Goal: Transaction & Acquisition: Download file/media

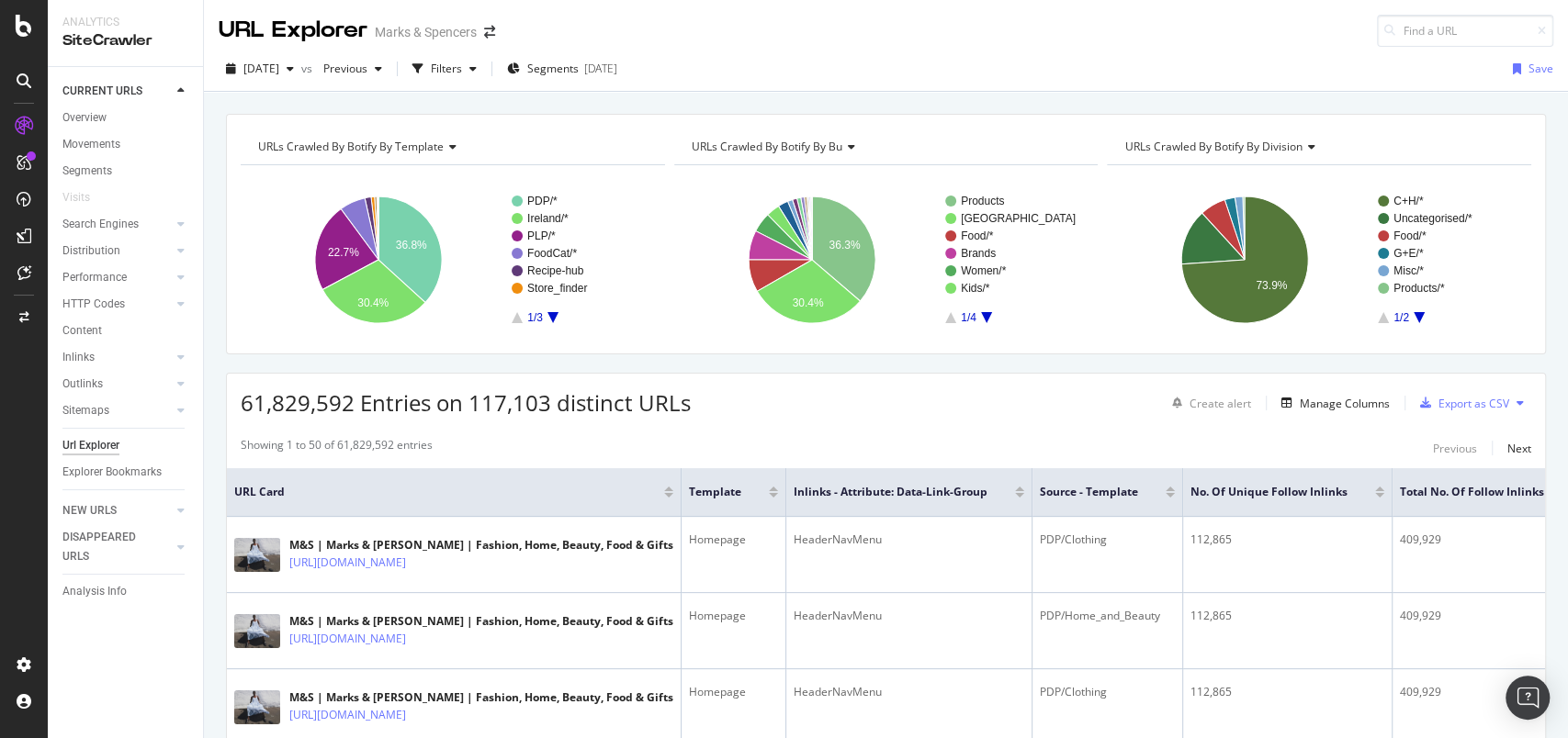
drag, startPoint x: 1101, startPoint y: 4, endPoint x: 932, endPoint y: 26, distance: 170.4
click at [927, 24] on div "URL Explorer Marks & Spencers" at bounding box center [886, 23] width 1364 height 46
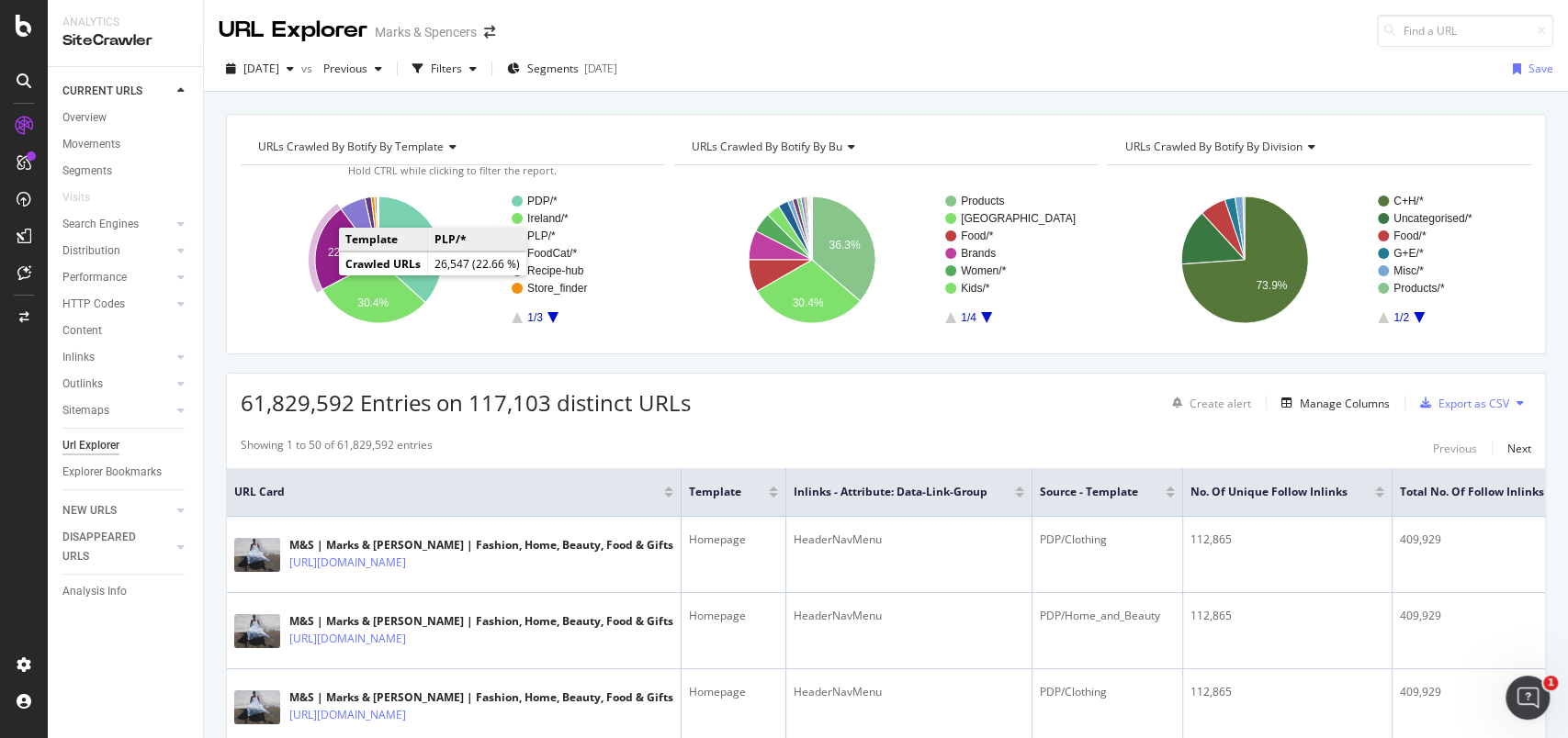
click at [330, 269] on icon "A chart." at bounding box center [347, 250] width 64 height 81
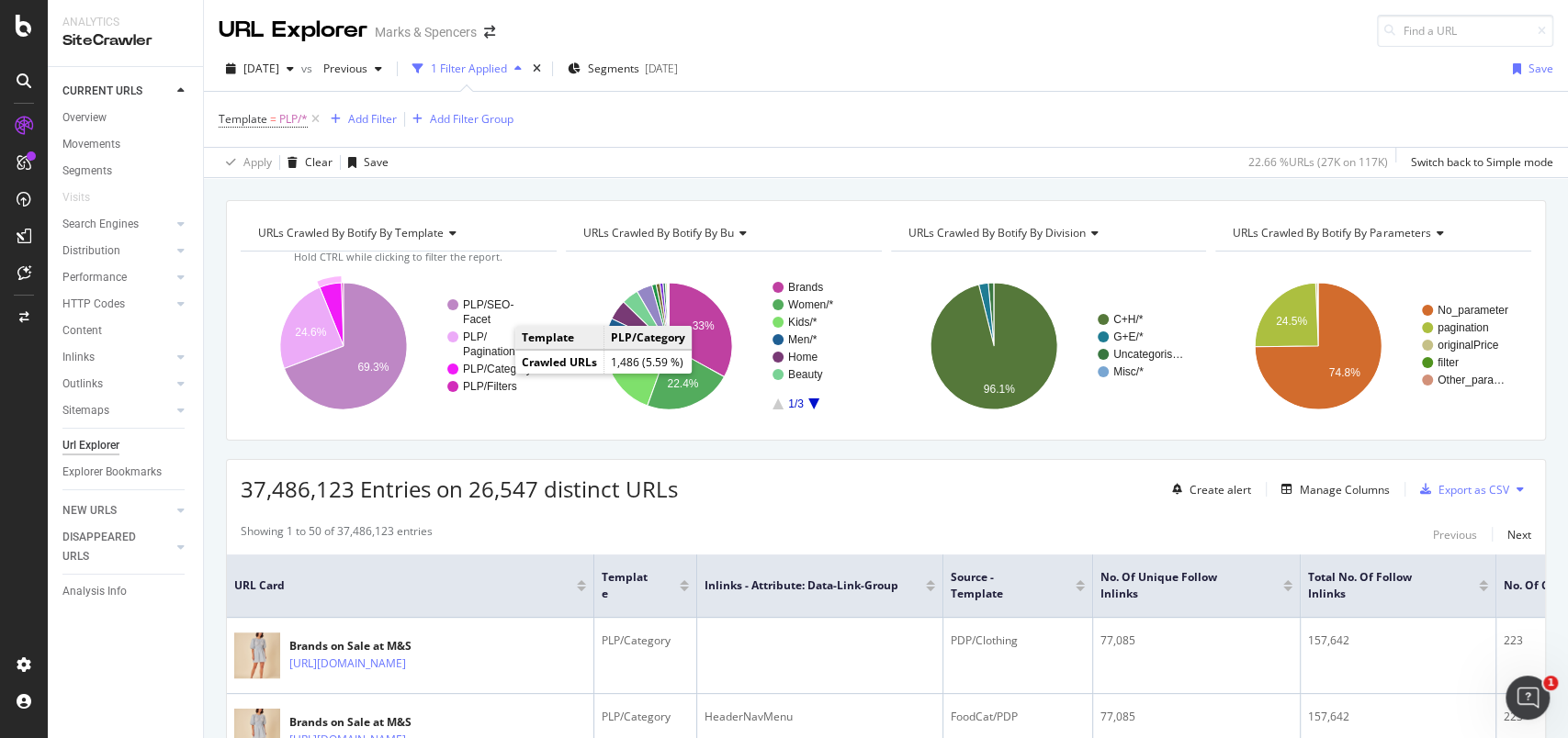
click at [499, 370] on text "PLP/Category" at bounding box center [497, 369] width 69 height 13
click at [323, 118] on icon at bounding box center [316, 119] width 15 height 18
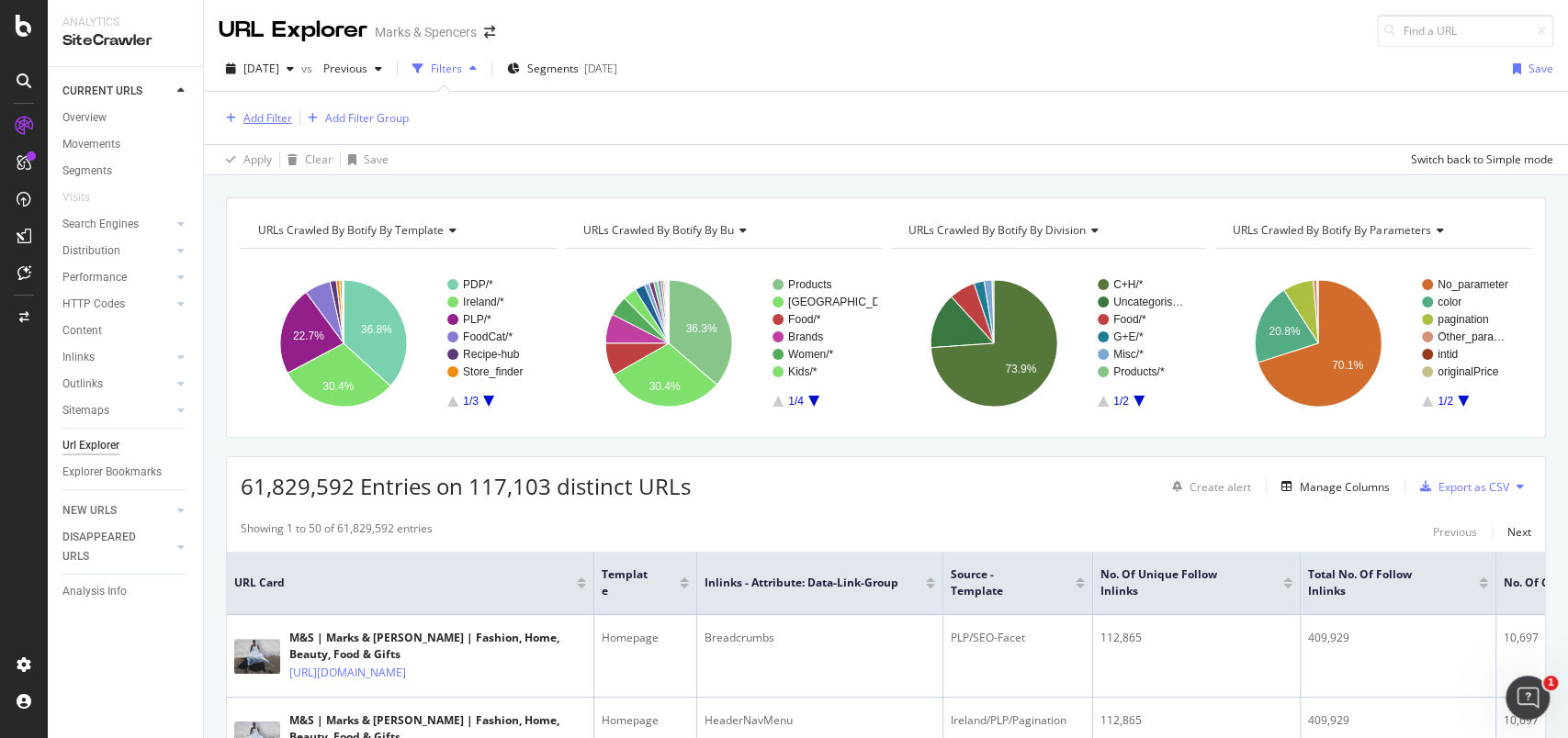
click at [282, 118] on div "Add Filter" at bounding box center [268, 118] width 48 height 15
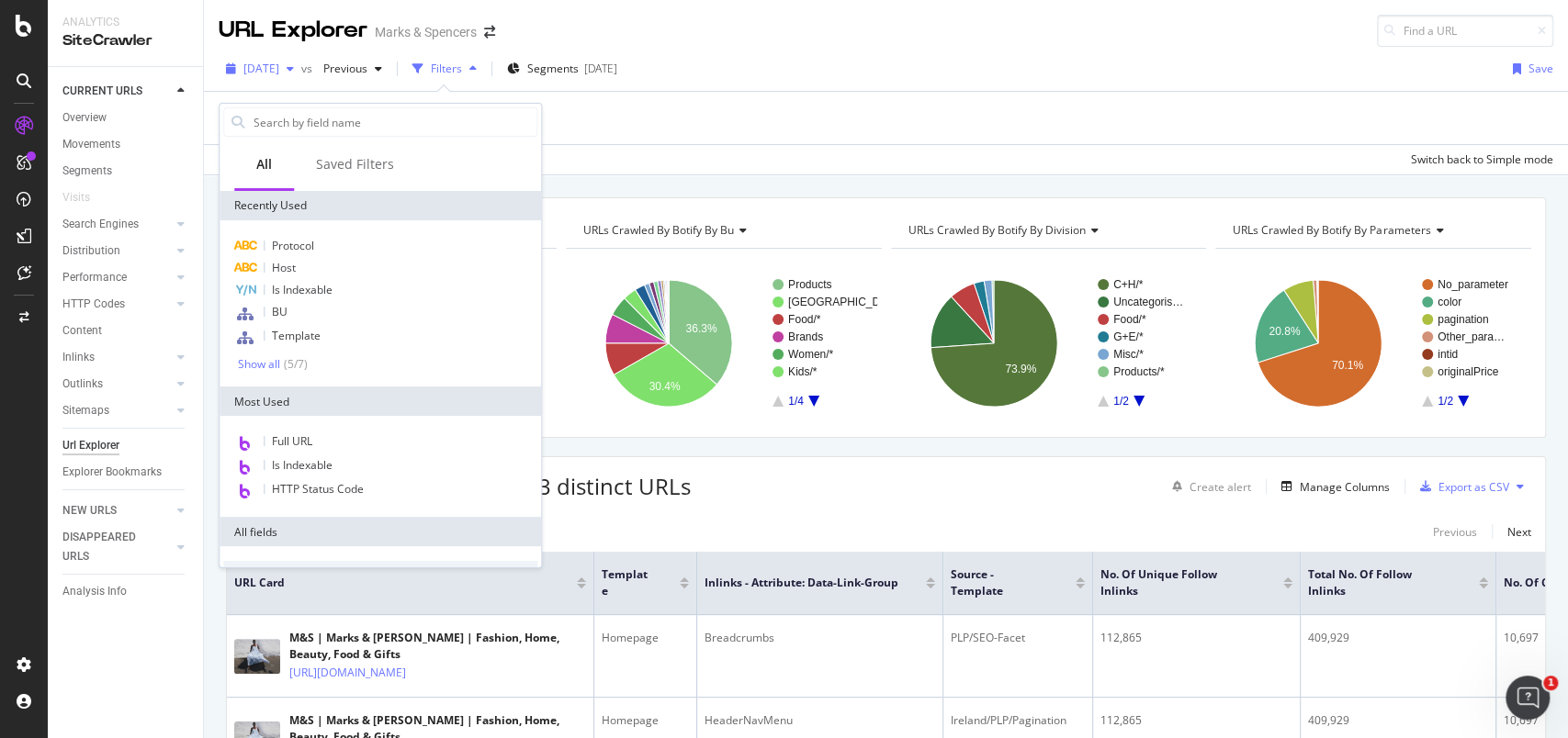
click at [301, 57] on div "[DATE]" at bounding box center [260, 69] width 83 height 28
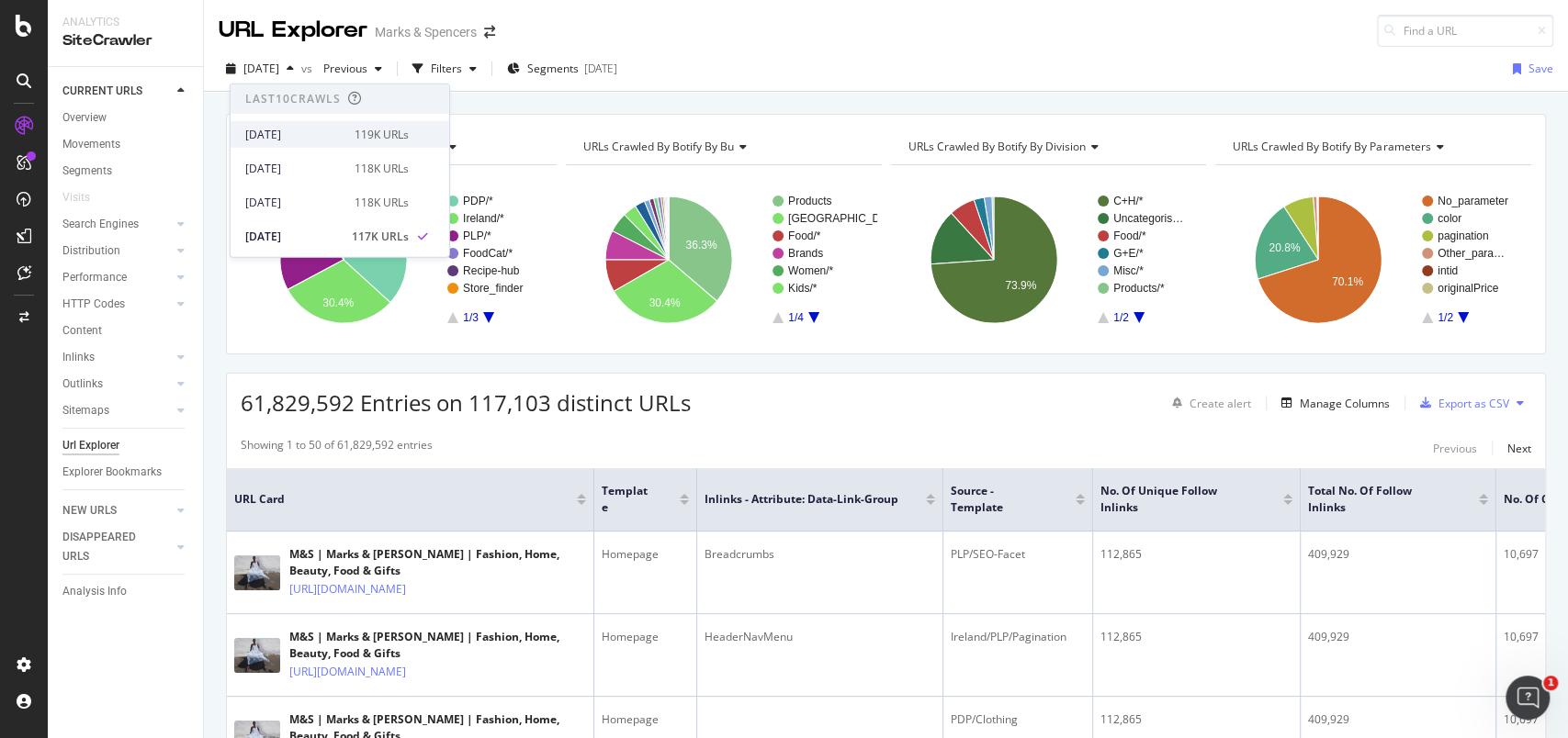
click at [360, 135] on div "119K URLs" at bounding box center [382, 133] width 54 height 16
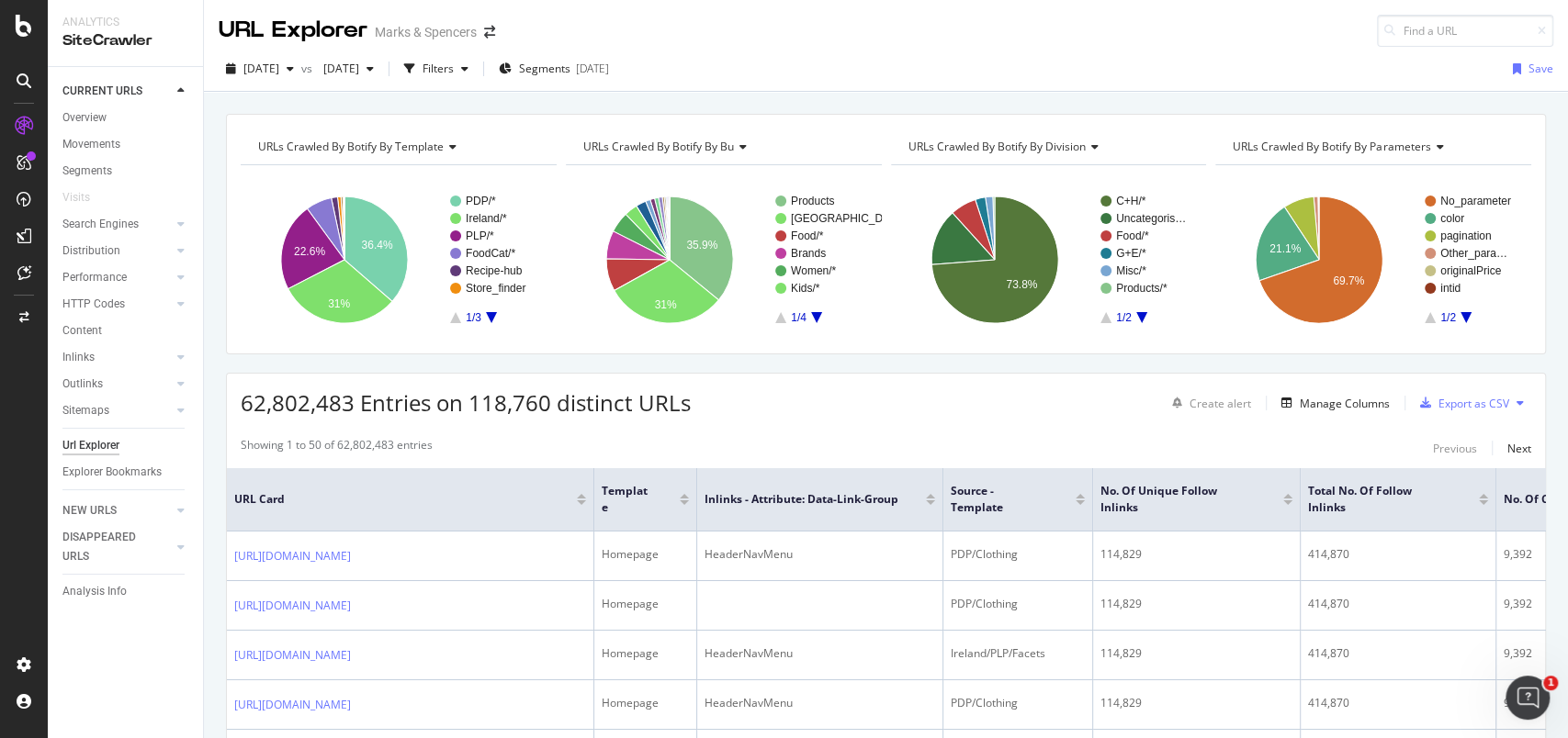
click at [342, 112] on div "URLs Crawled By Botify By template Chart (by Value) Table Expand Export as CSV …" at bounding box center [886, 114] width 1364 height 44
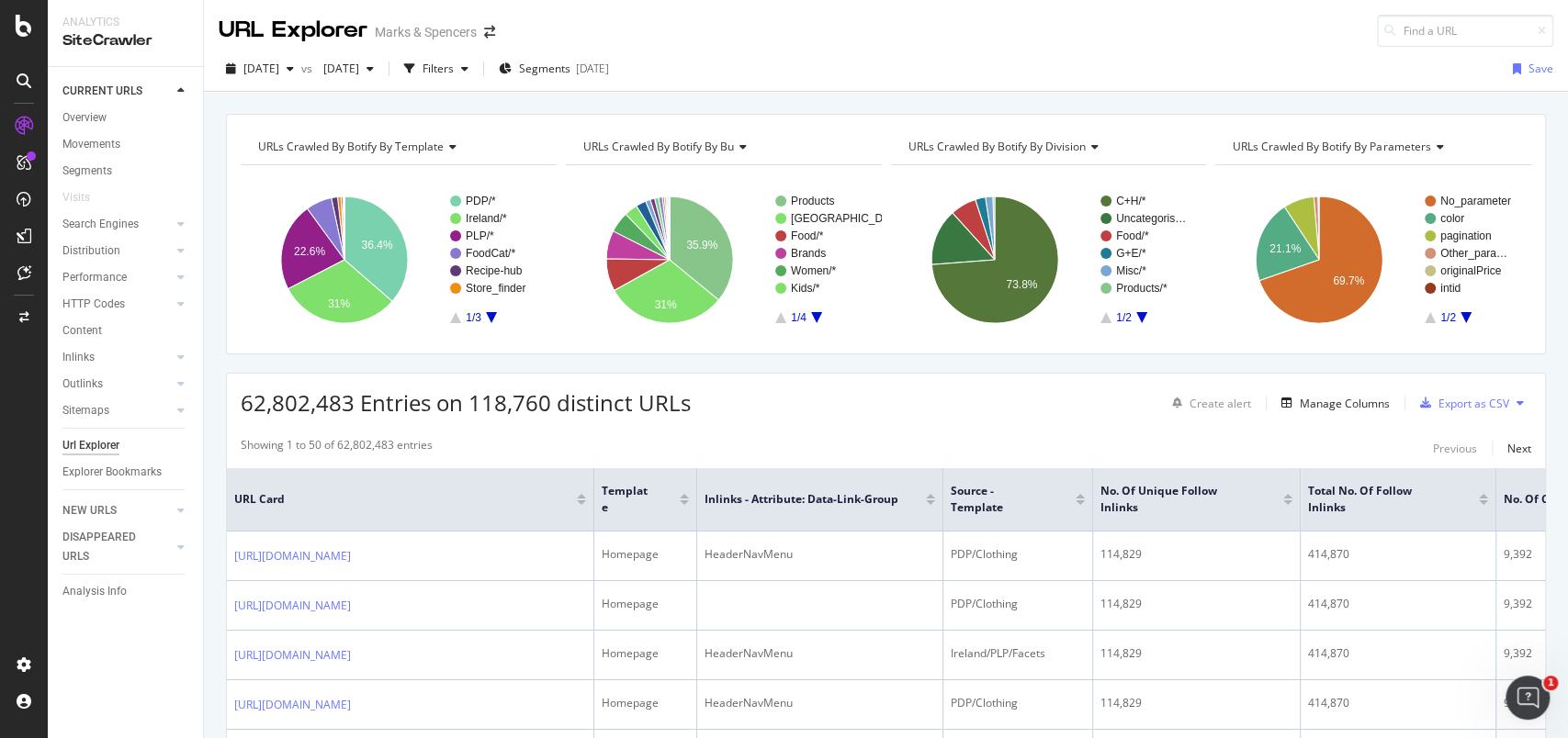
click at [342, 112] on div "URLs Crawled By Botify By template Chart (by Value) Table Expand Export as CSV …" at bounding box center [886, 114] width 1364 height 44
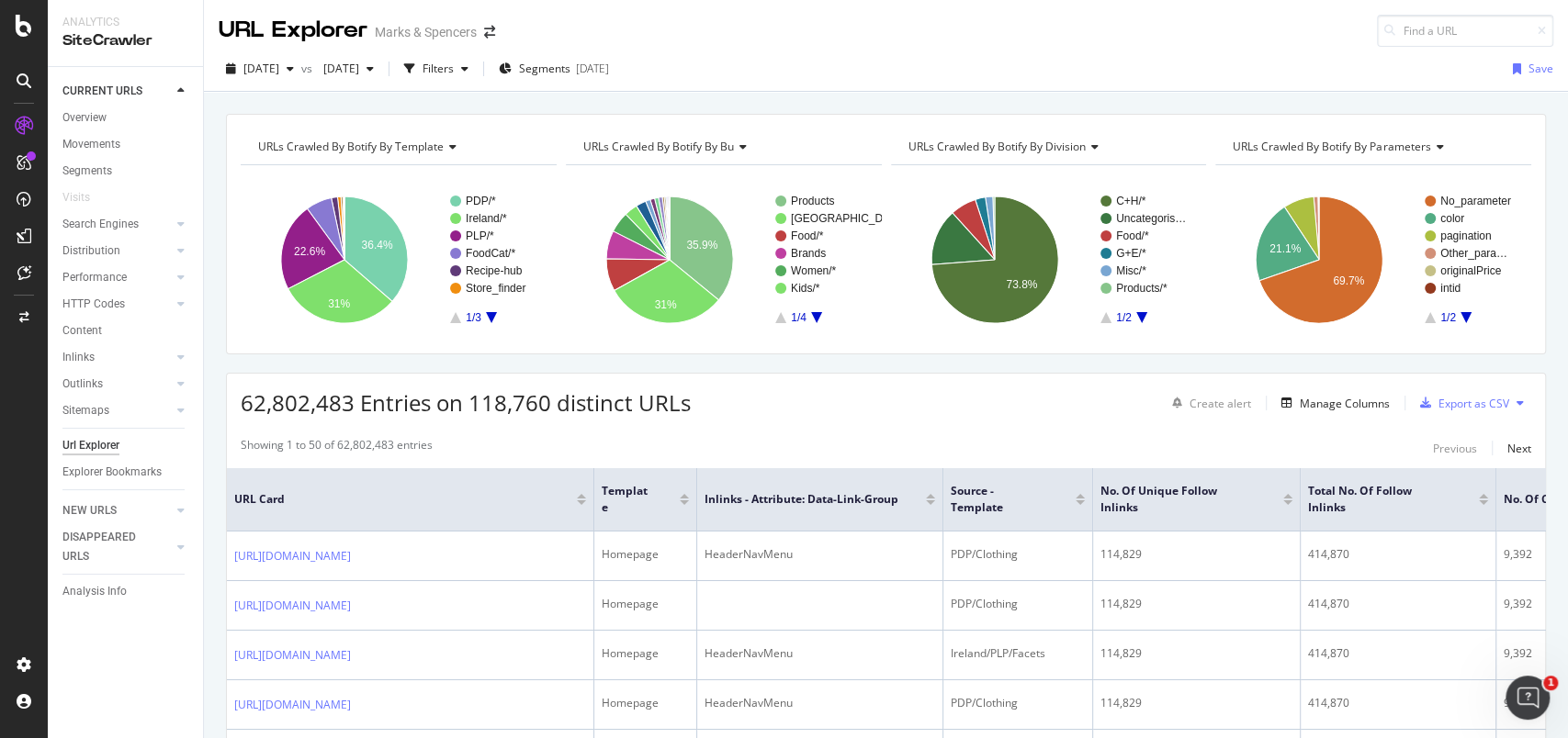
click at [342, 112] on div "URLs Crawled By Botify By template Chart (by Value) Table Expand Export as CSV …" at bounding box center [886, 114] width 1364 height 44
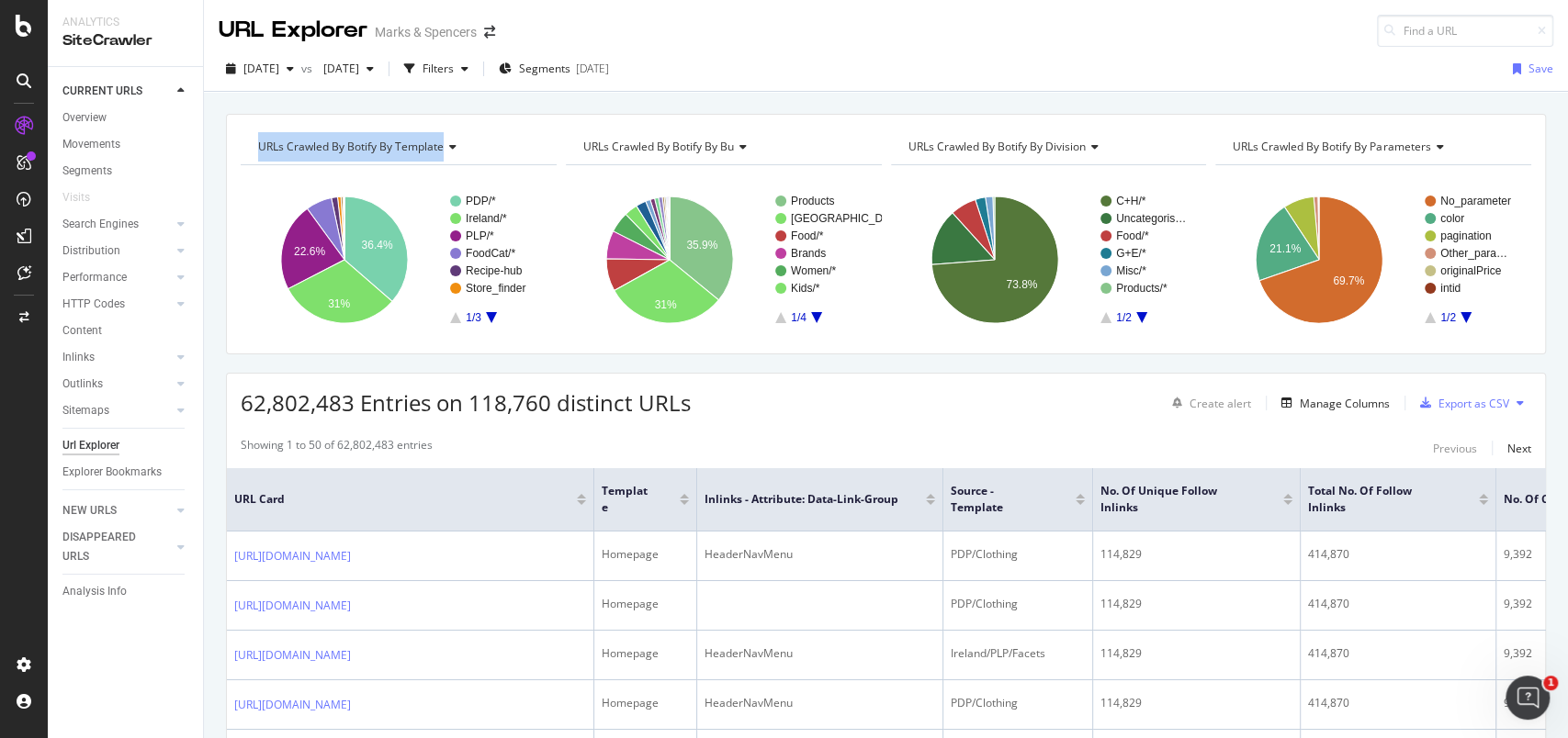
click at [342, 112] on div "URLs Crawled By Botify By template Chart (by Value) Table Expand Export as CSV …" at bounding box center [886, 114] width 1364 height 44
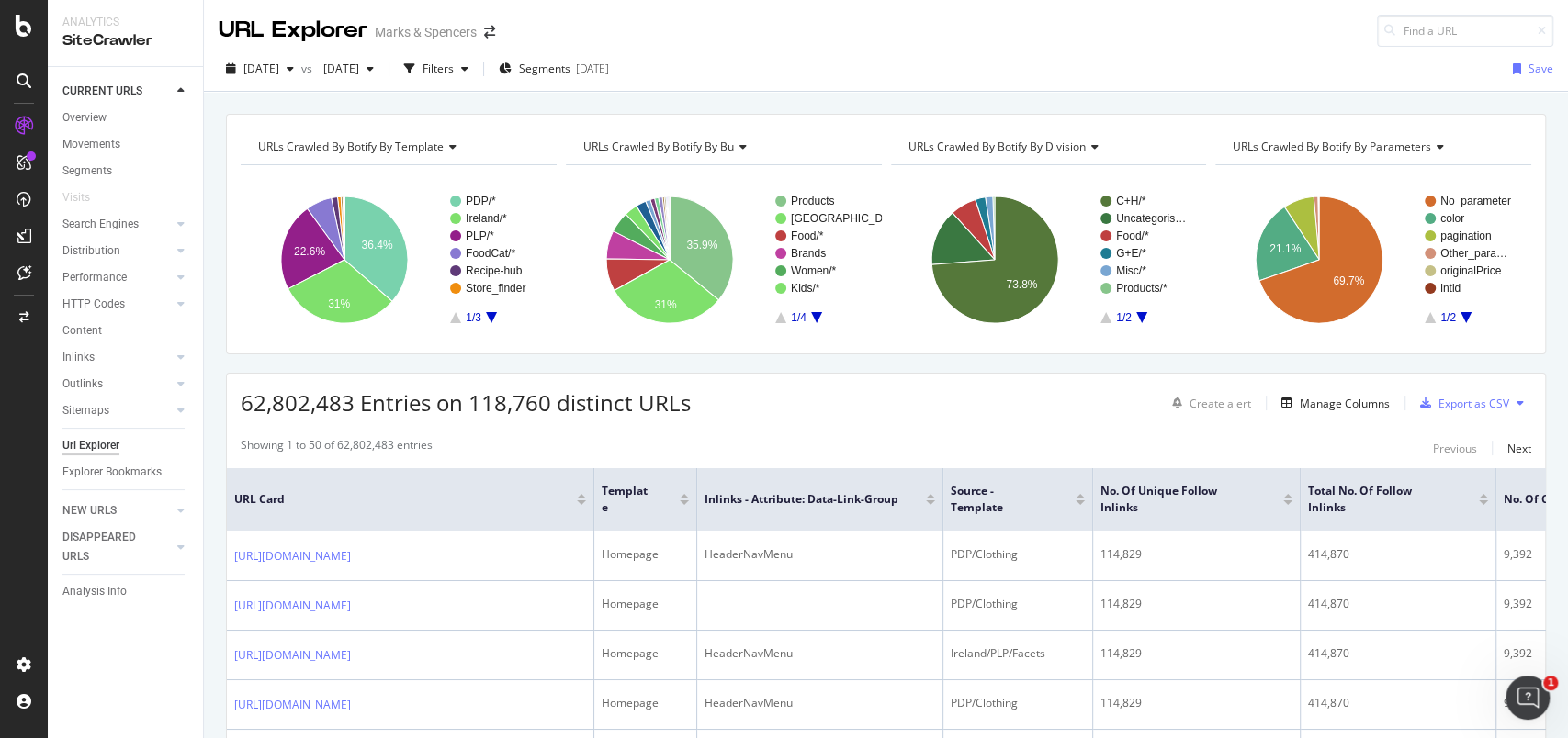
click at [342, 112] on div "URLs Crawled By Botify By template Chart (by Value) Table Expand Export as CSV …" at bounding box center [886, 114] width 1364 height 44
drag, startPoint x: 342, startPoint y: 112, endPoint x: 358, endPoint y: 97, distance: 21.9
click at [358, 97] on div "URLs Crawled By Botify By template Chart (by Value) Table Expand Export as CSV …" at bounding box center [886, 114] width 1364 height 44
click at [454, 69] on div "Filters" at bounding box center [438, 69] width 31 height 15
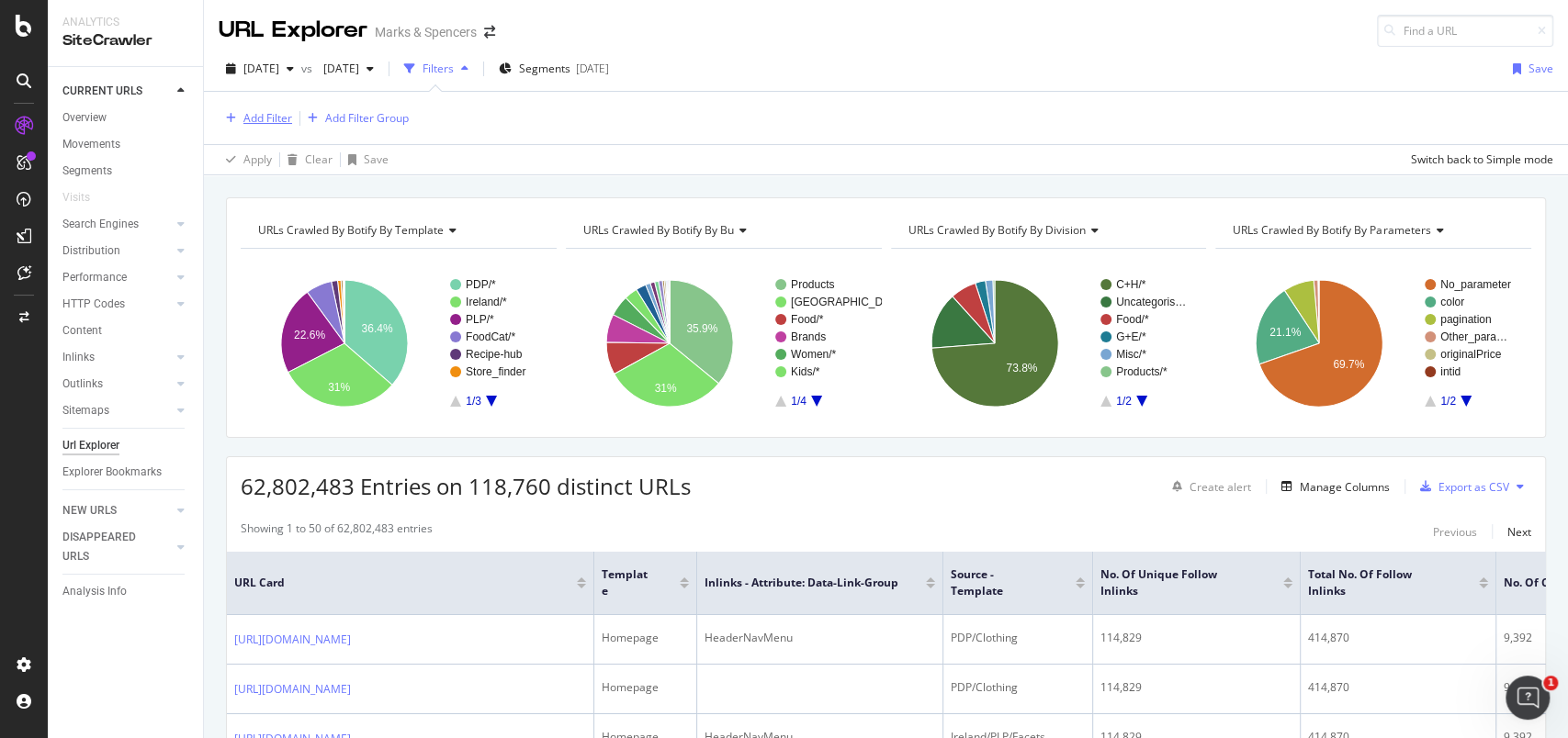
click at [277, 121] on div "Add Filter" at bounding box center [268, 118] width 48 height 15
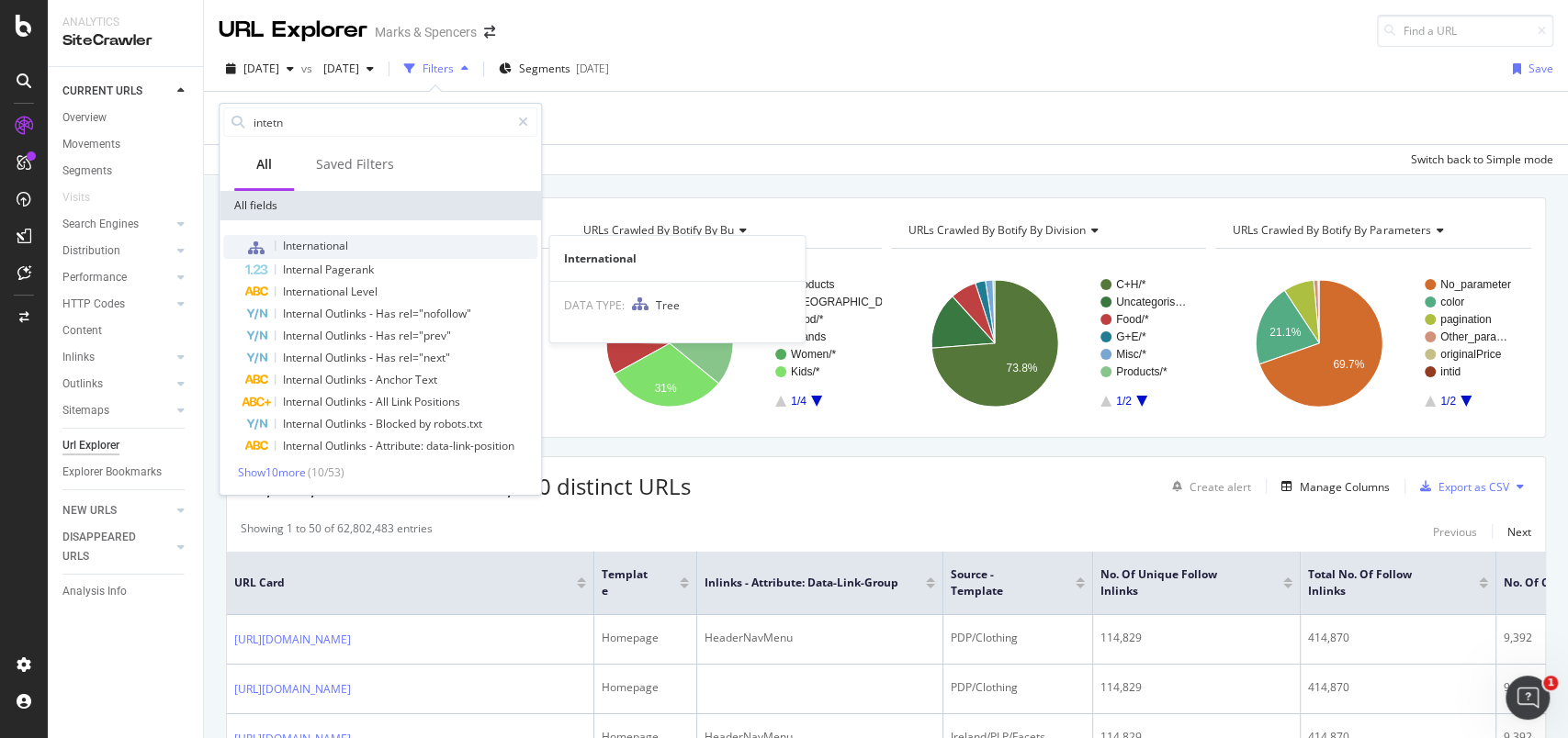
type input "intetn"
click at [301, 244] on span "International" at bounding box center [316, 245] width 66 height 15
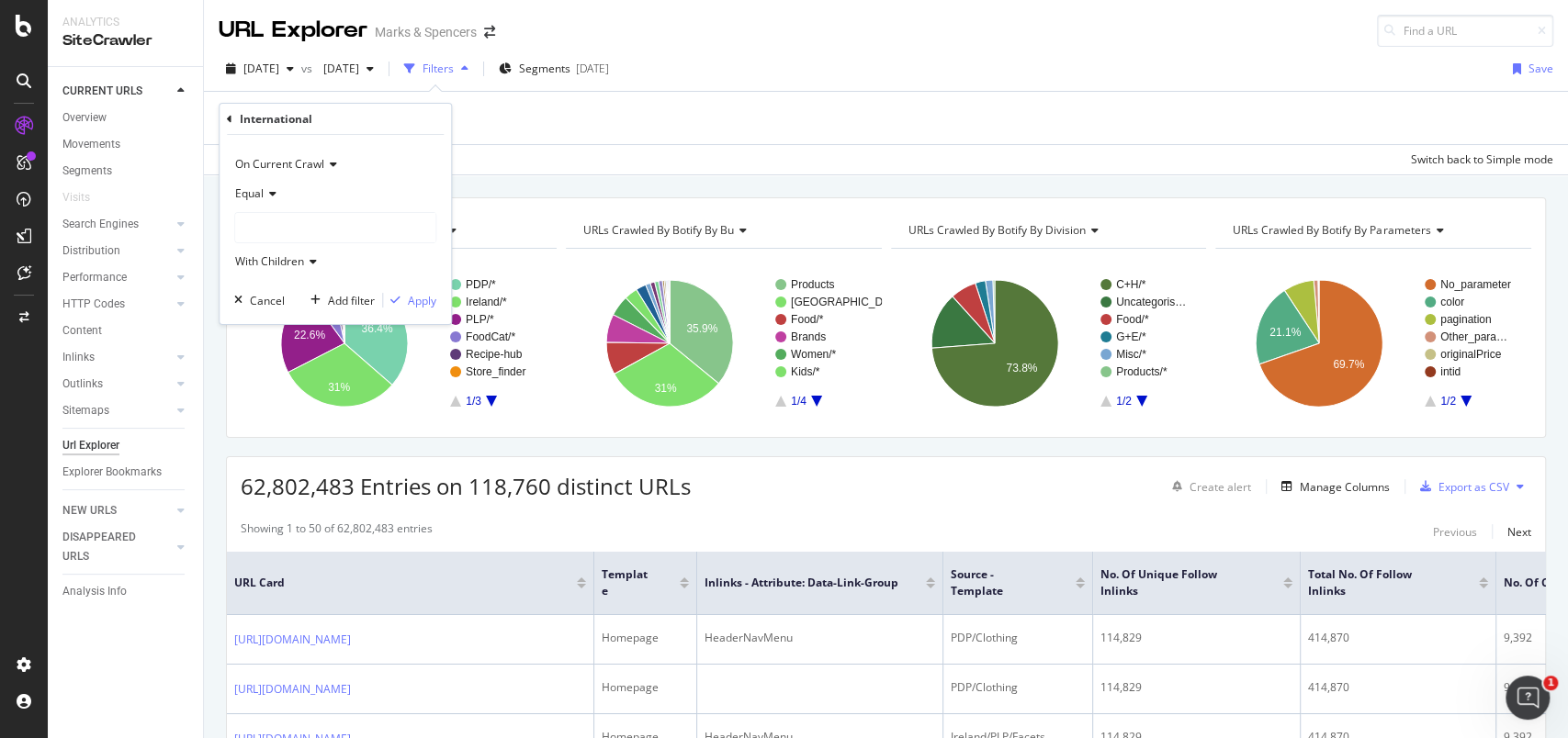
click at [337, 229] on div at bounding box center [334, 228] width 200 height 29
click at [339, 260] on span "81,919 URLS" at bounding box center [306, 266] width 69 height 15
click at [425, 302] on div "Apply" at bounding box center [421, 300] width 28 height 15
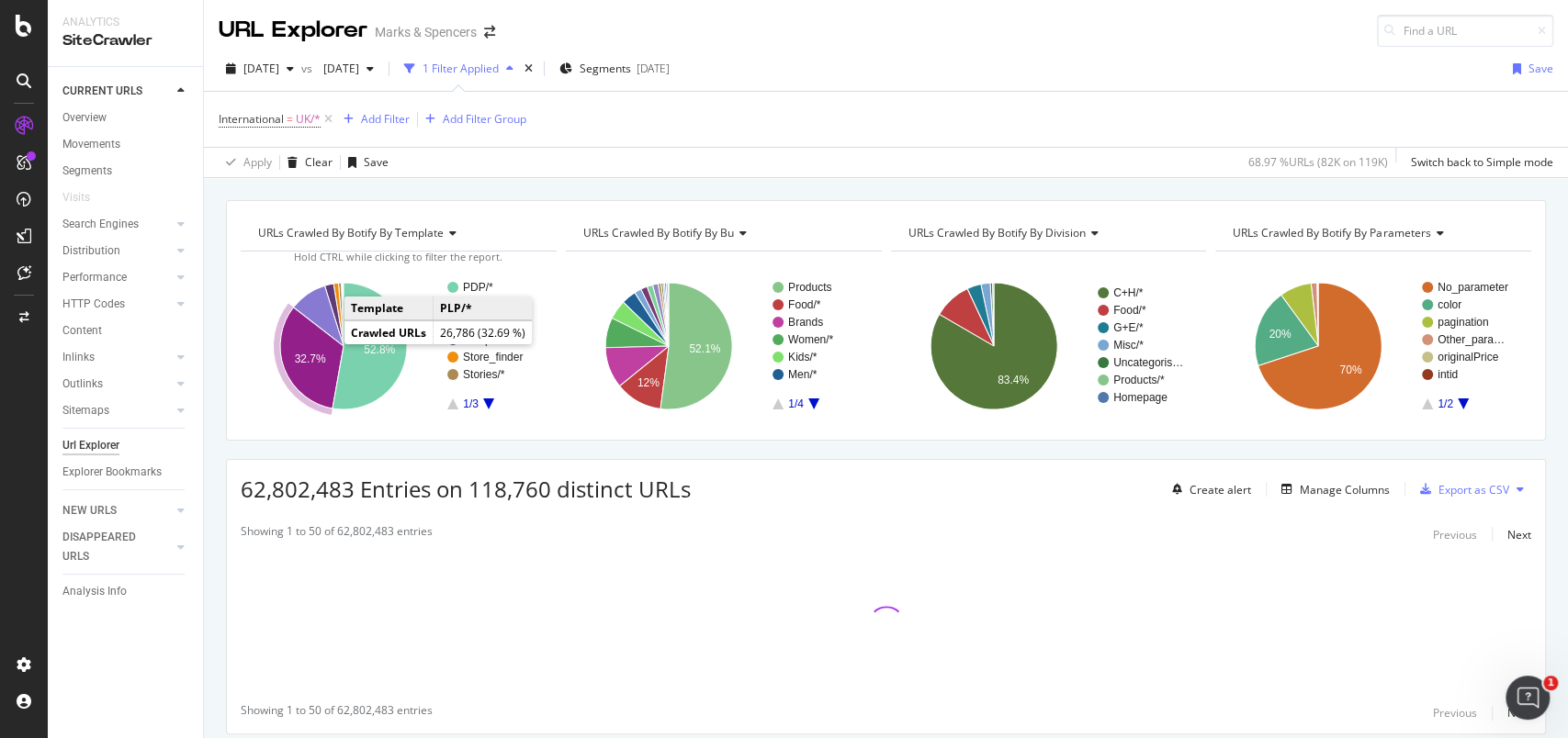
click at [317, 342] on icon "A chart." at bounding box center [312, 358] width 64 height 101
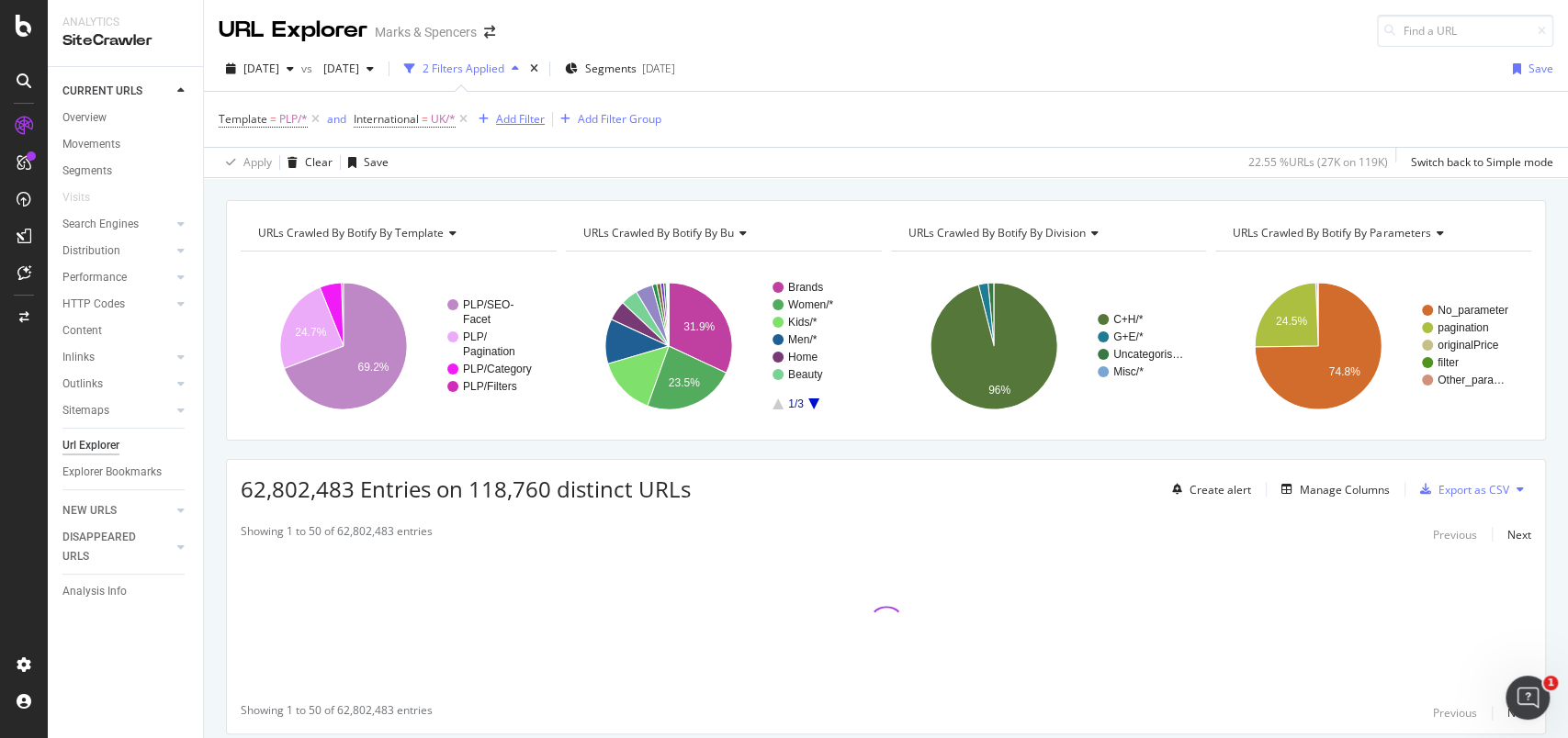
click at [510, 128] on div "Add Filter" at bounding box center [508, 119] width 73 height 20
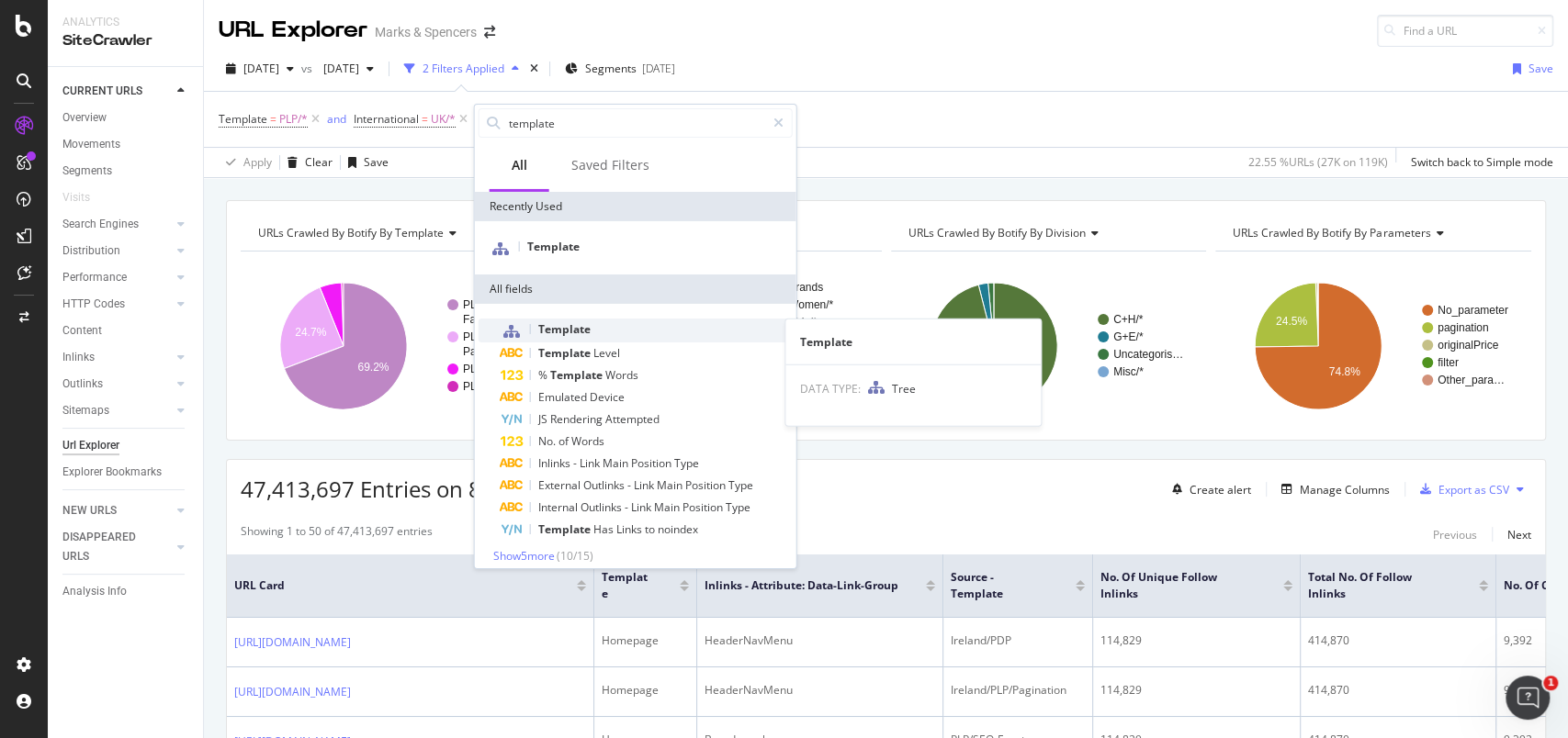
type input "template"
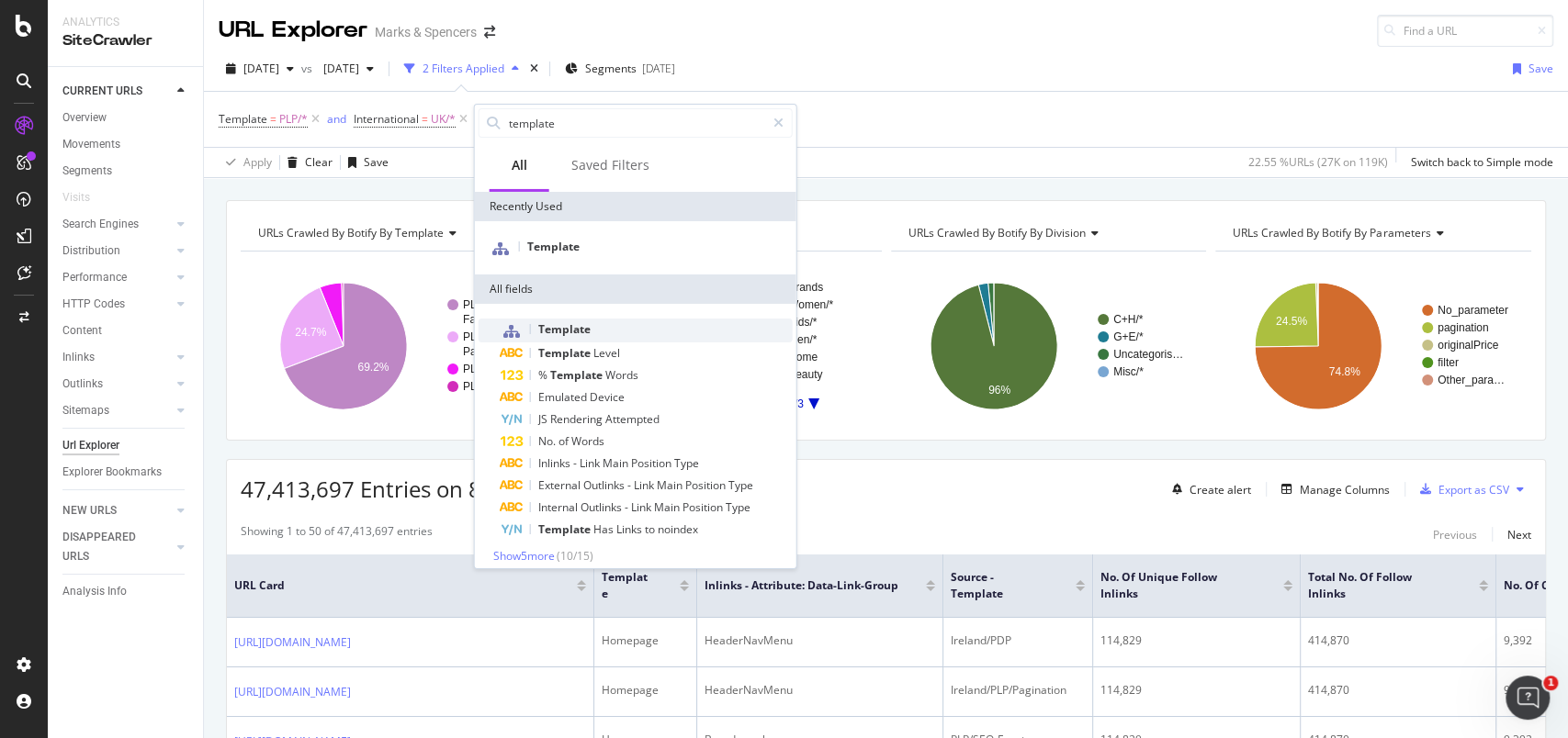
click at [580, 331] on span "Template" at bounding box center [564, 329] width 52 height 15
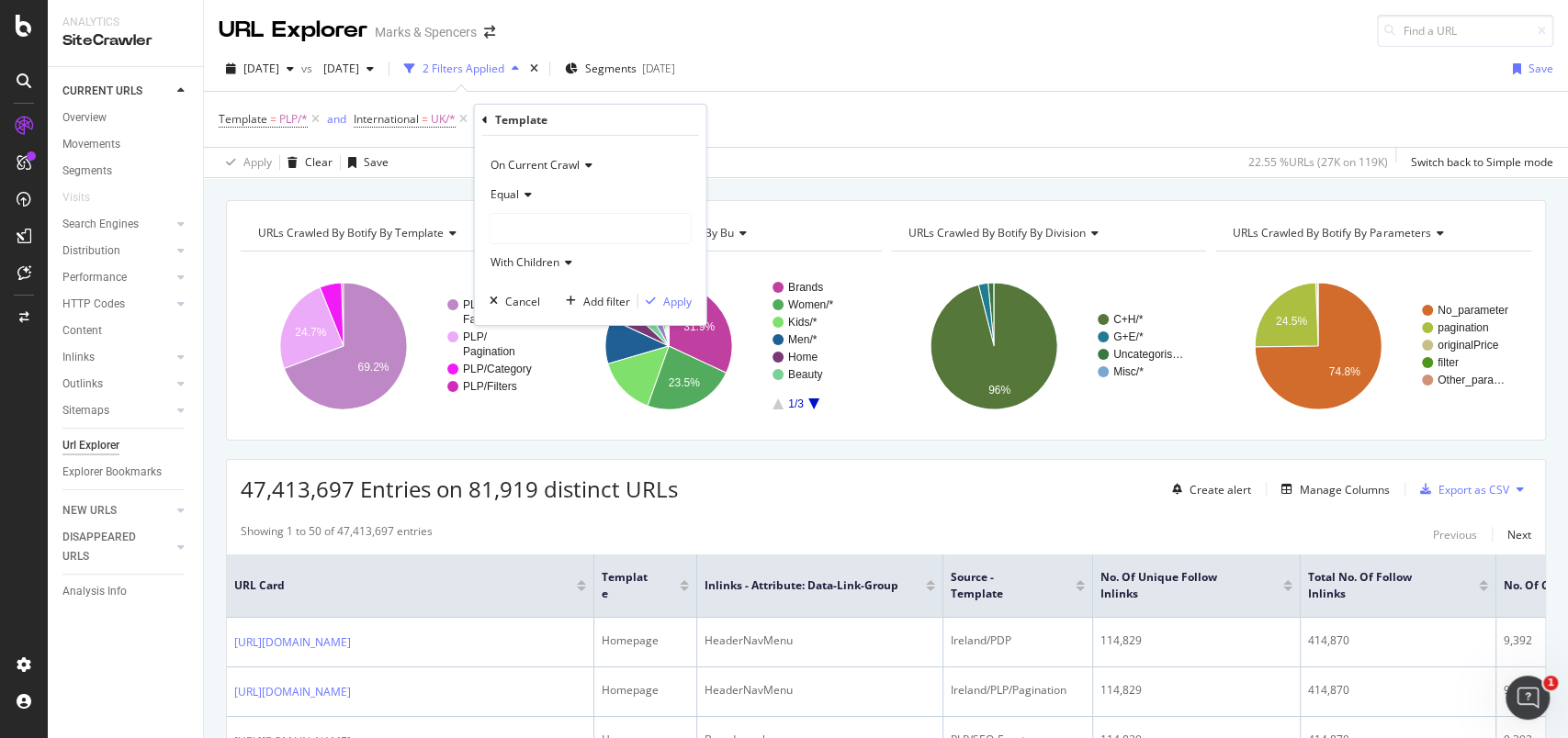
click at [527, 195] on icon at bounding box center [525, 194] width 13 height 11
click at [542, 249] on span "Not Equal" at bounding box center [523, 256] width 49 height 15
click at [549, 225] on div at bounding box center [590, 229] width 200 height 29
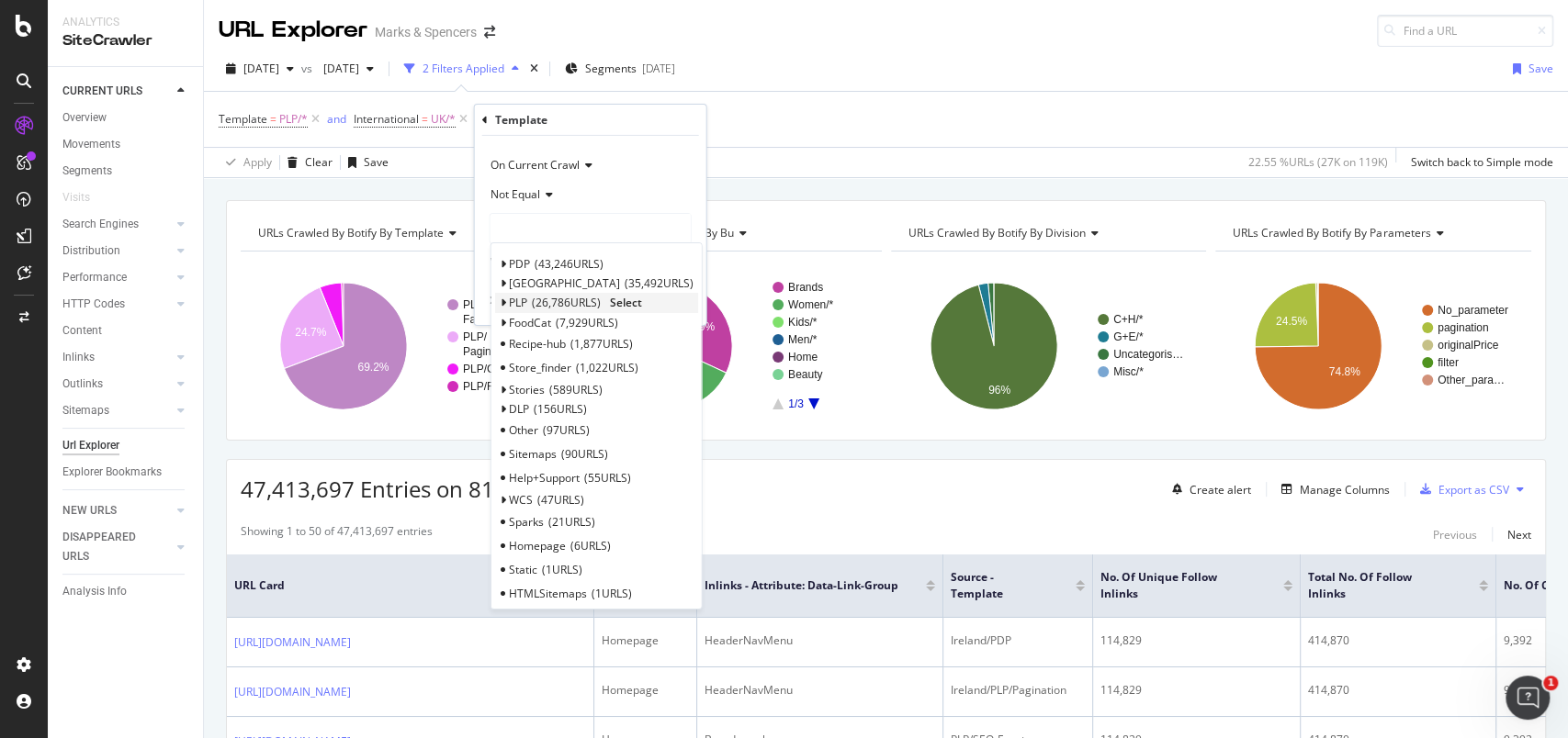
click at [499, 305] on icon at bounding box center [502, 302] width 7 height 11
click at [612, 347] on span "6,605 URLS" at bounding box center [608, 349] width 63 height 15
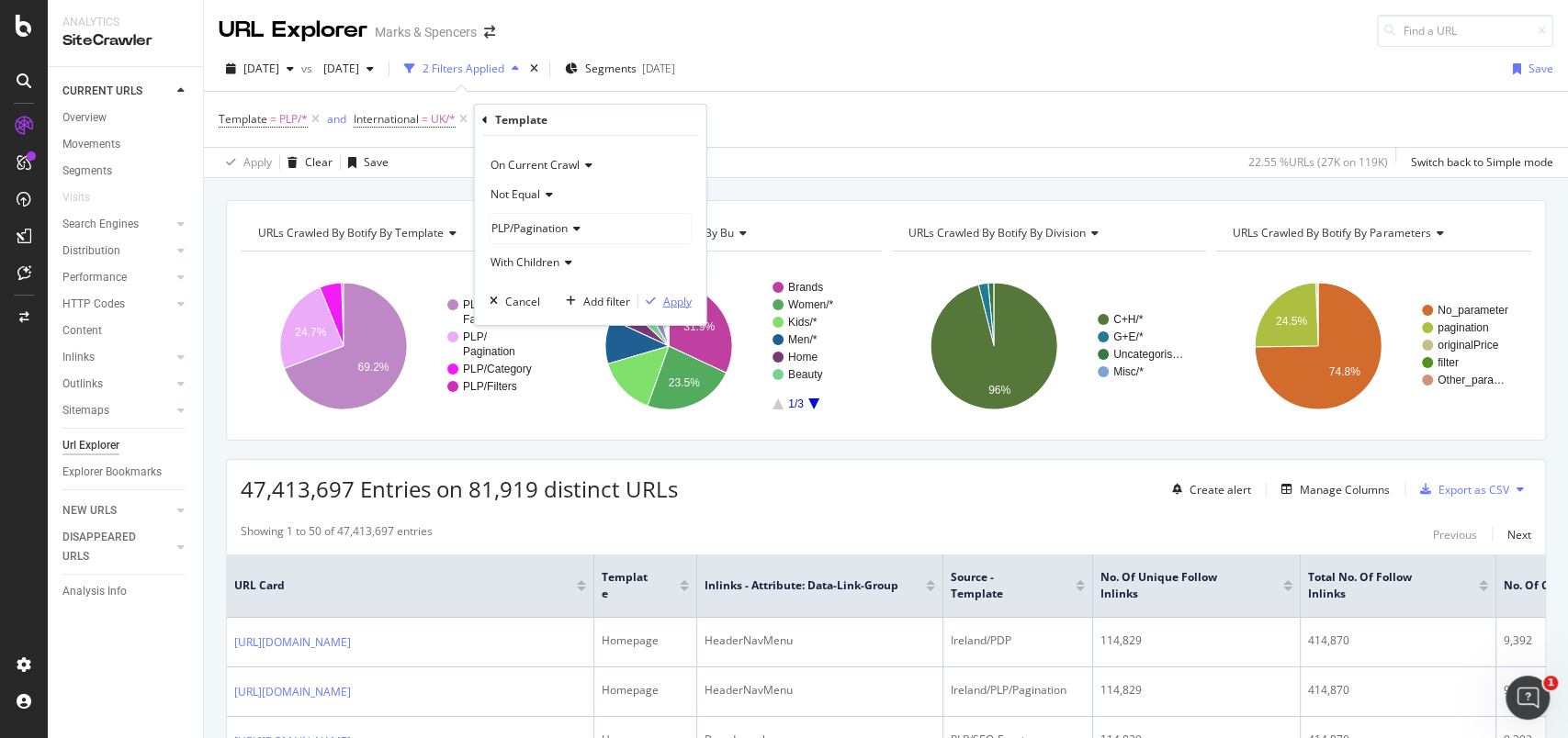
click at [672, 300] on div "Apply" at bounding box center [676, 300] width 28 height 15
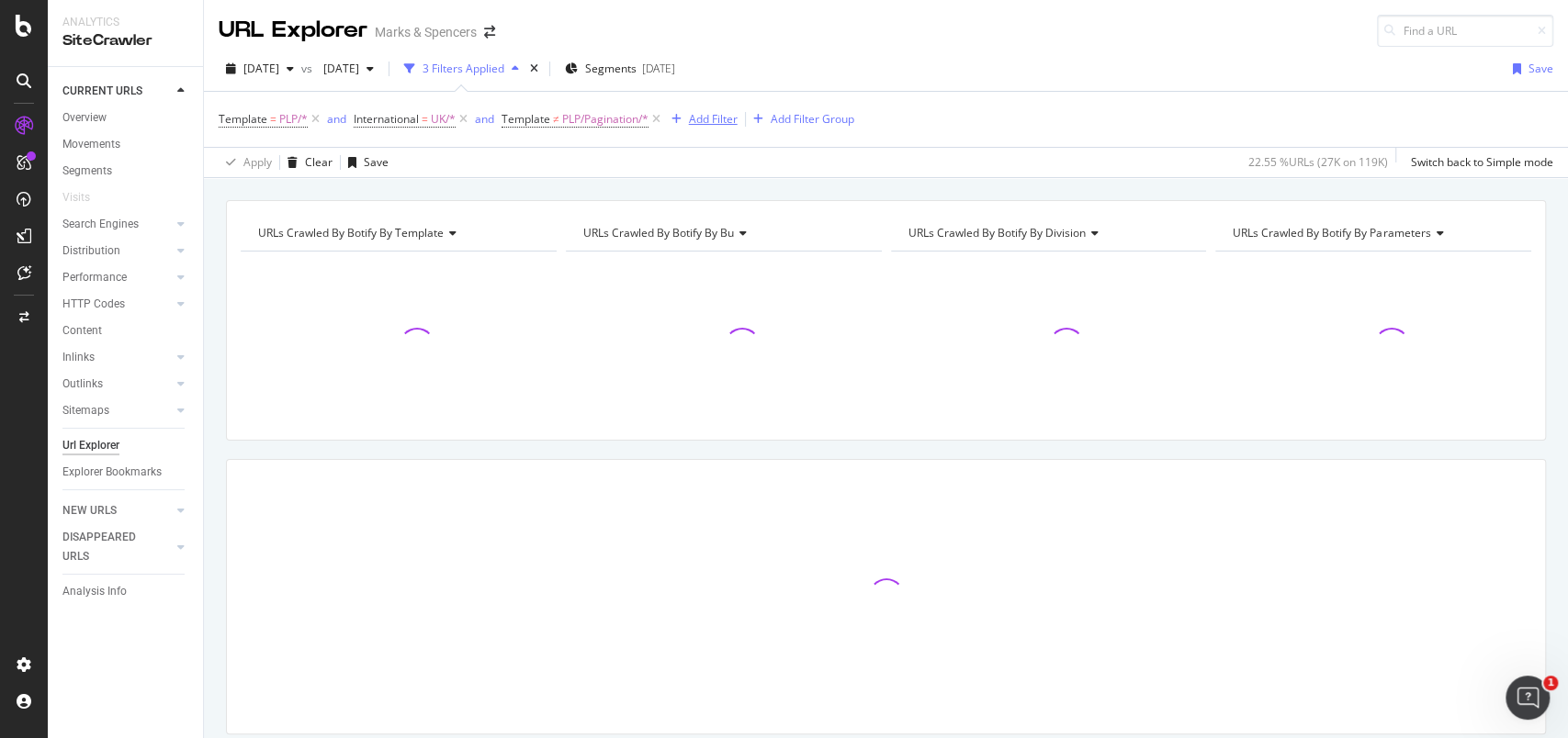
click at [716, 128] on div "Add Filter" at bounding box center [700, 119] width 73 height 20
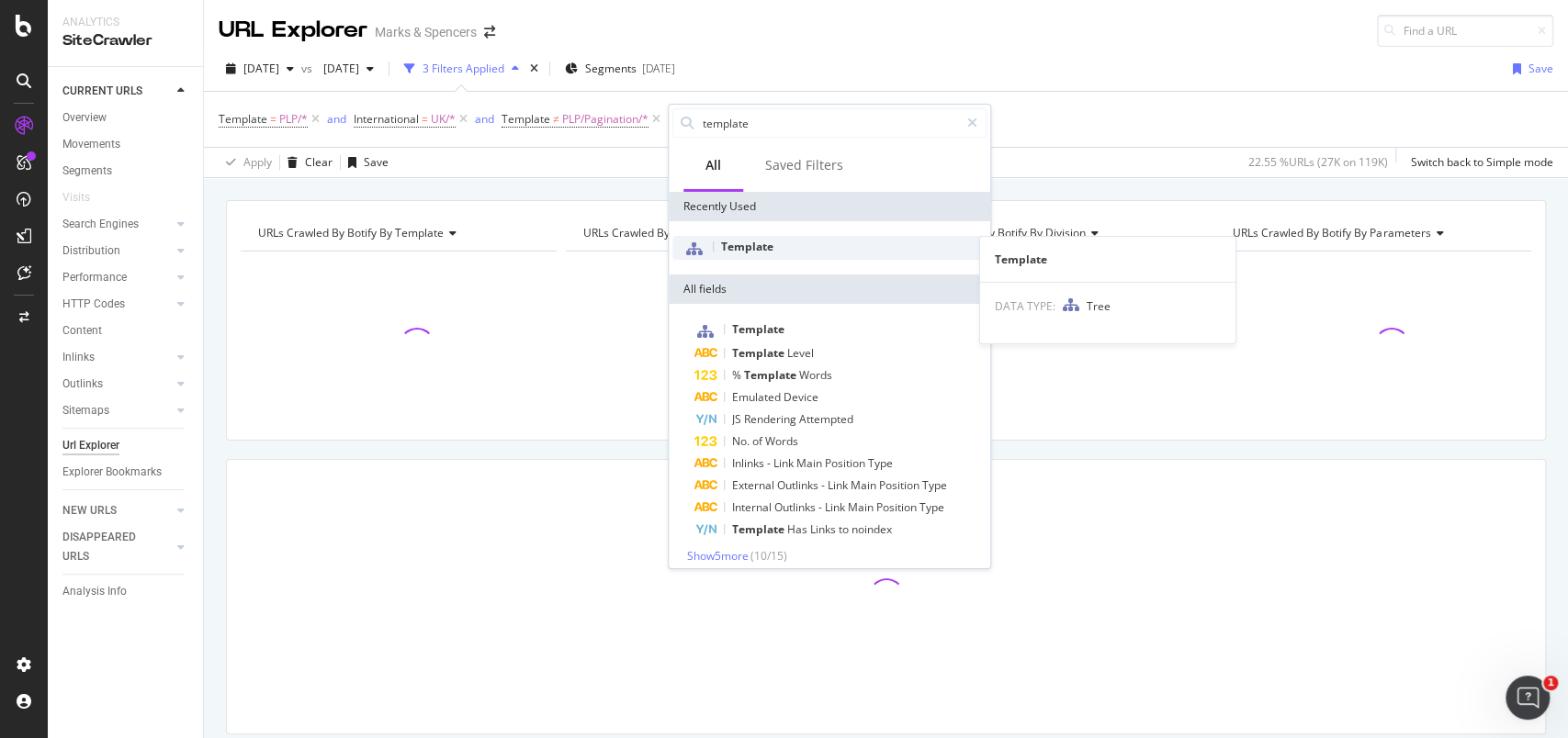
click at [755, 254] on div "Template" at bounding box center [829, 247] width 314 height 24
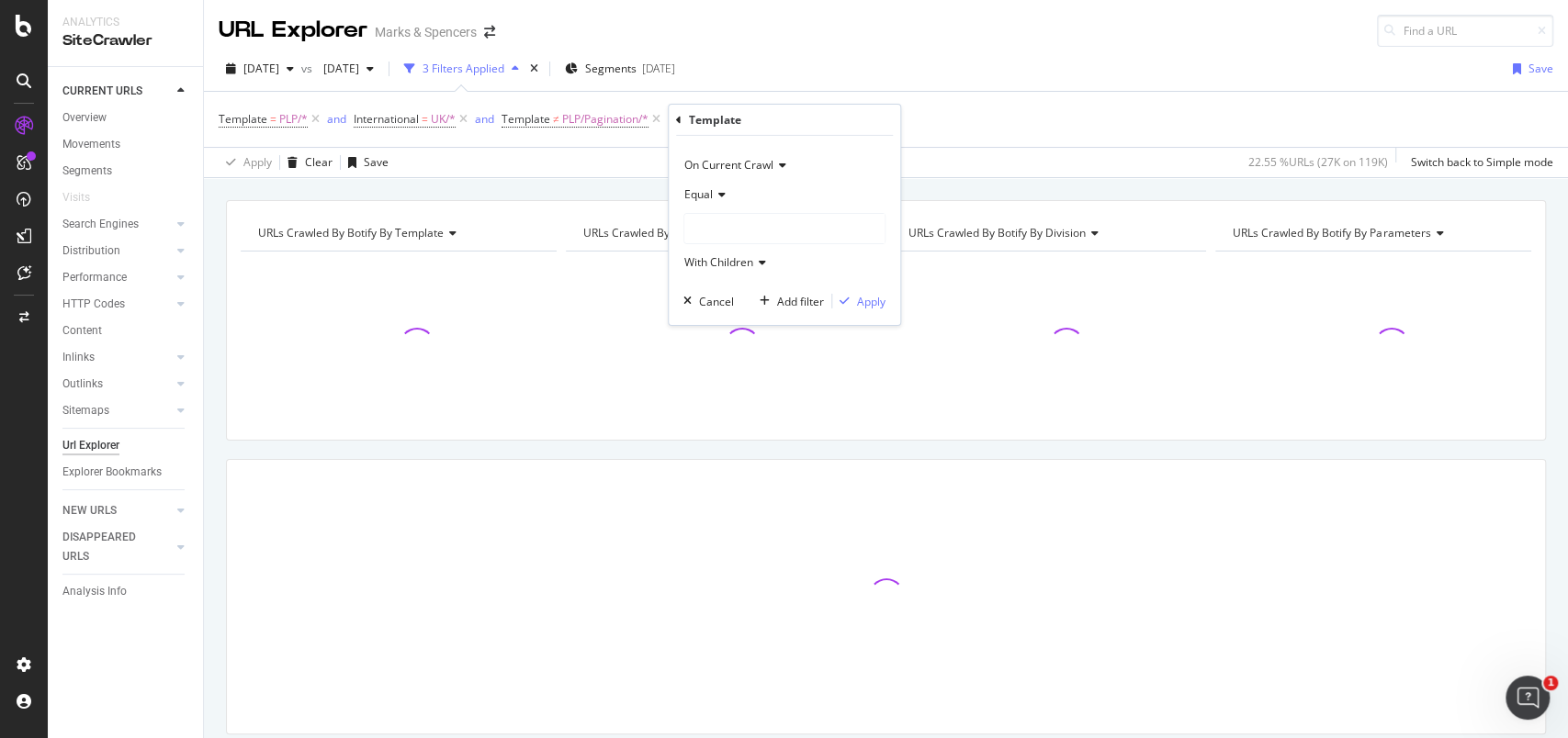
click at [714, 187] on div "Equal" at bounding box center [784, 194] width 202 height 29
click at [729, 254] on span "Not Equal" at bounding box center [717, 256] width 49 height 15
click at [735, 232] on div at bounding box center [784, 229] width 200 height 29
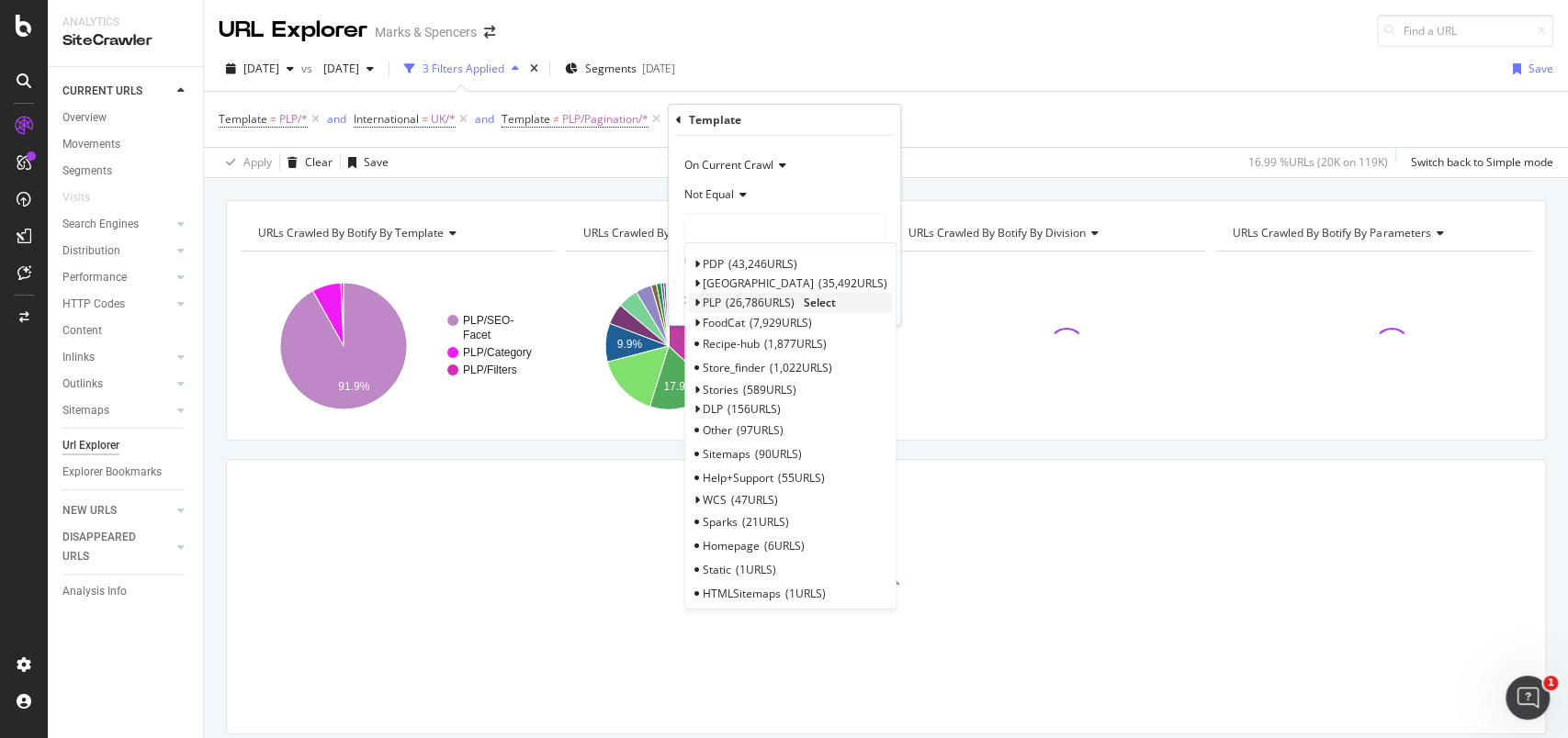
click at [699, 305] on div "PLP 26,786 URLS Select" at bounding box center [790, 302] width 203 height 19
click at [706, 300] on span "PLP" at bounding box center [711, 302] width 18 height 15
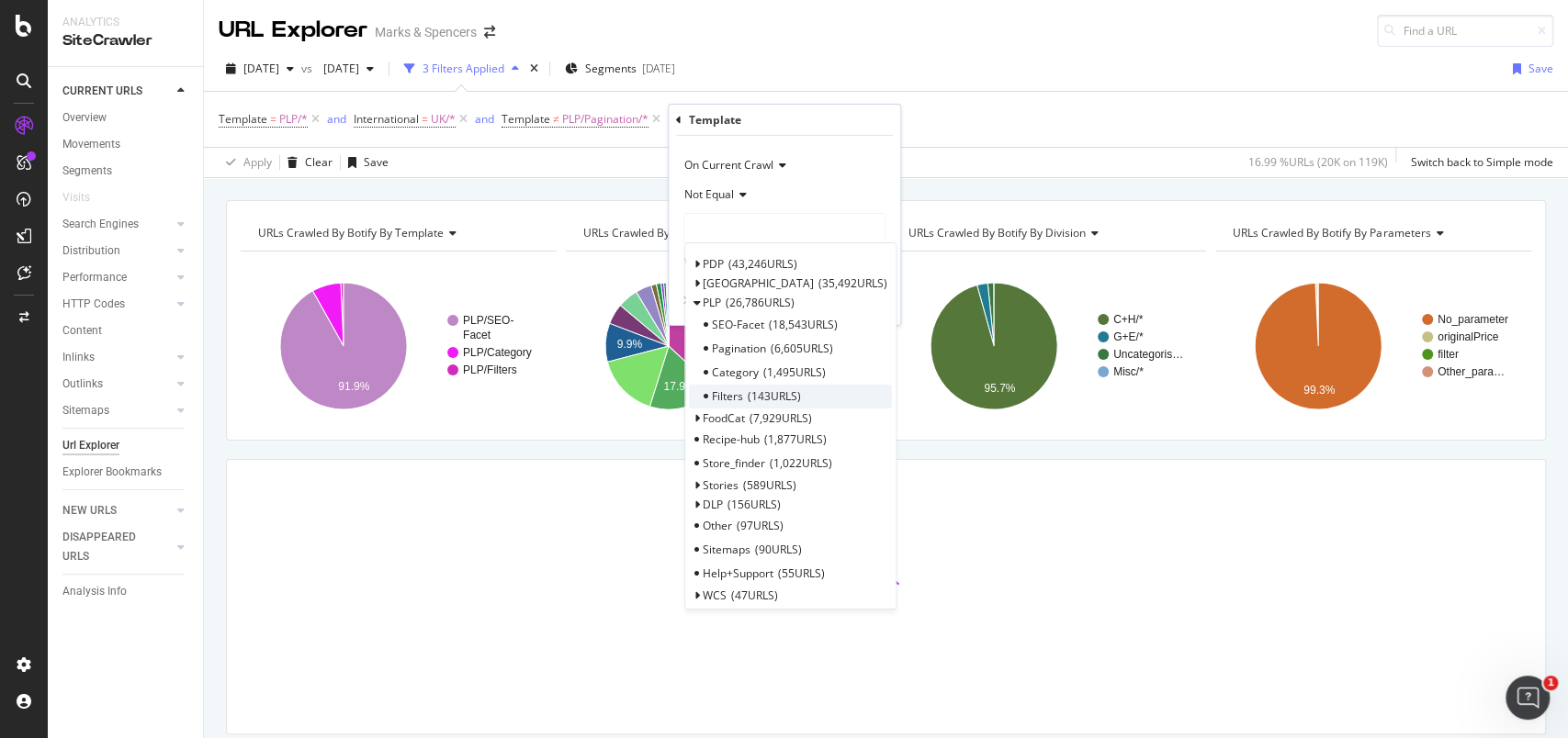
click at [772, 390] on span "143 URLS" at bounding box center [774, 396] width 53 height 15
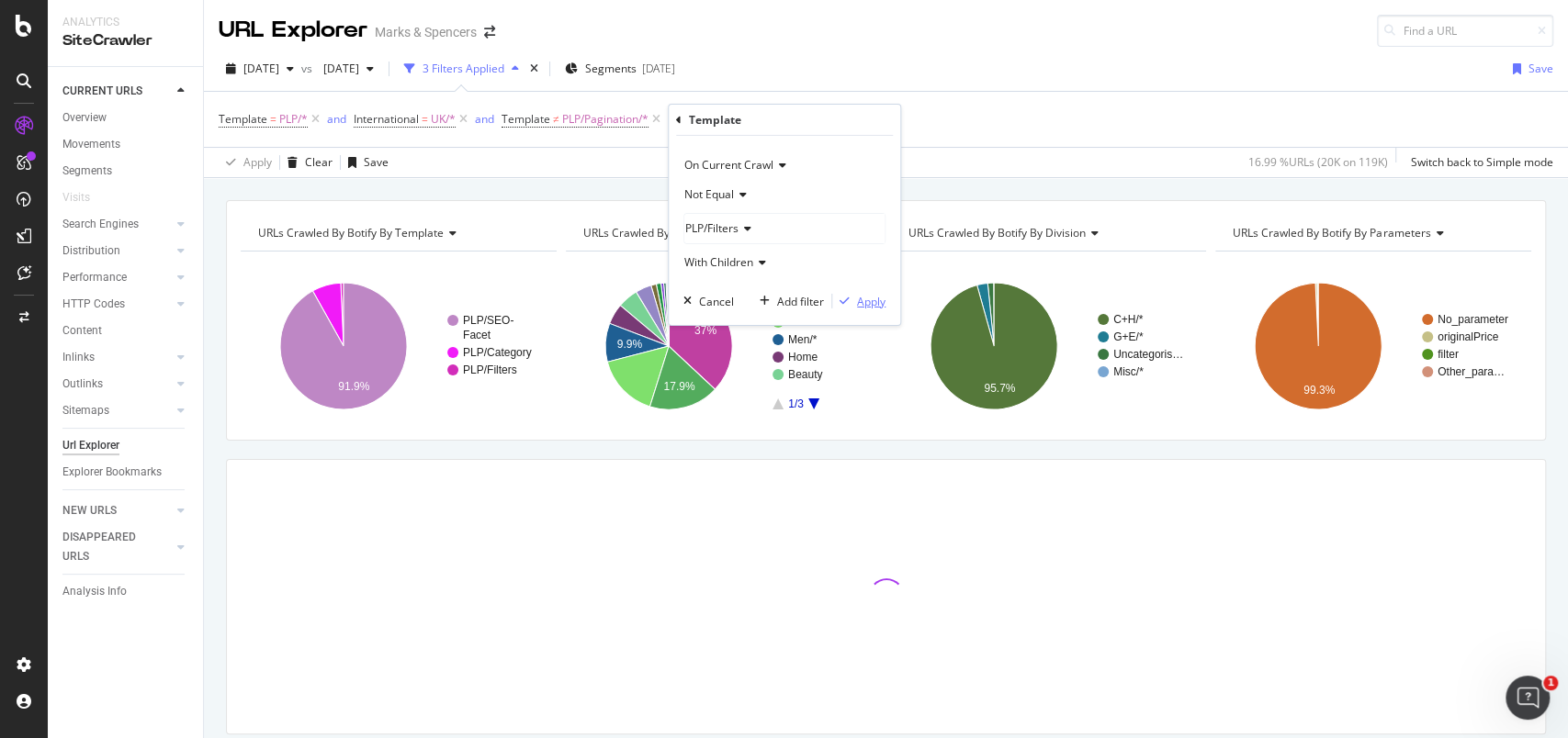
click at [862, 305] on div "Apply" at bounding box center [870, 300] width 28 height 15
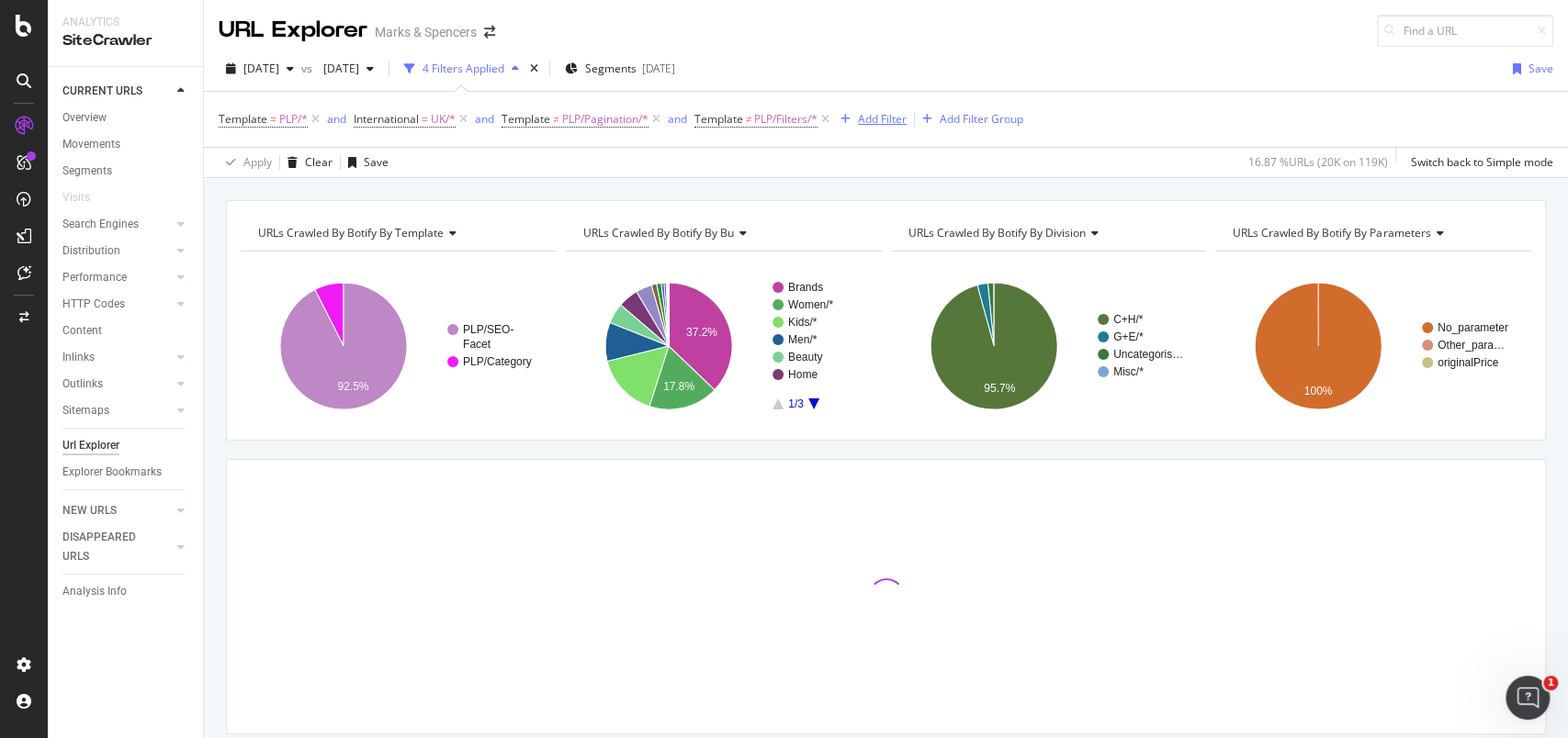
click at [903, 126] on div "Add Filter" at bounding box center [882, 119] width 48 height 15
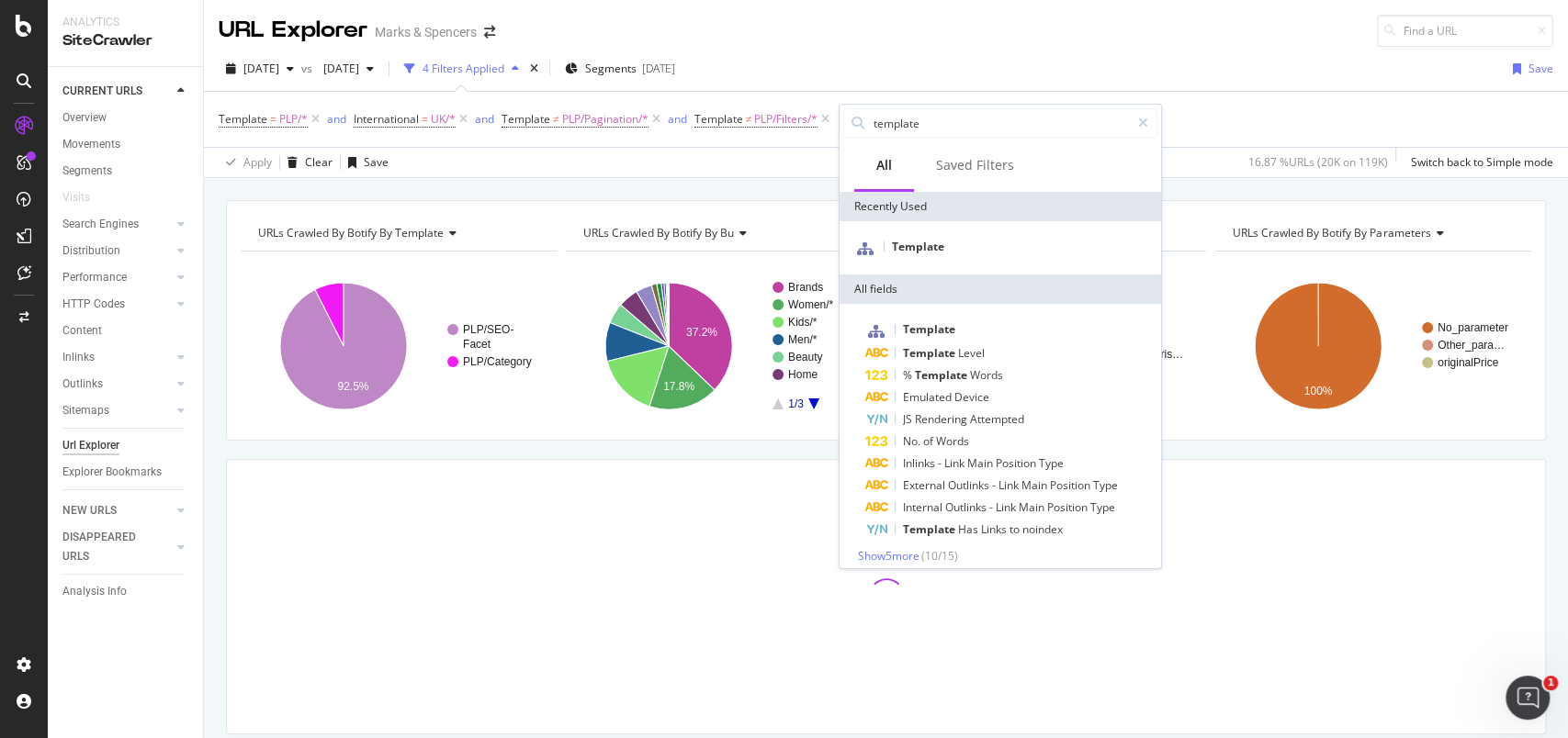
click at [1031, 60] on div "[DATE] vs [DATE] 4 Filters Applied Segments [DATE] Save" at bounding box center [886, 72] width 1364 height 37
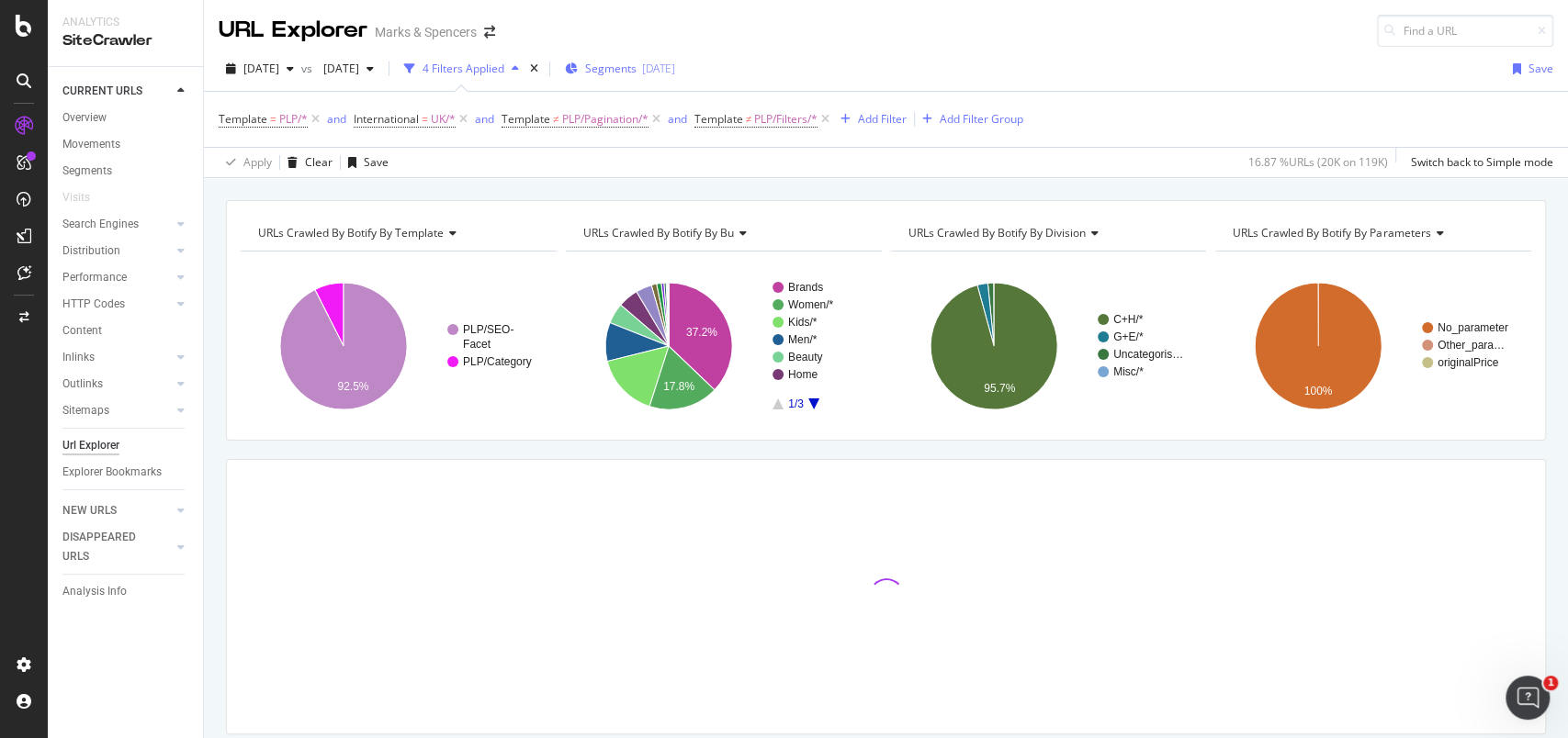
click at [637, 66] on span "Segments" at bounding box center [611, 69] width 51 height 15
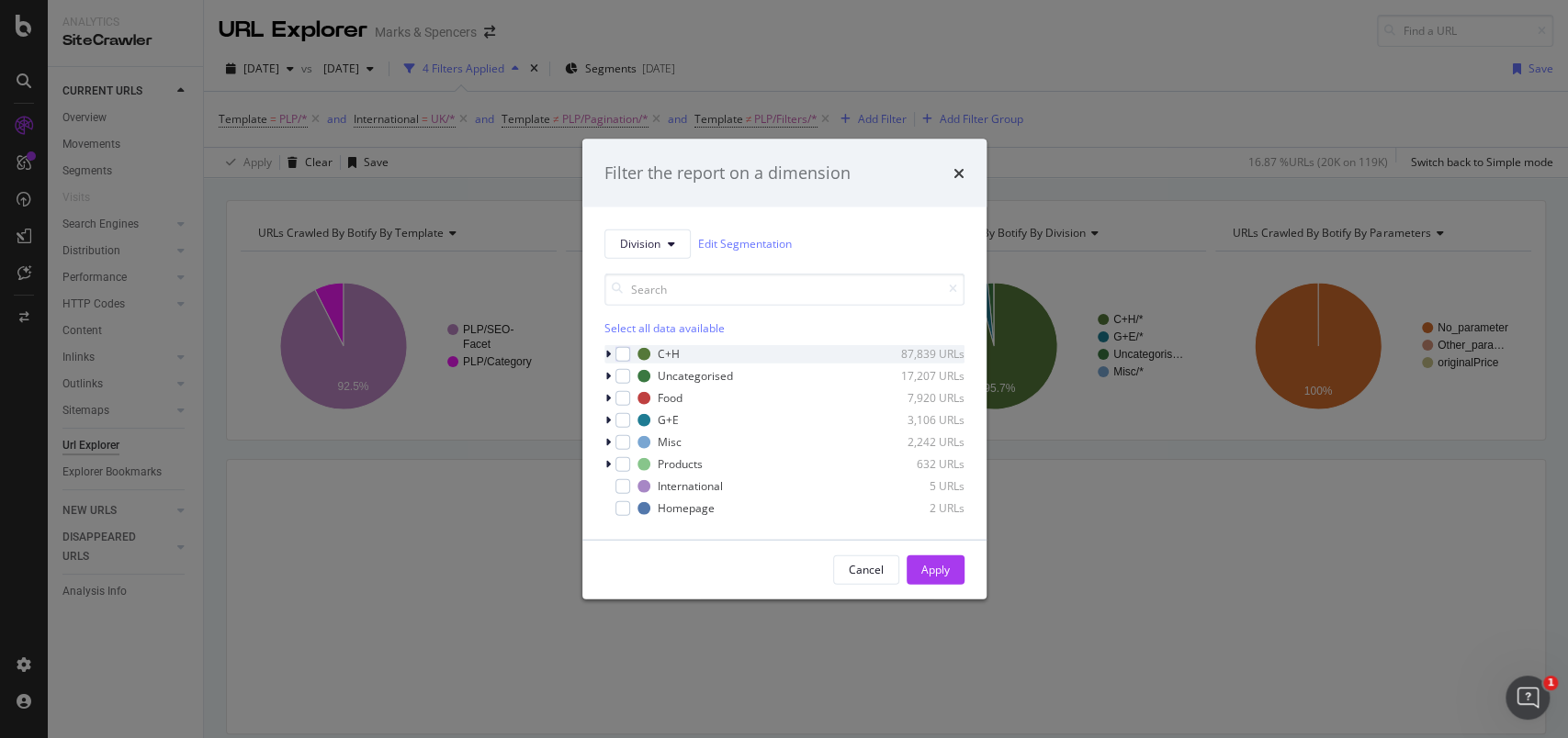
click at [610, 349] on div "modal" at bounding box center [610, 354] width 11 height 18
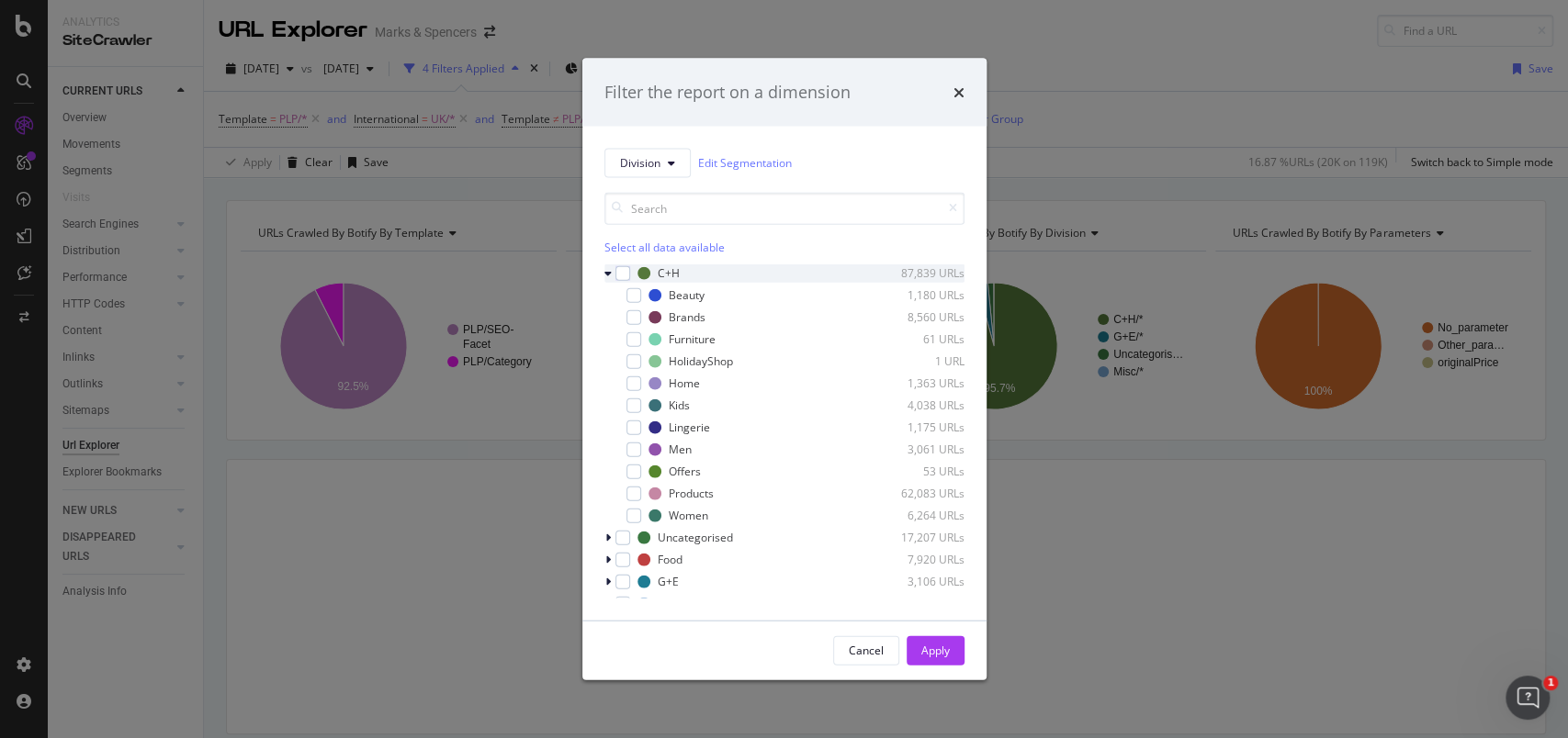
click at [632, 276] on div "C+H 87,839 URLs" at bounding box center [784, 272] width 360 height 18
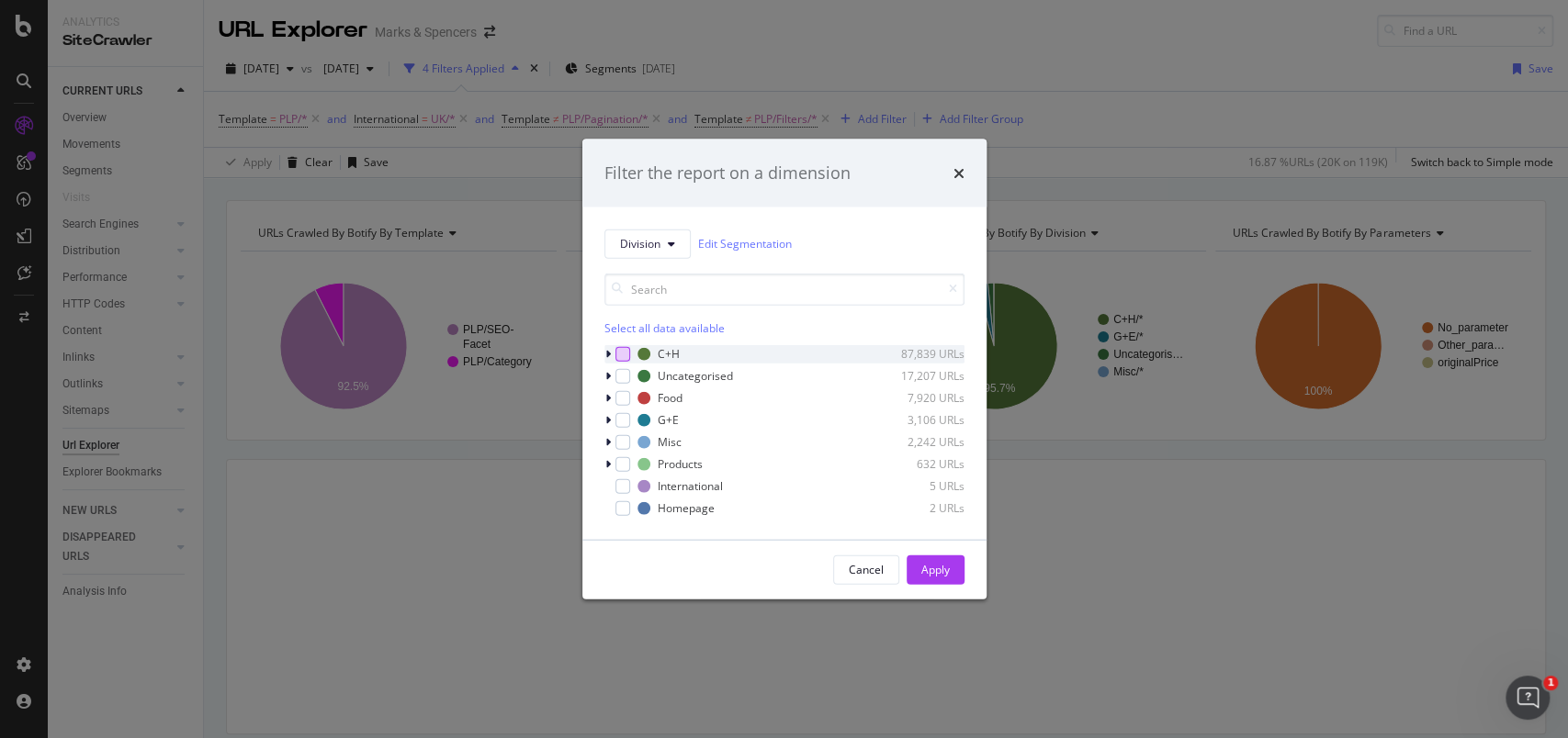
click at [625, 357] on div "modal" at bounding box center [622, 353] width 14 height 14
click at [611, 354] on div "modal" at bounding box center [610, 354] width 11 height 18
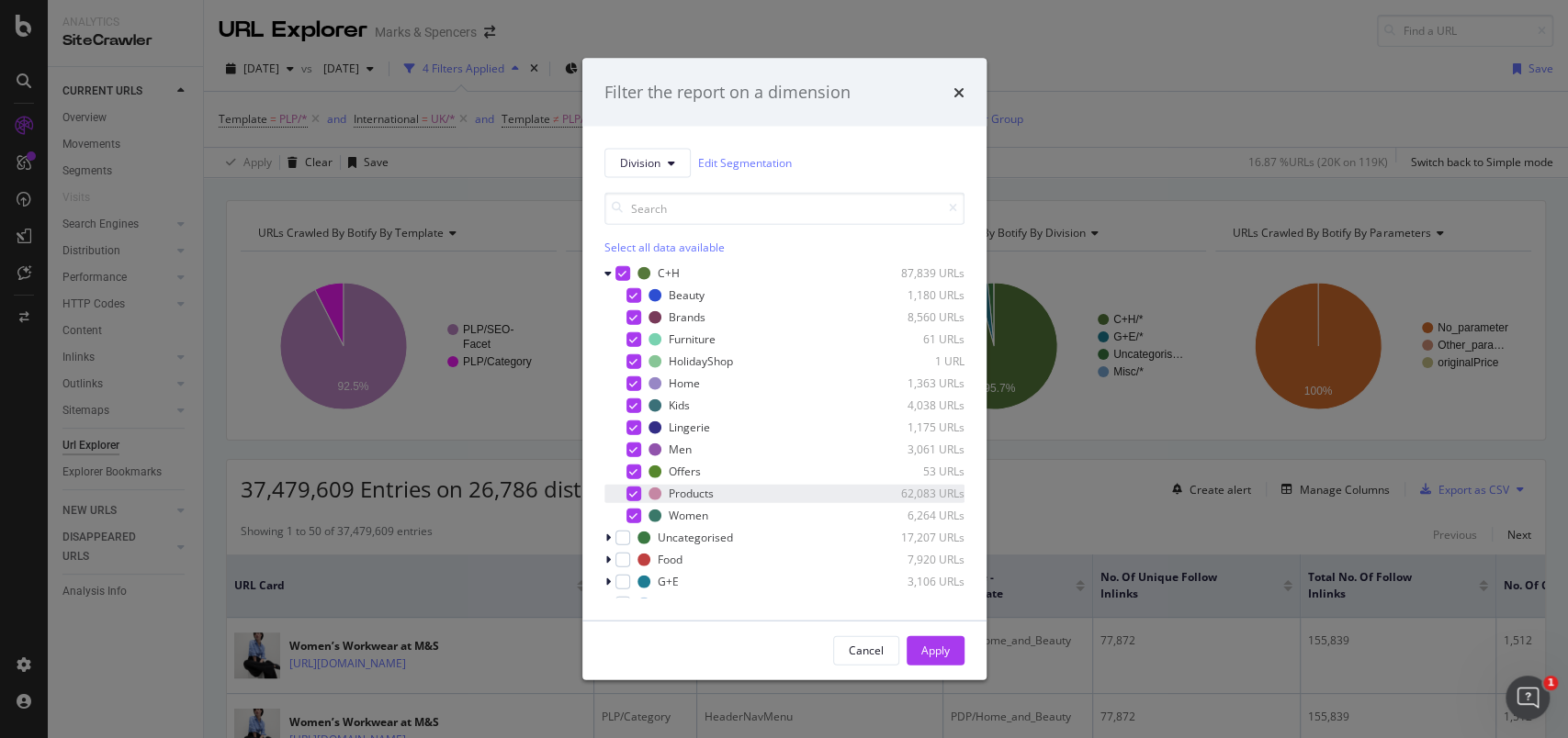
click at [640, 491] on div "modal" at bounding box center [633, 493] width 14 height 14
click at [632, 467] on icon "modal" at bounding box center [633, 471] width 9 height 10
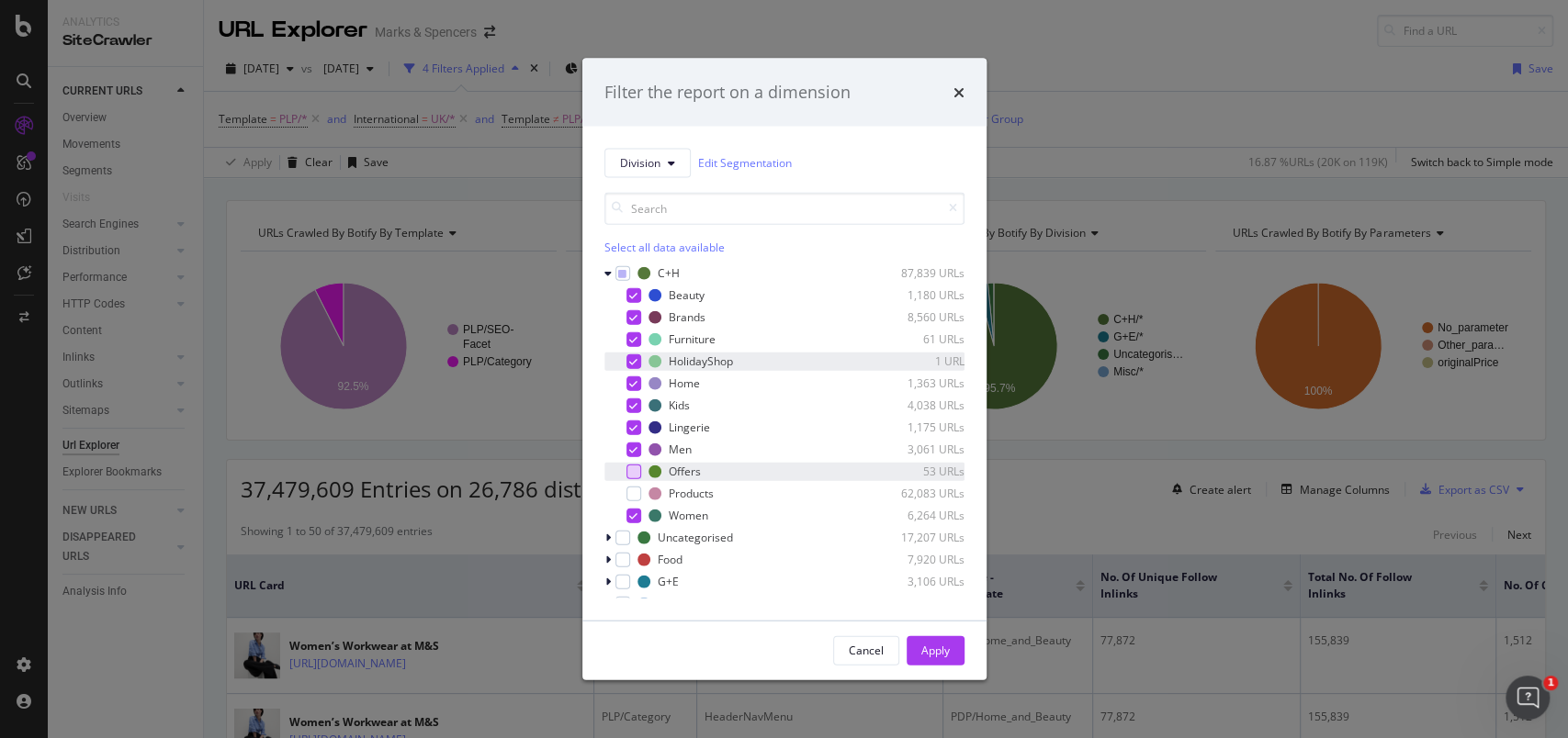
click at [635, 362] on icon "modal" at bounding box center [633, 361] width 9 height 10
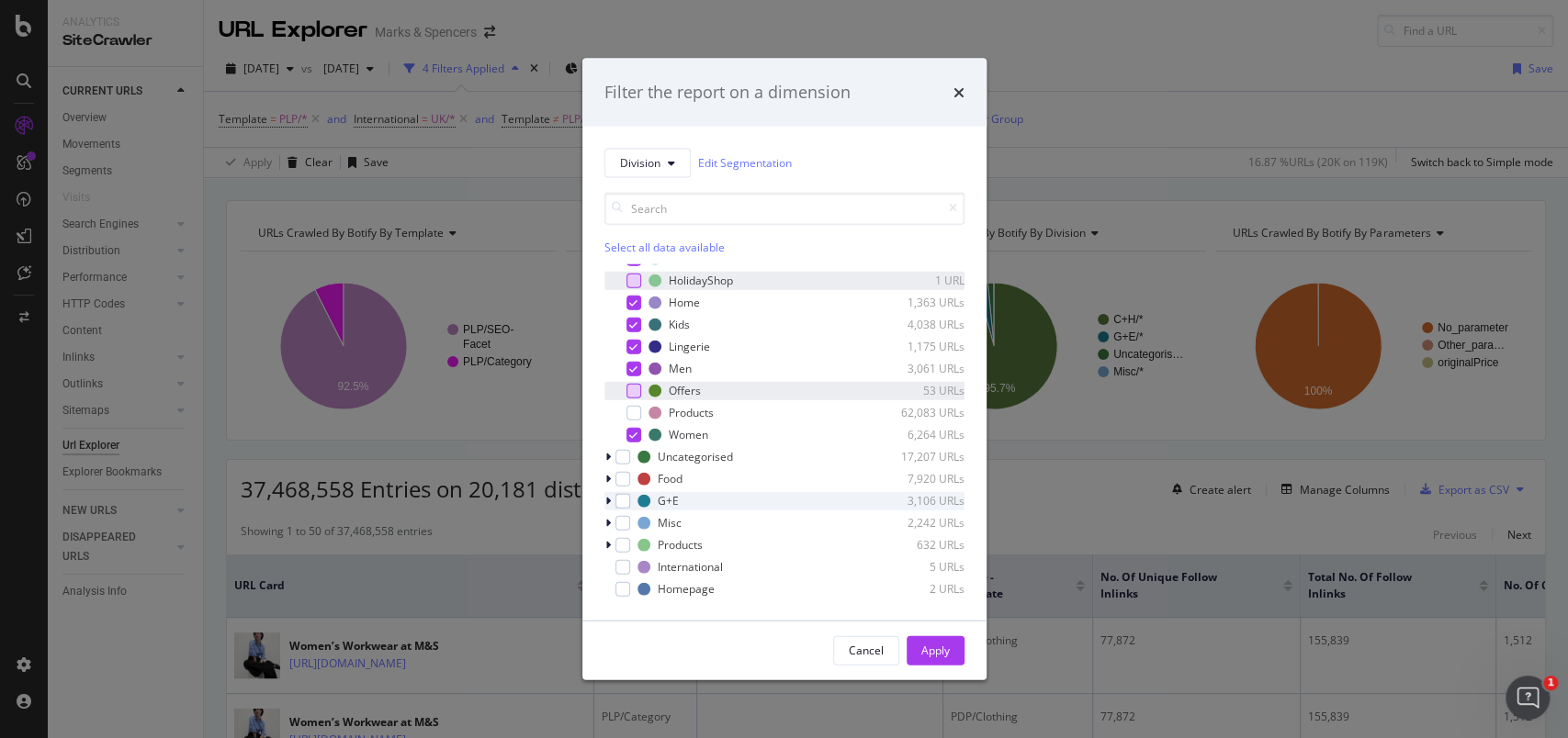
click at [607, 507] on div "modal" at bounding box center [610, 500] width 11 height 18
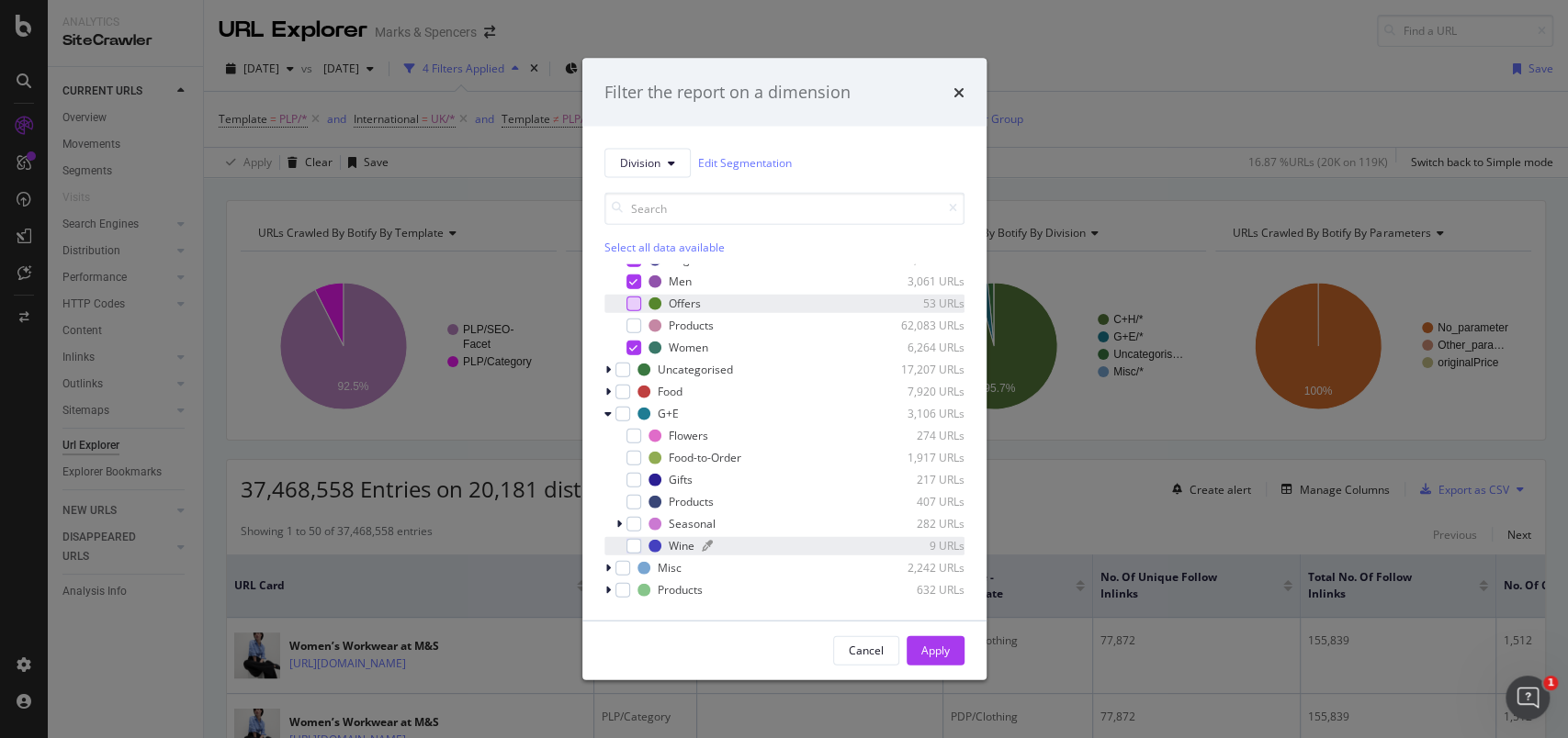
scroll to position [203, 0]
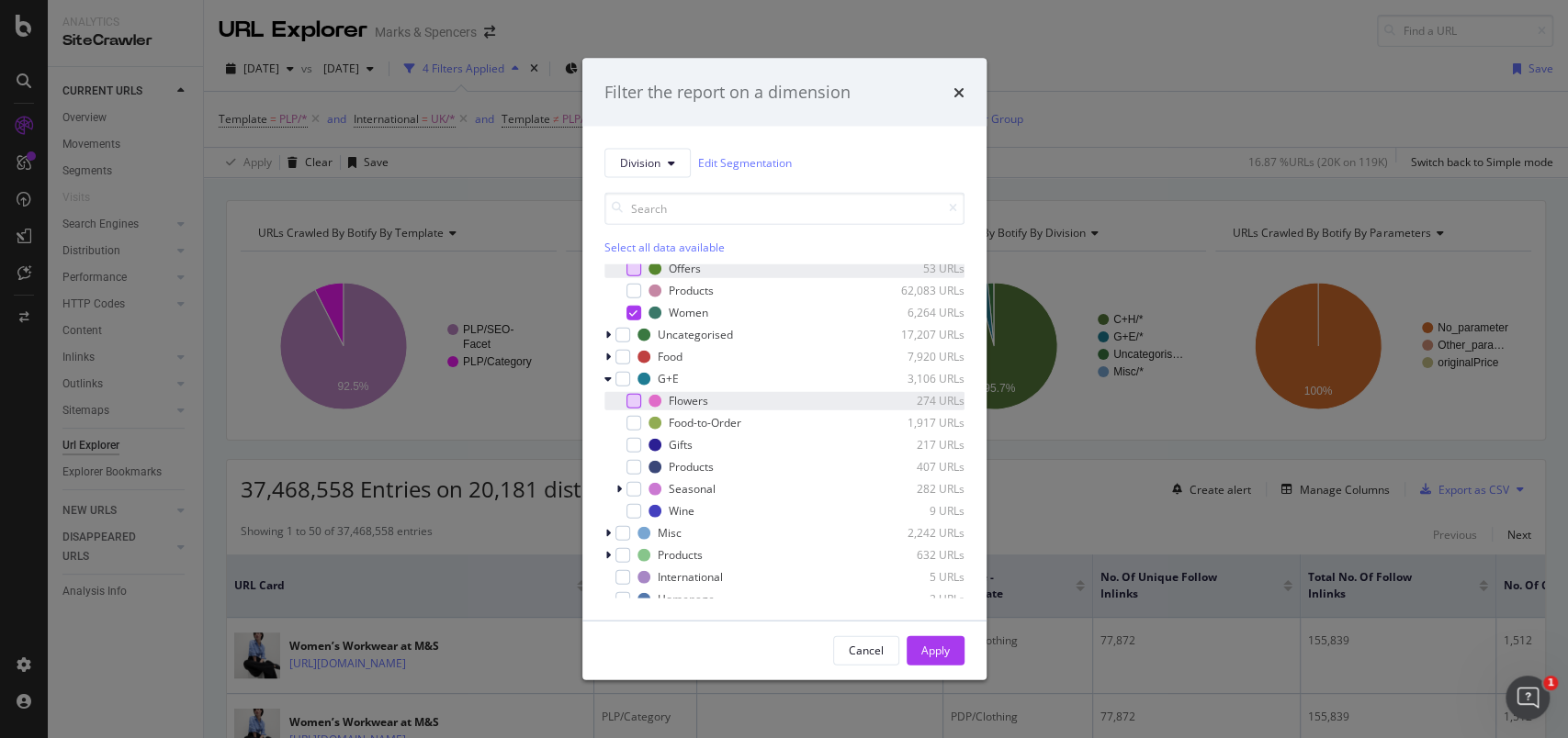
click at [632, 405] on div "modal" at bounding box center [633, 400] width 14 height 14
click at [633, 444] on div "modal" at bounding box center [633, 444] width 14 height 14
click at [637, 488] on div "modal" at bounding box center [633, 488] width 14 height 14
click at [621, 482] on div "modal" at bounding box center [620, 488] width 11 height 18
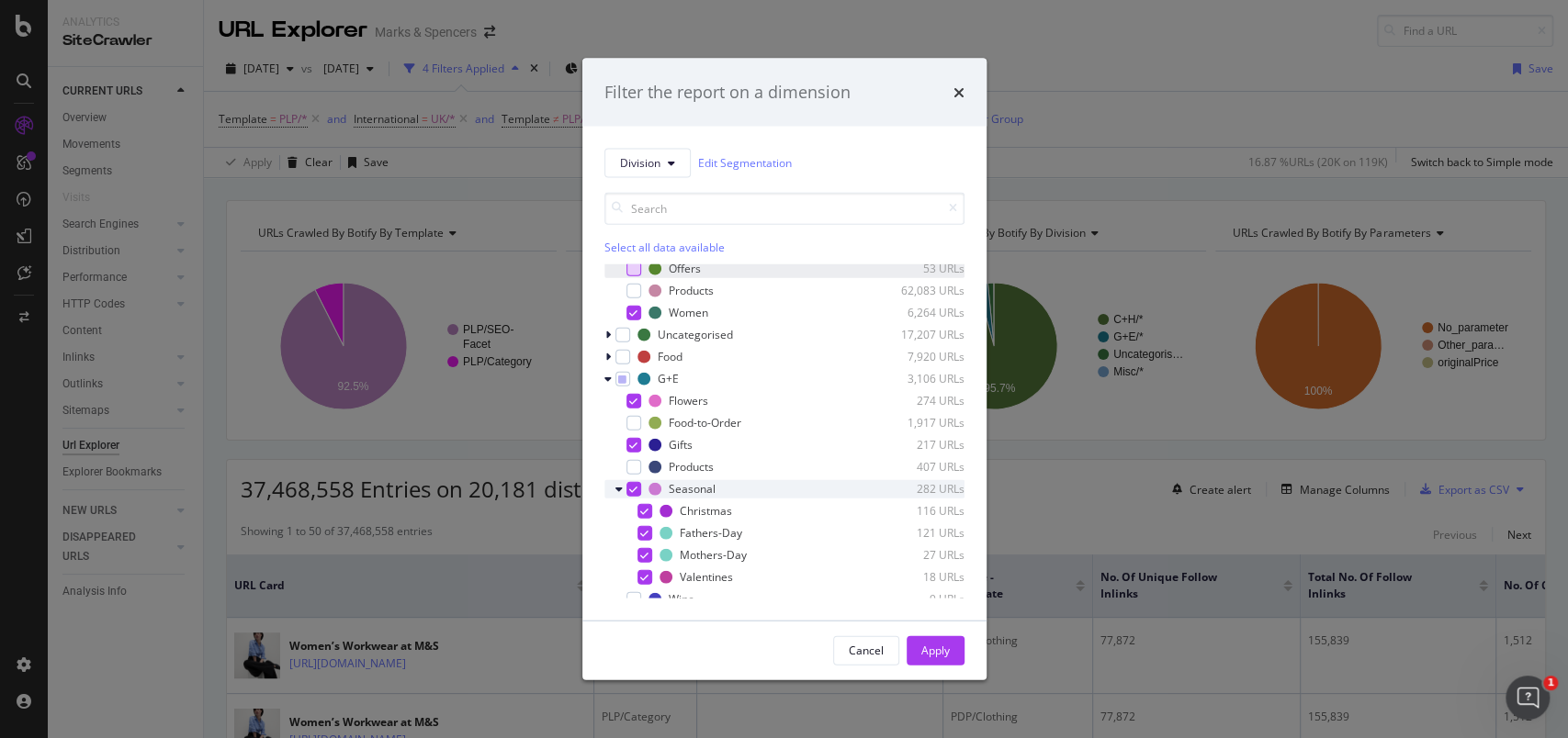
click at [622, 482] on div "modal" at bounding box center [620, 488] width 11 height 18
click at [942, 553] on div "Apply" at bounding box center [935, 651] width 28 height 15
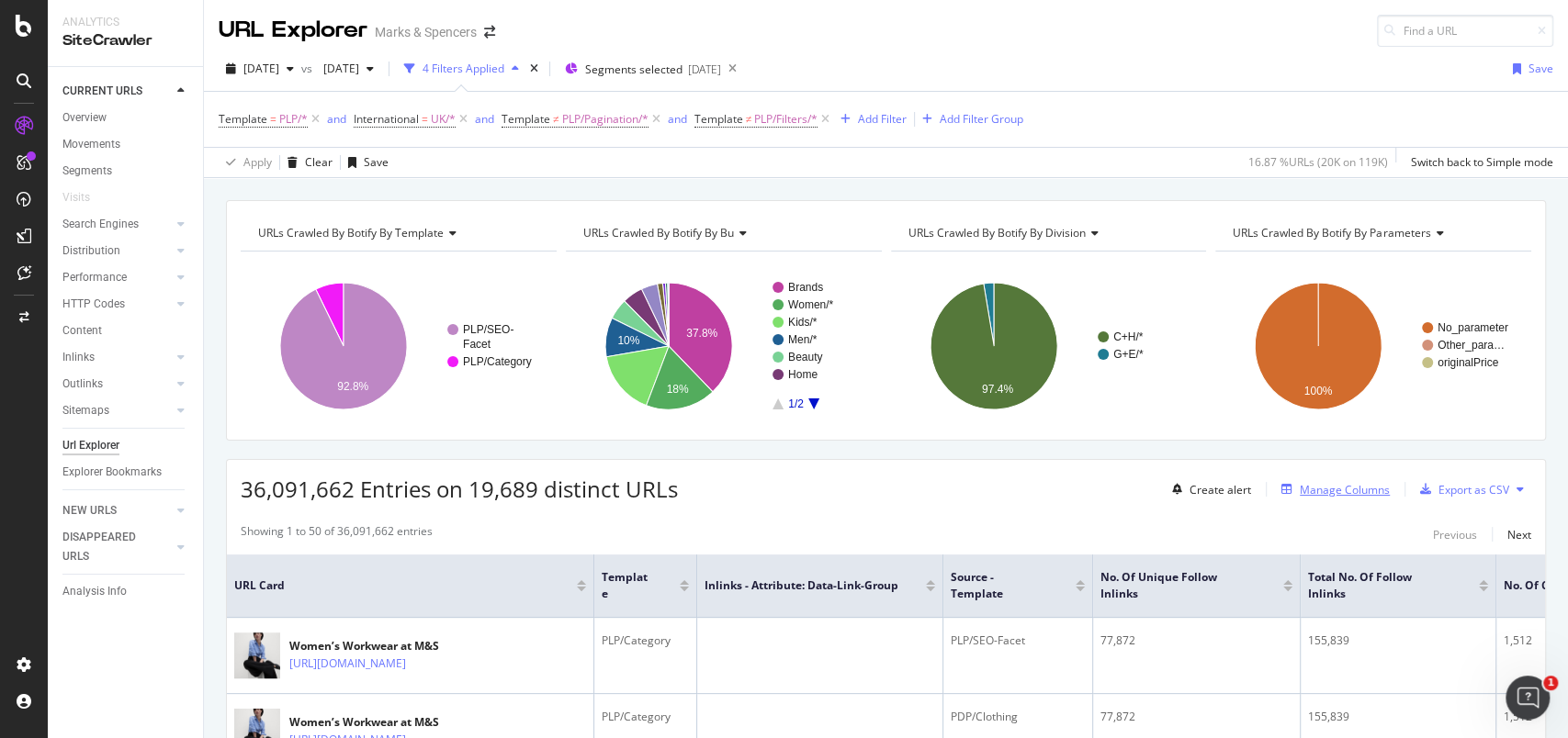
click at [1175, 496] on div "Manage Columns" at bounding box center [1344, 490] width 90 height 15
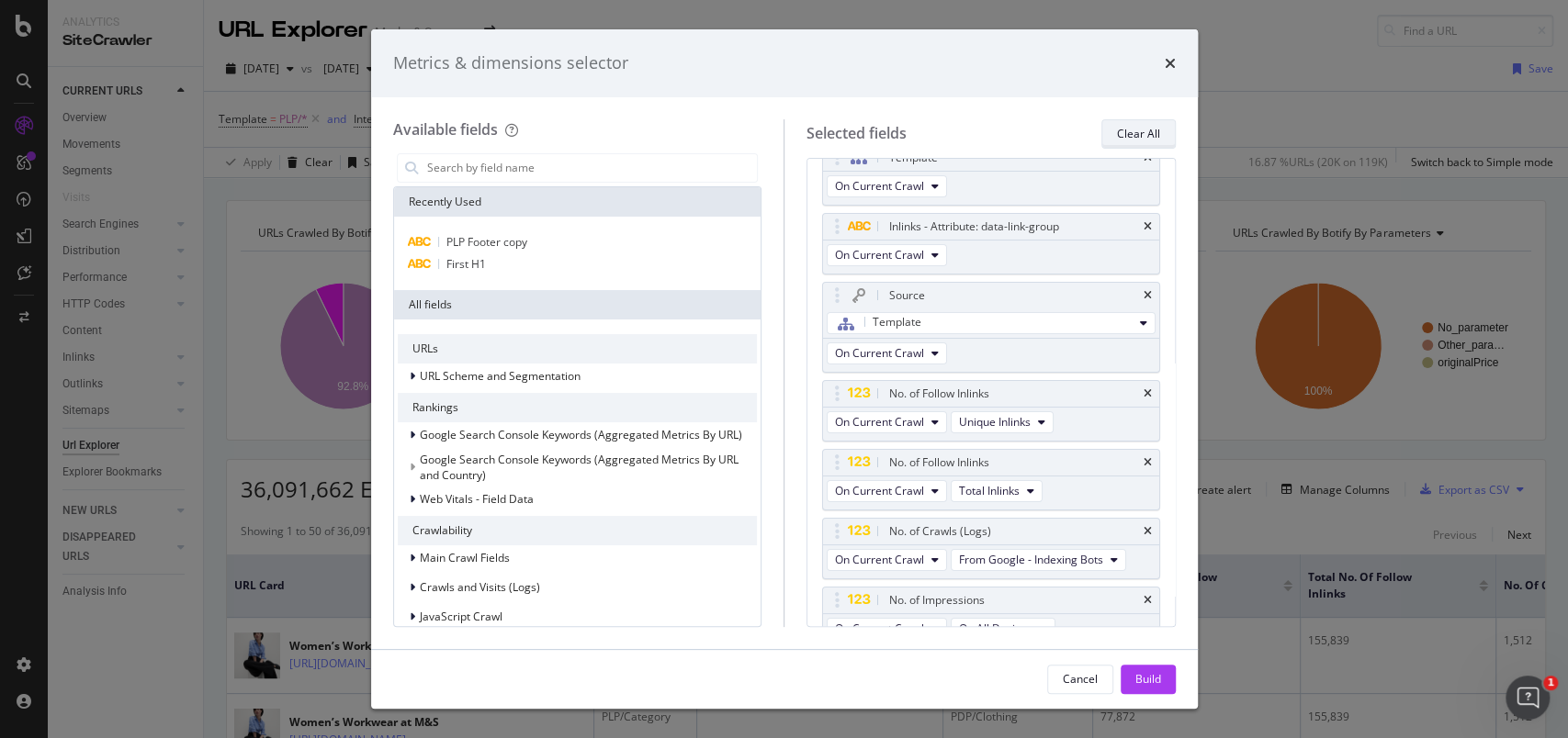
scroll to position [21, 0]
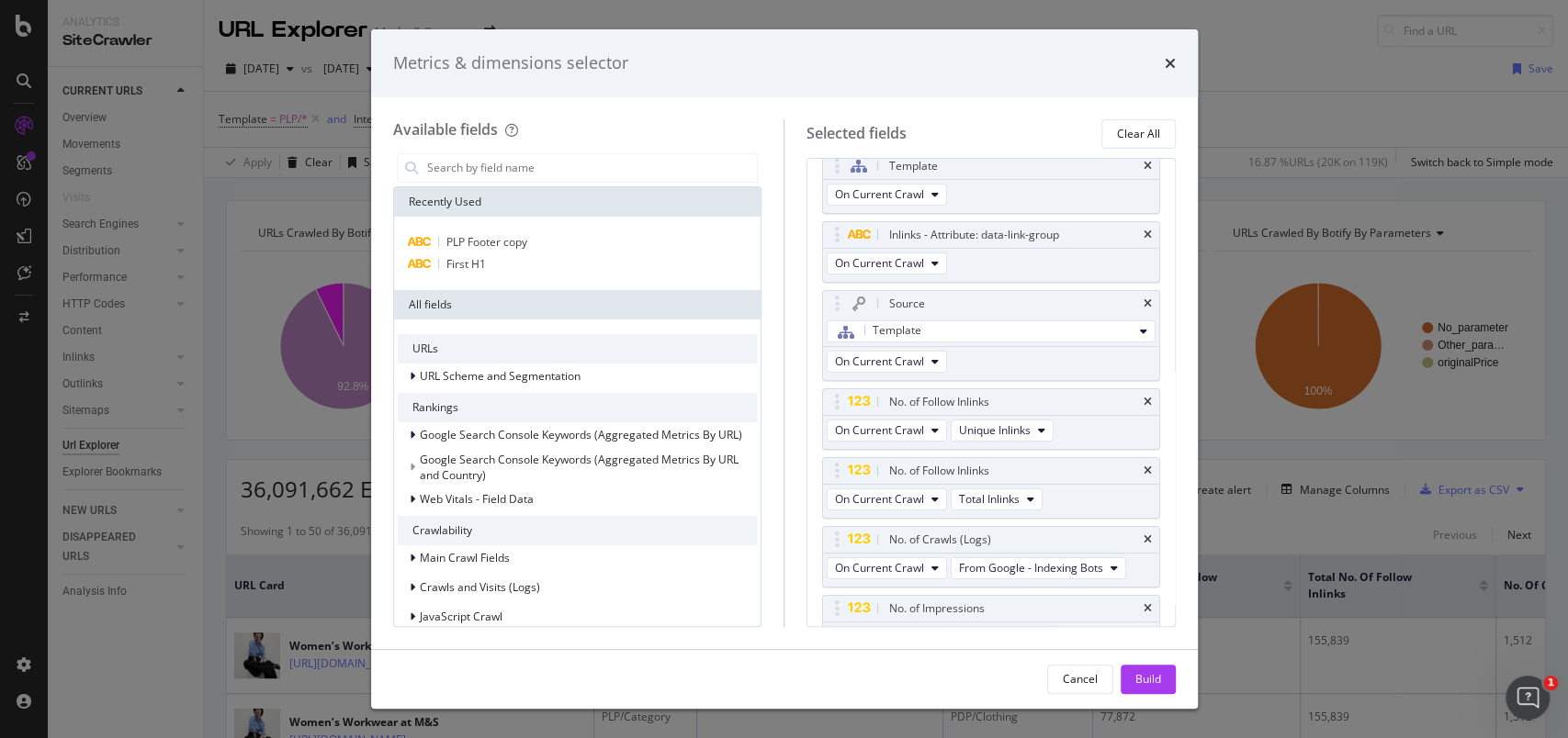
click at [1161, 56] on div "Metrics & dimensions selector" at bounding box center [784, 63] width 783 height 24
click at [1166, 61] on icon "times" at bounding box center [1170, 63] width 11 height 14
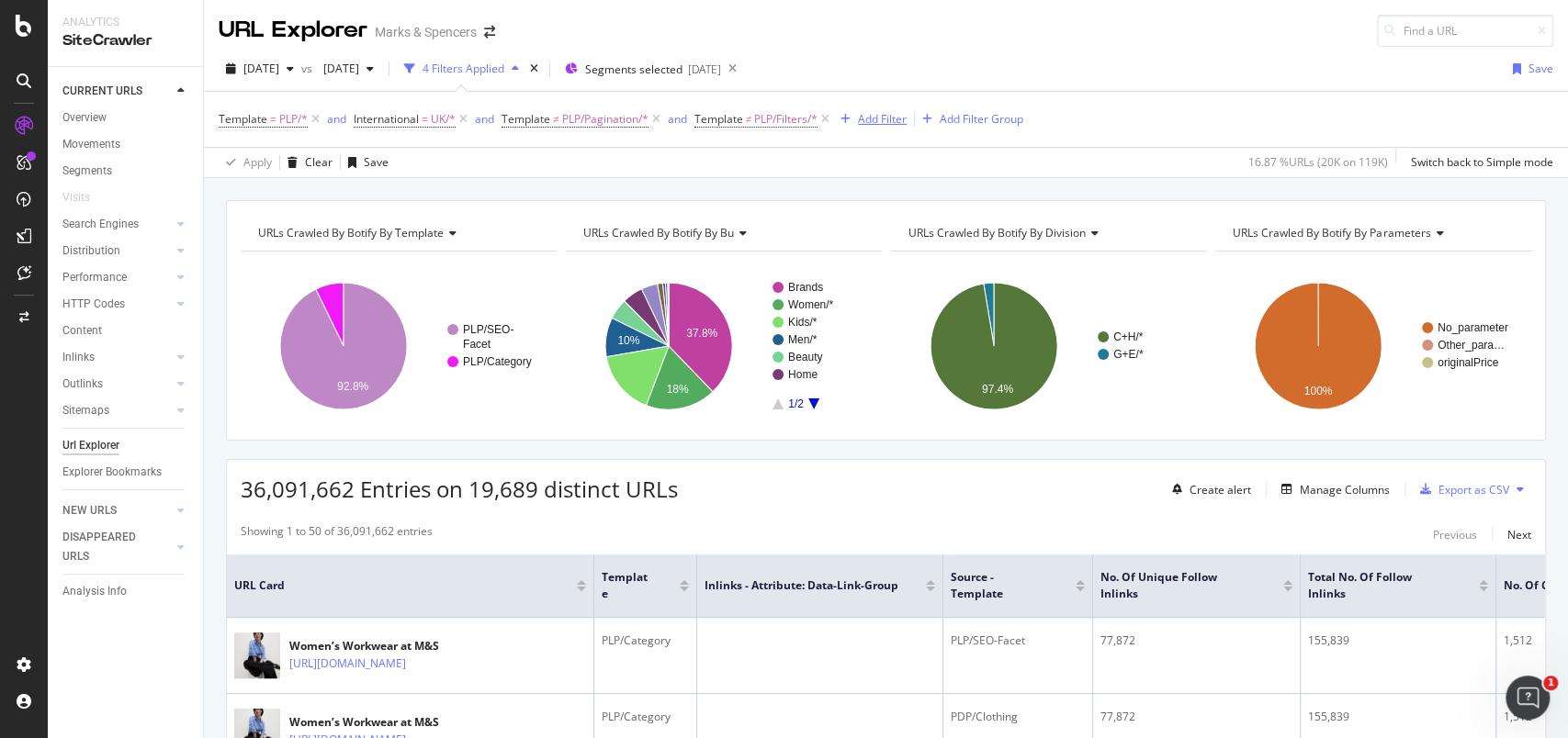
click at [898, 118] on div "Add Filter" at bounding box center [882, 119] width 48 height 15
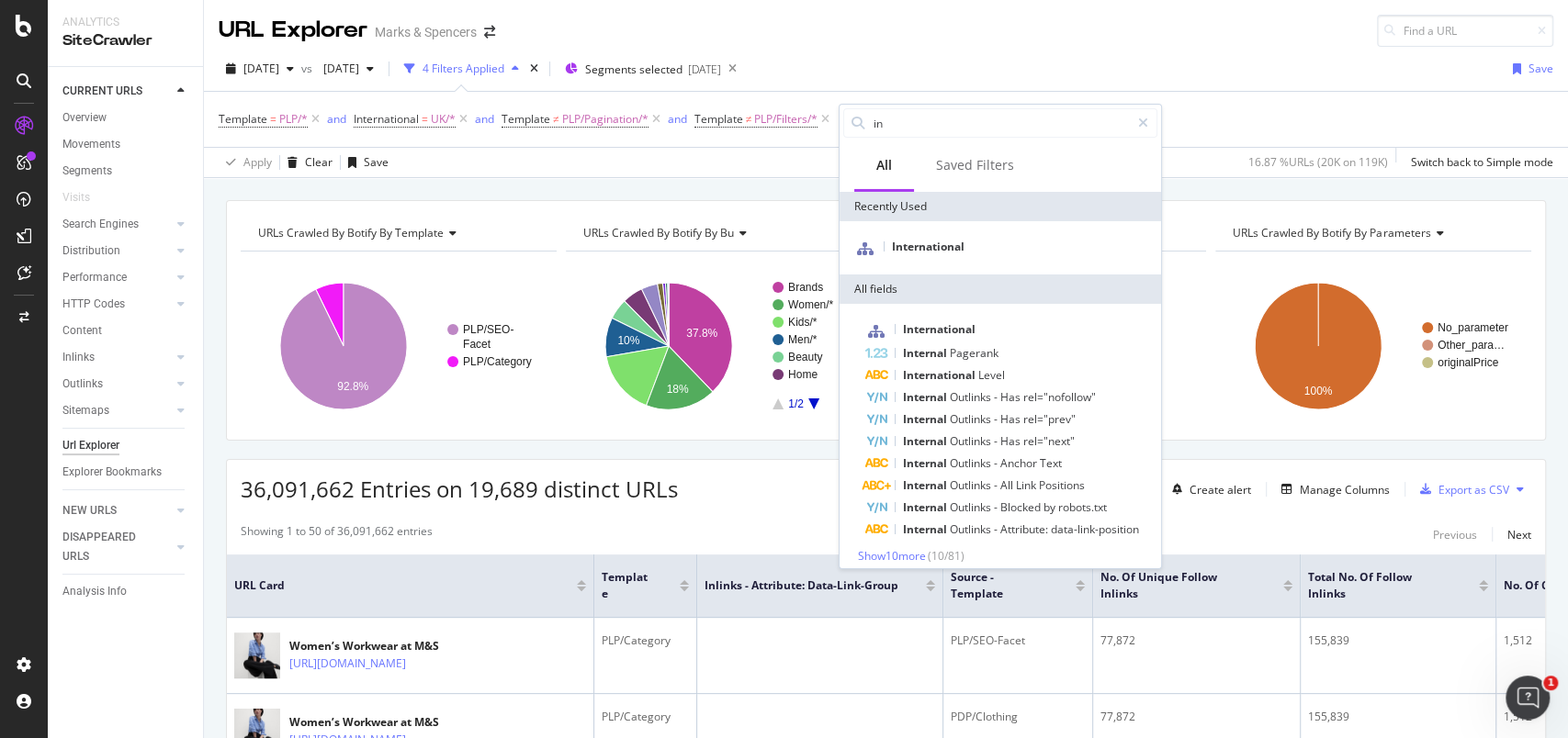
type input "i"
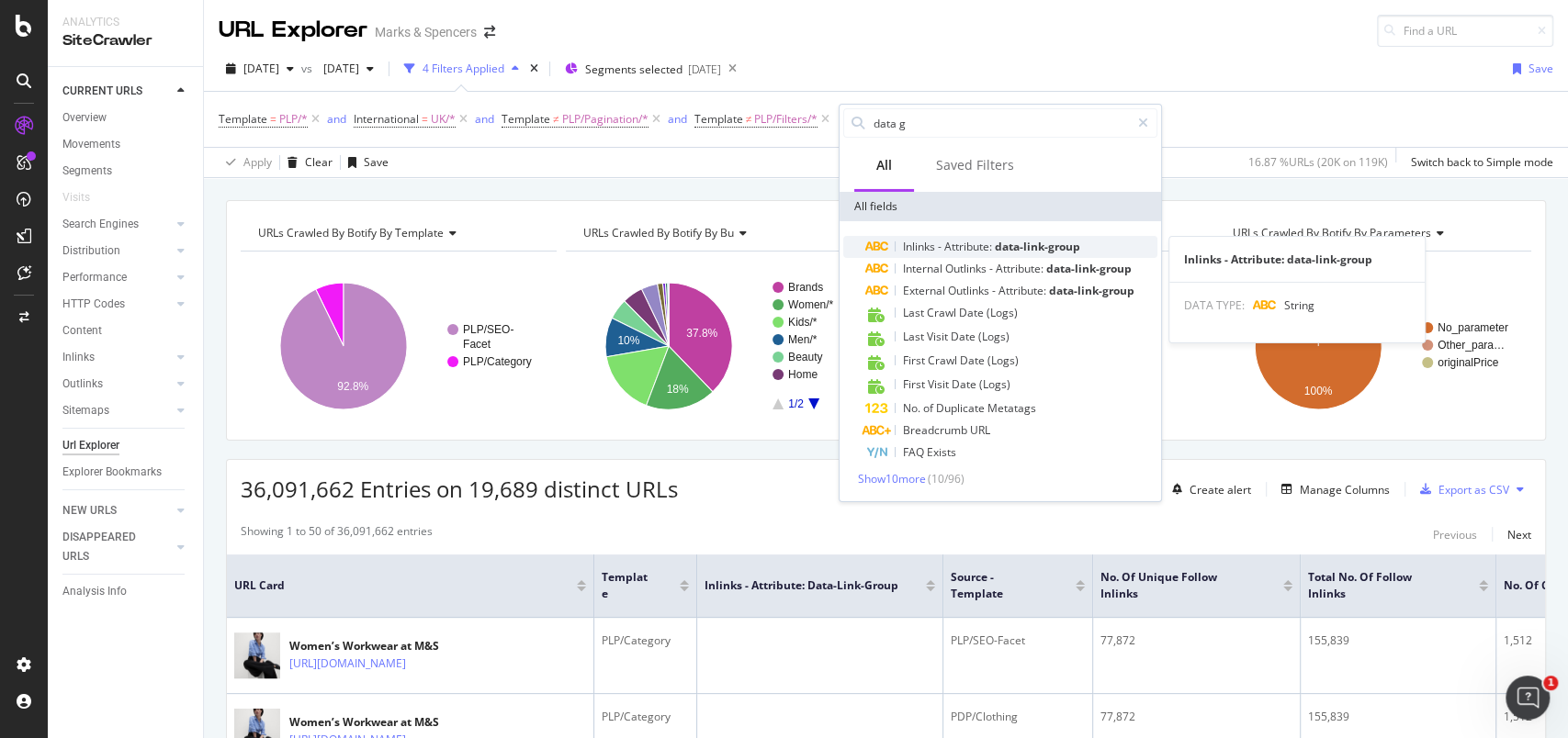
type input "data g"
click at [1015, 246] on span "data-link-group" at bounding box center [1038, 246] width 85 height 15
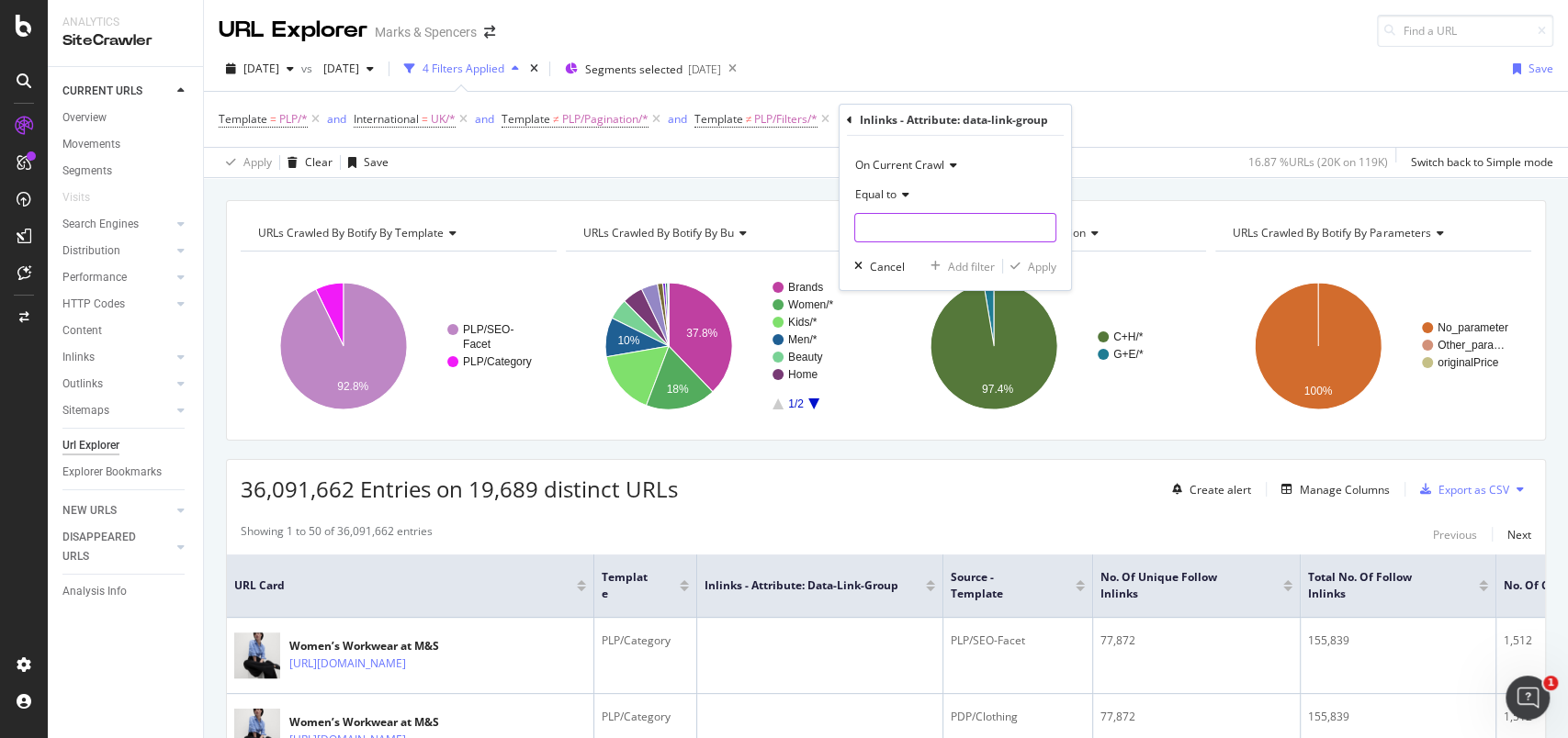
click at [970, 222] on input "text" at bounding box center [955, 228] width 200 height 29
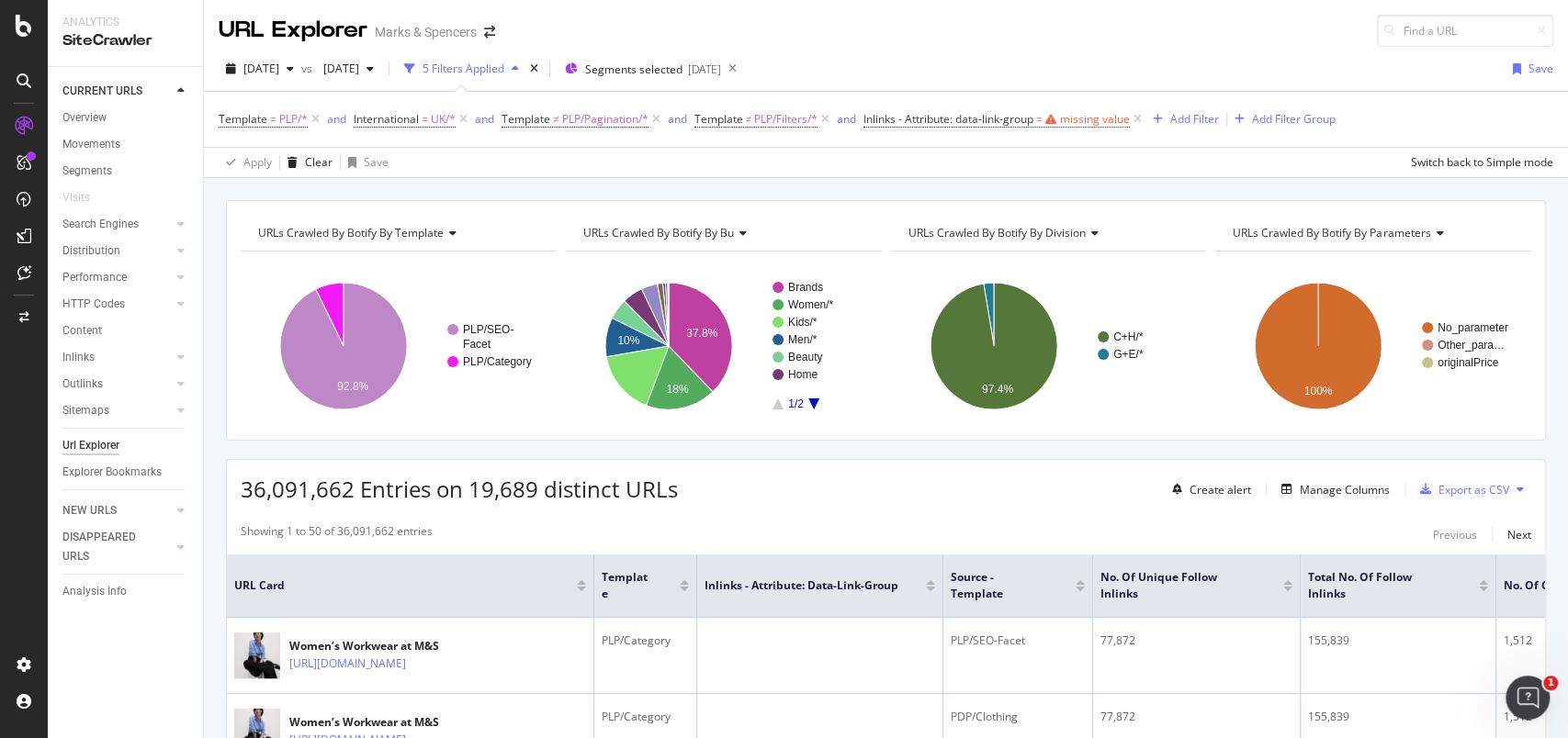
click at [1115, 71] on div "[DATE] vs [DATE] 5 Filters Applied Segments selected [DATE] Save" at bounding box center [886, 72] width 1364 height 37
click at [1146, 120] on icon at bounding box center [1137, 119] width 15 height 18
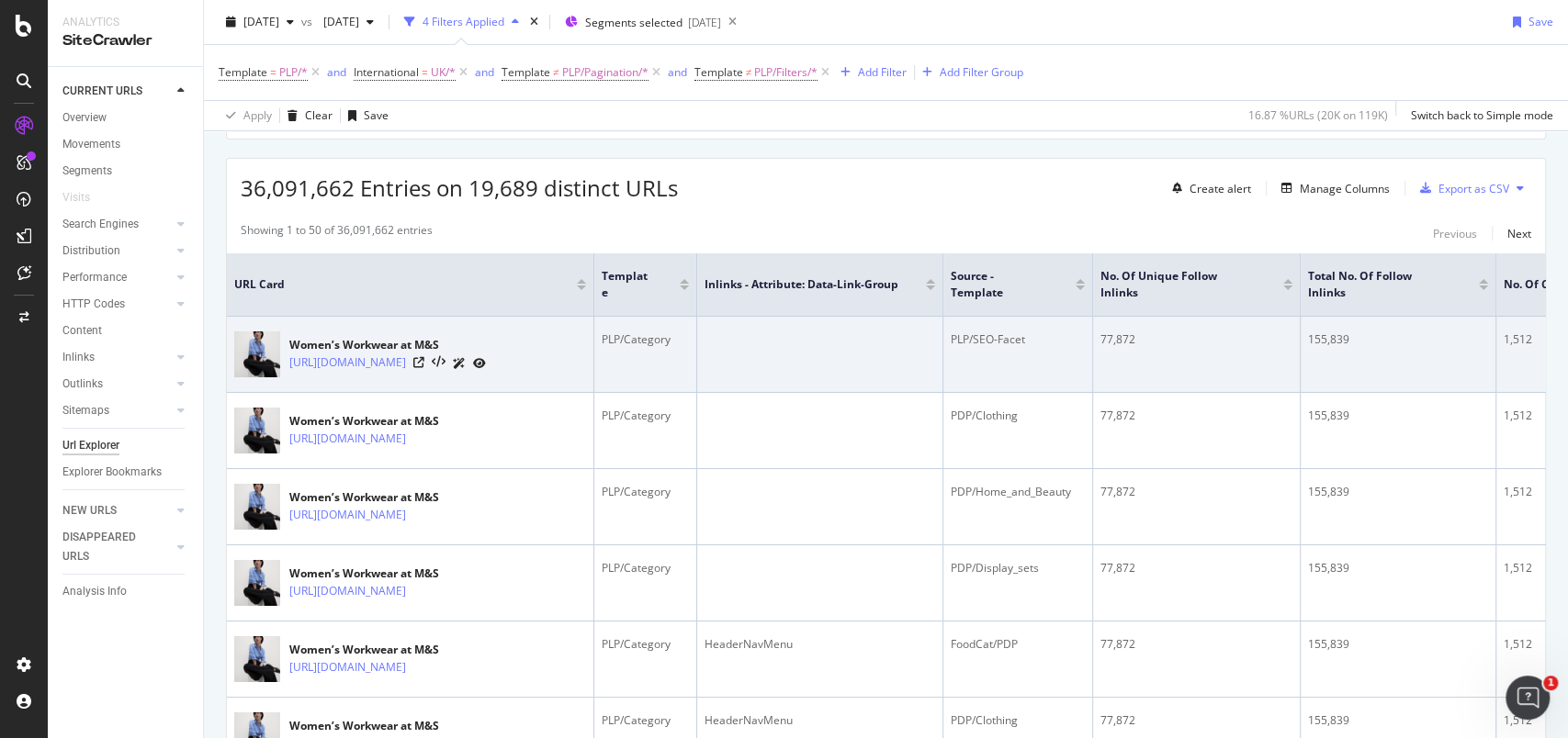
scroll to position [122, 0]
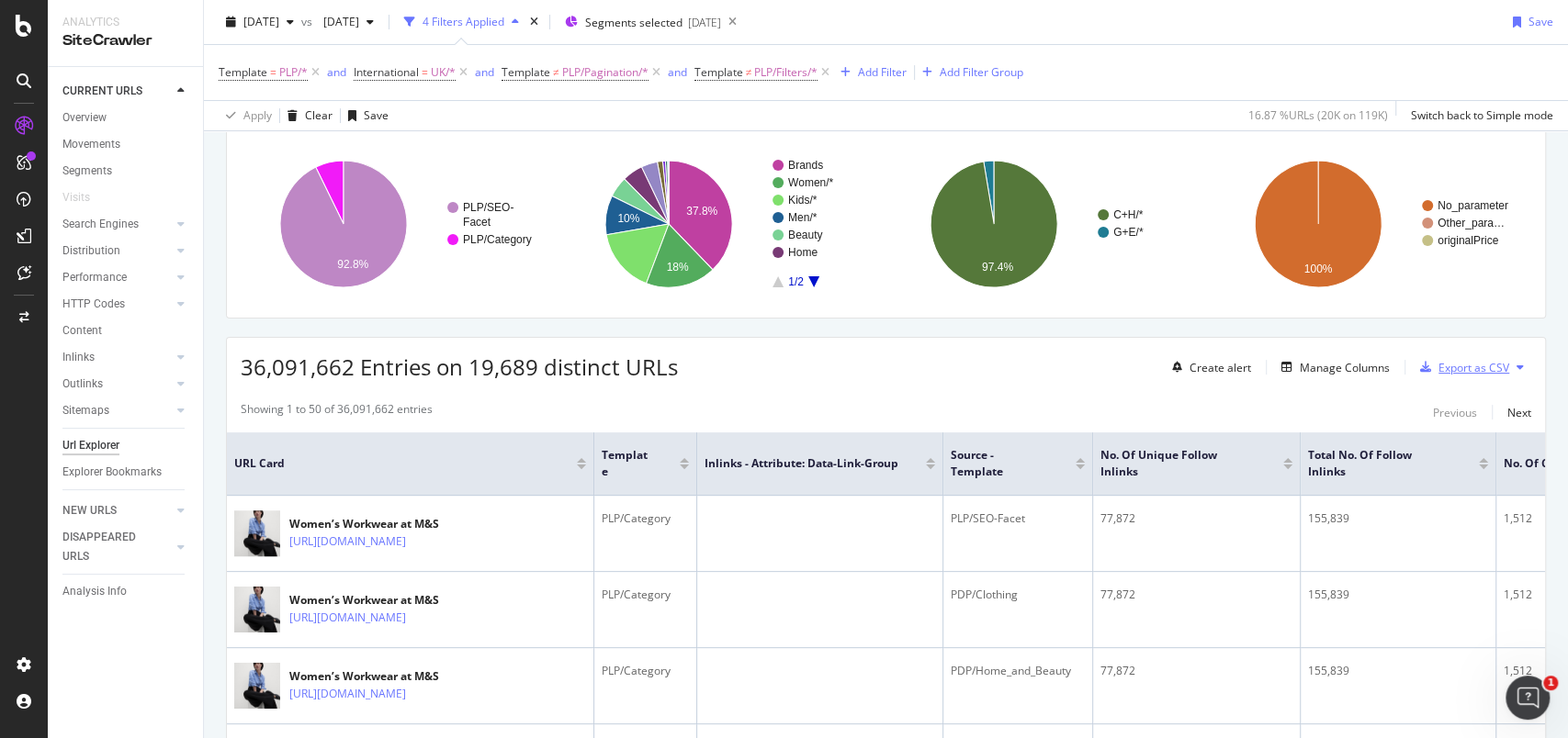
click at [1175, 372] on div "Export as CSV" at bounding box center [1473, 368] width 71 height 15
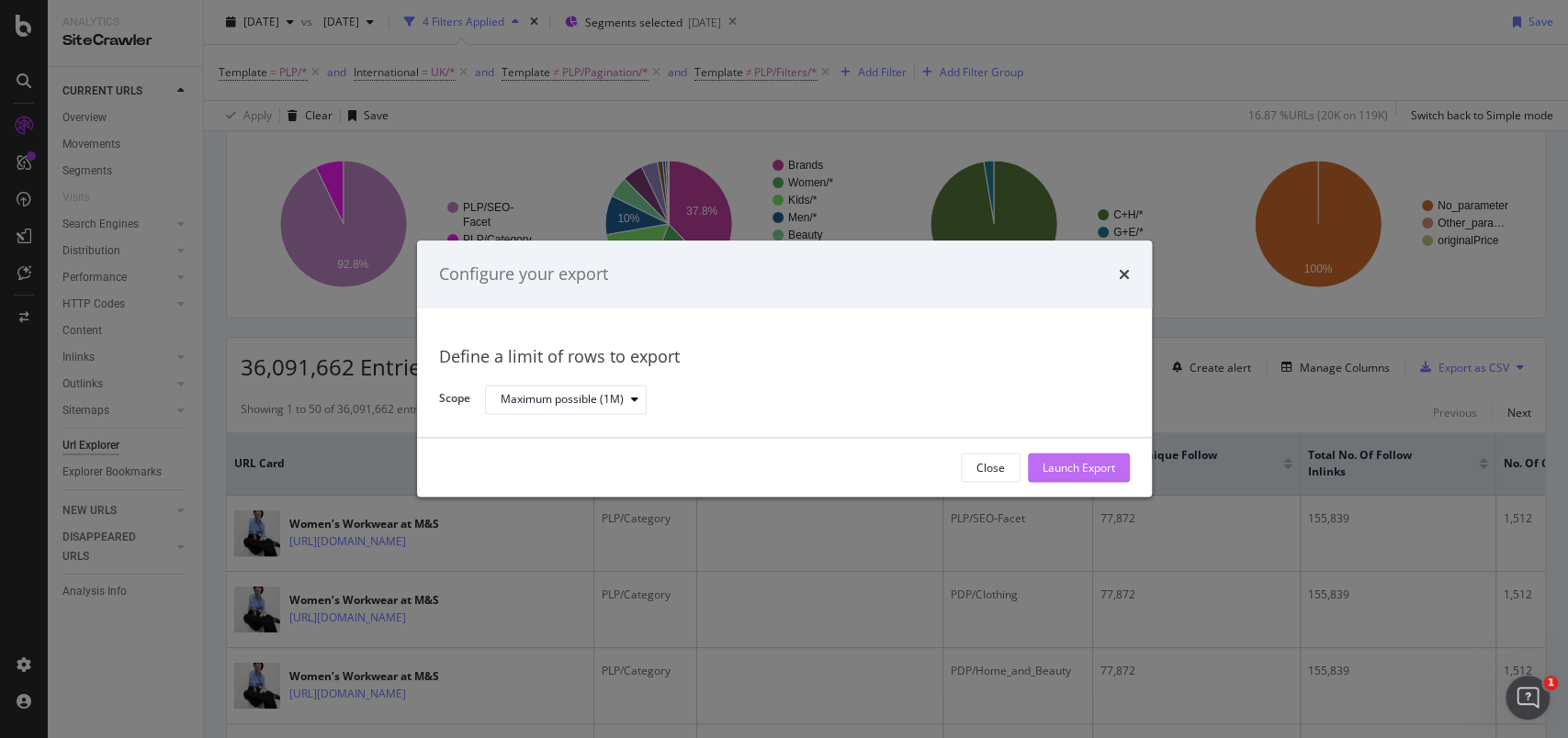
click at [1125, 462] on button "Launch Export" at bounding box center [1079, 468] width 102 height 29
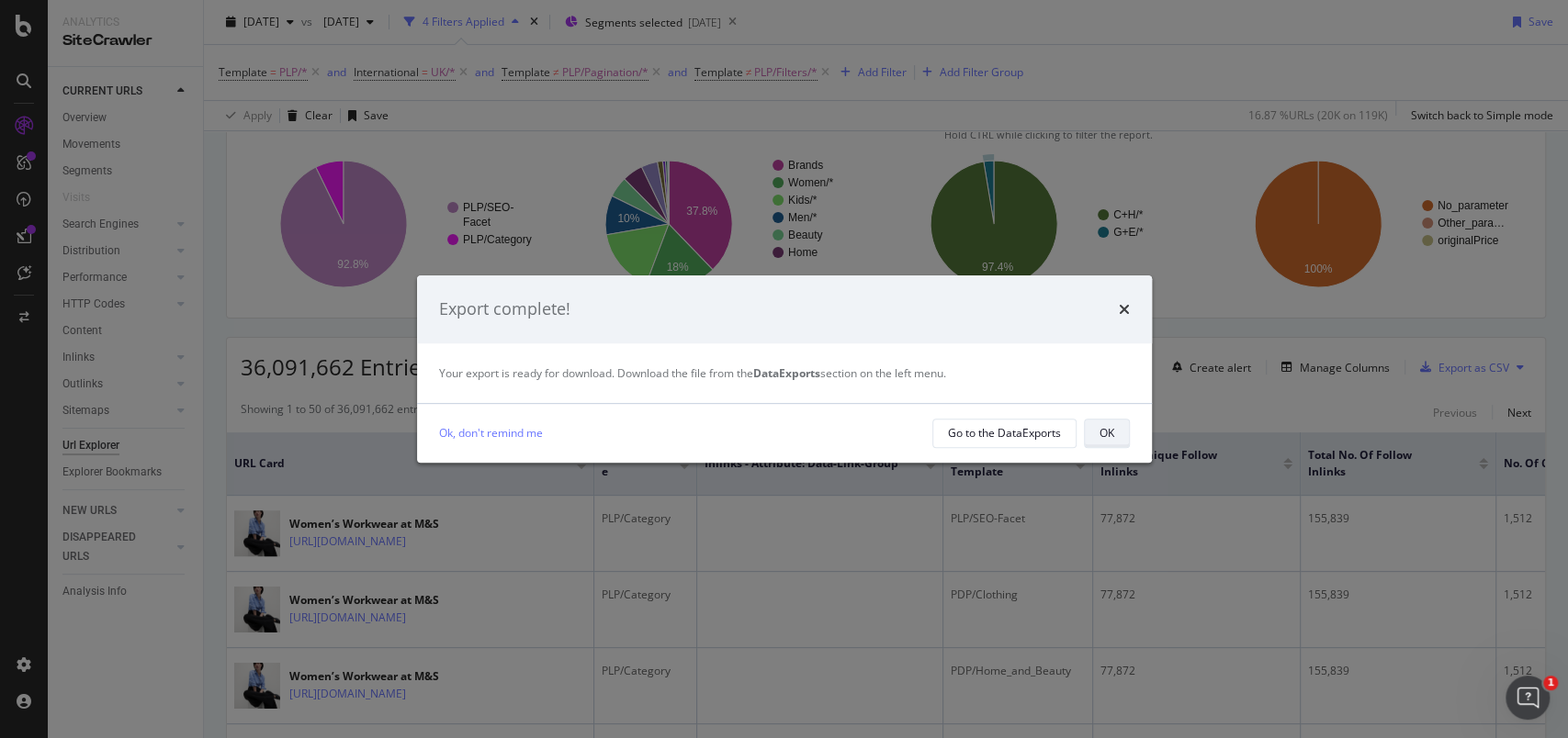
click at [1121, 432] on button "OK" at bounding box center [1107, 434] width 46 height 29
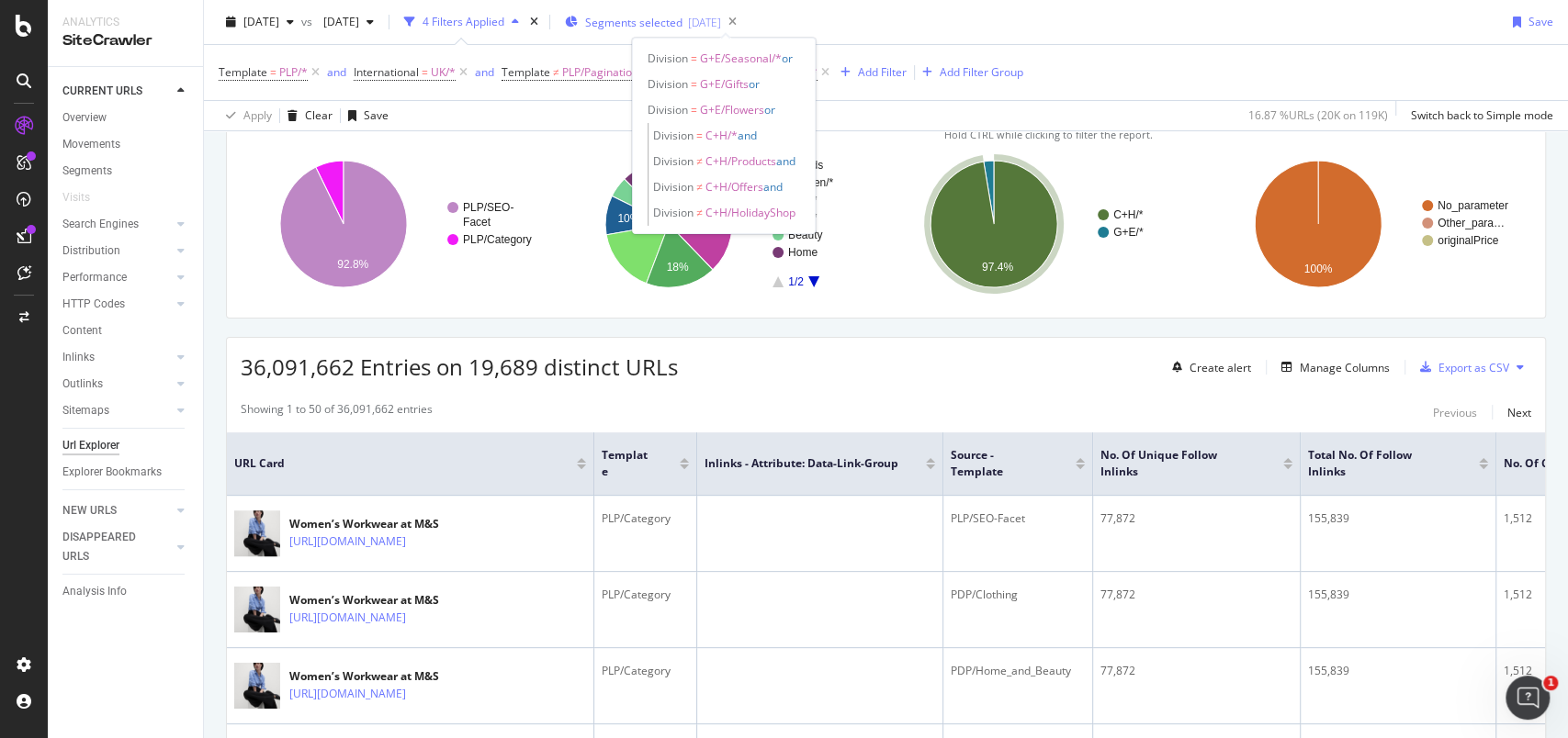
click at [682, 14] on span "Segments selected" at bounding box center [634, 22] width 98 height 15
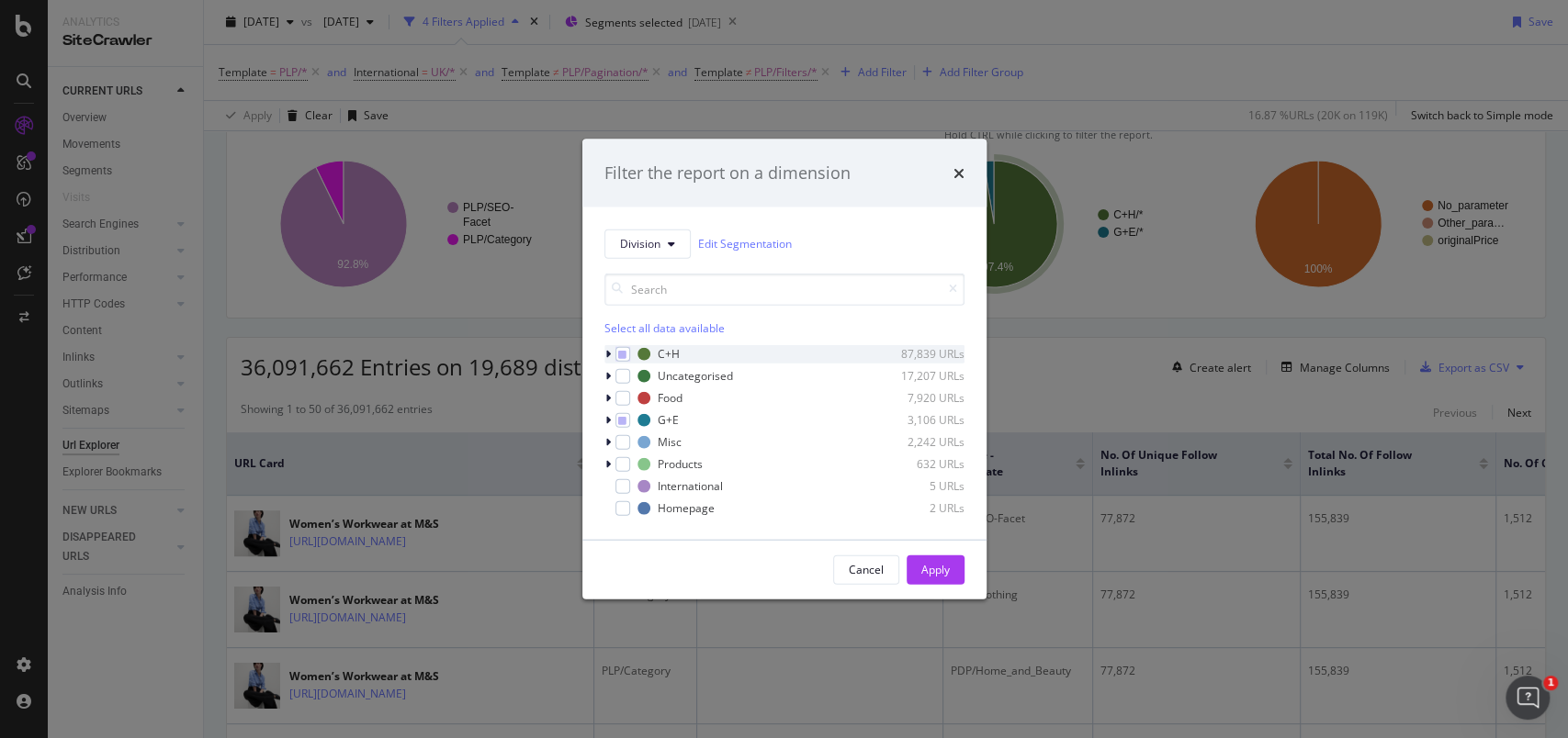
click at [606, 359] on div "modal" at bounding box center [610, 354] width 11 height 18
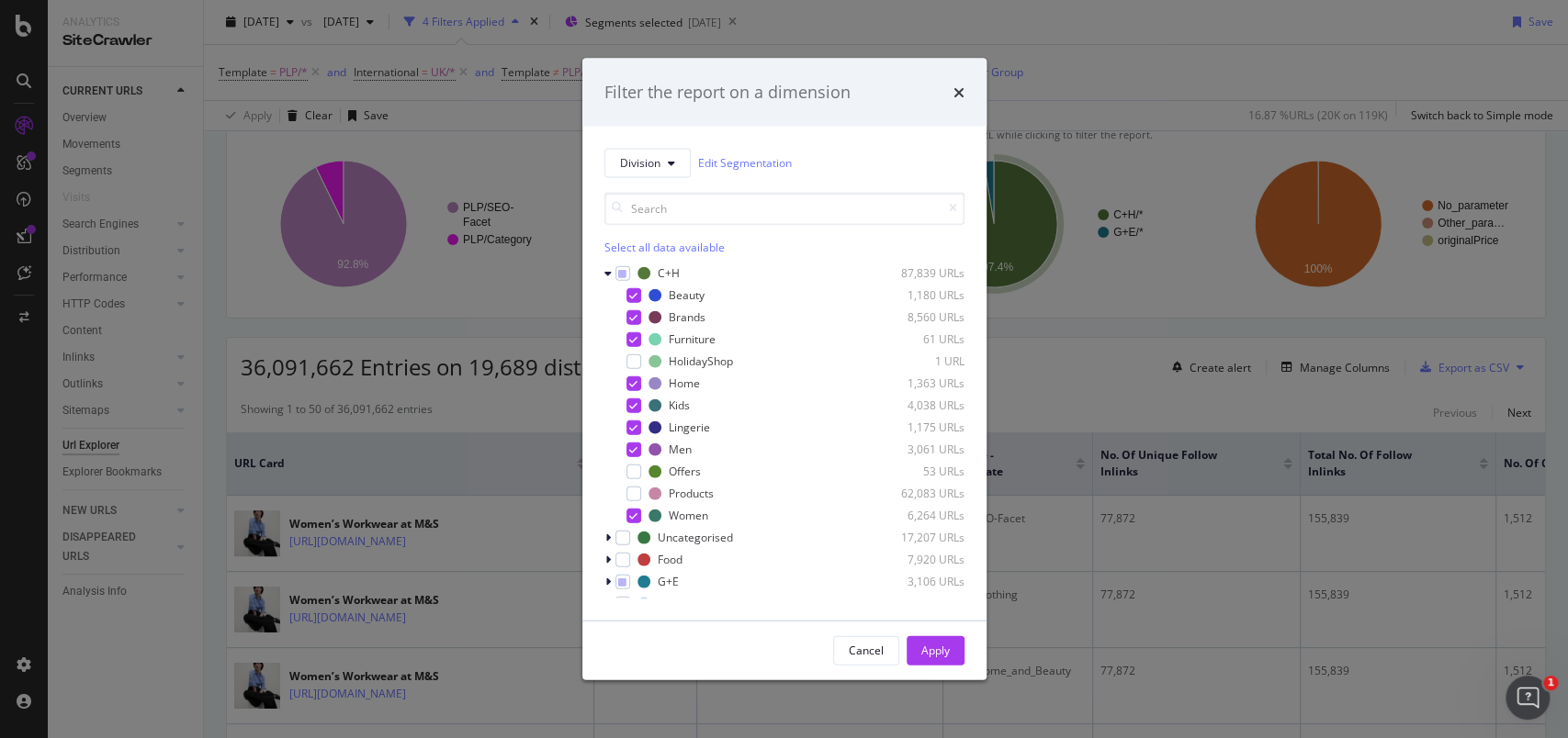
click at [950, 92] on div "Filter the report on a dimension" at bounding box center [784, 93] width 360 height 24
click at [956, 92] on icon "times" at bounding box center [958, 91] width 11 height 14
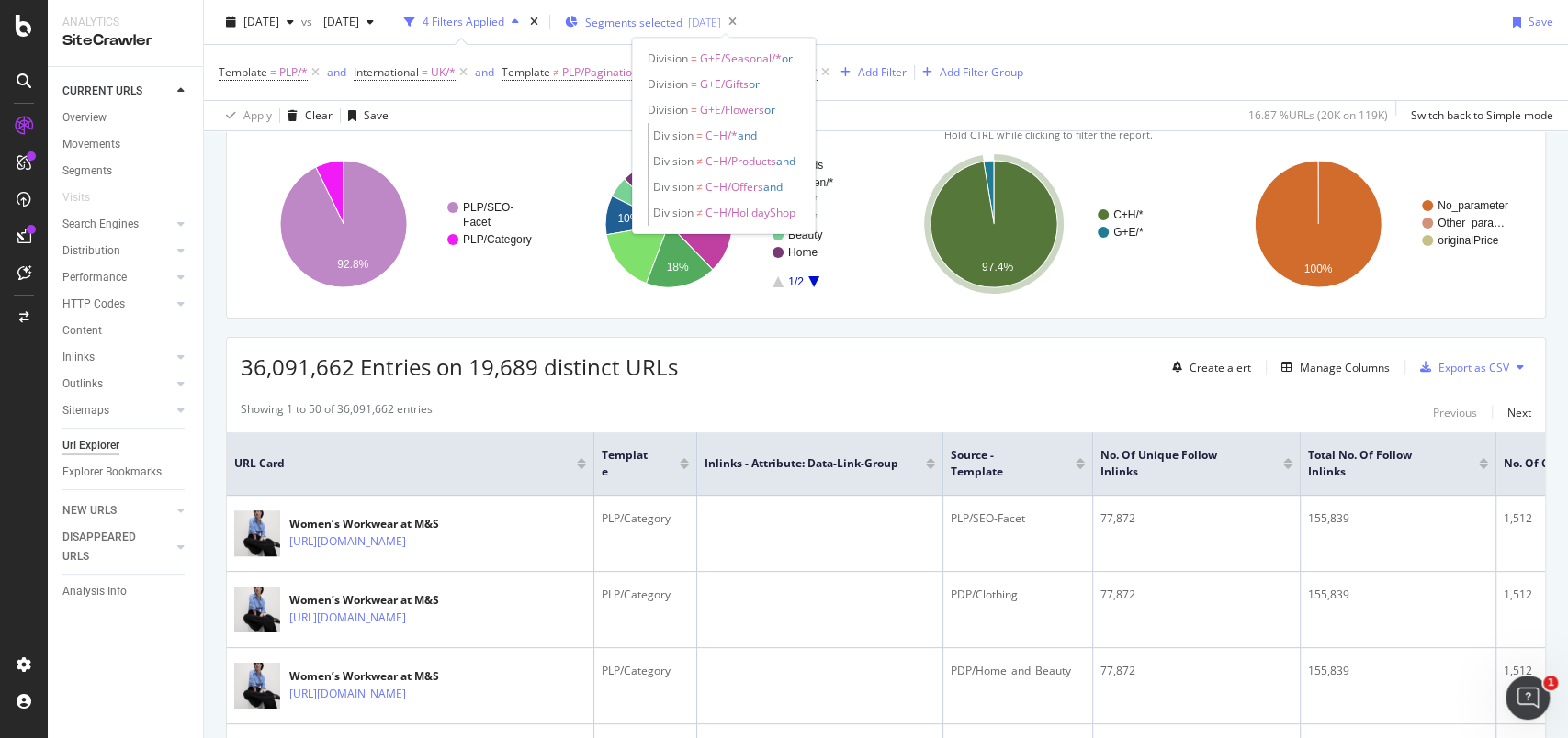
click at [682, 26] on span "Segments selected" at bounding box center [634, 22] width 98 height 15
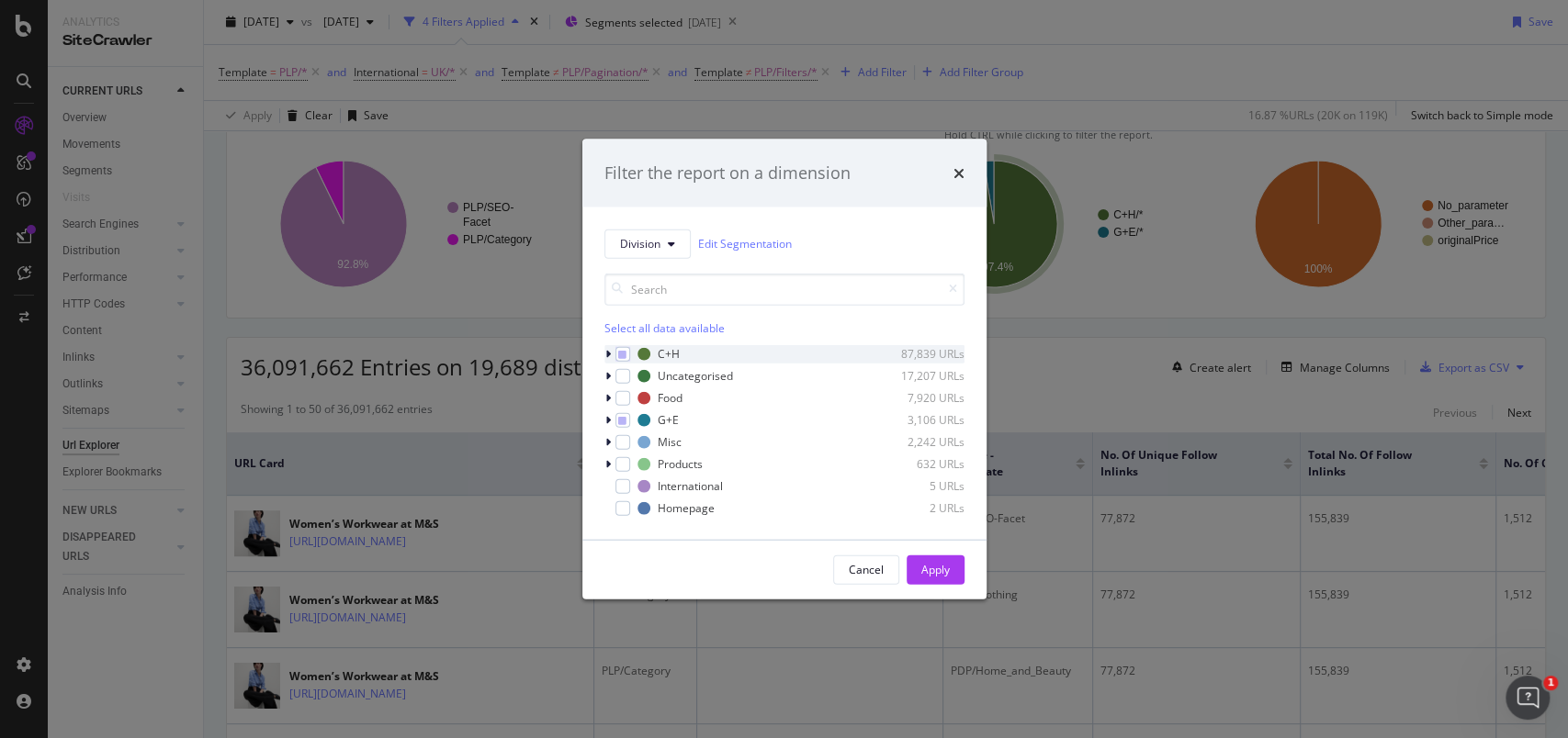
click at [606, 355] on icon "modal" at bounding box center [609, 353] width 6 height 11
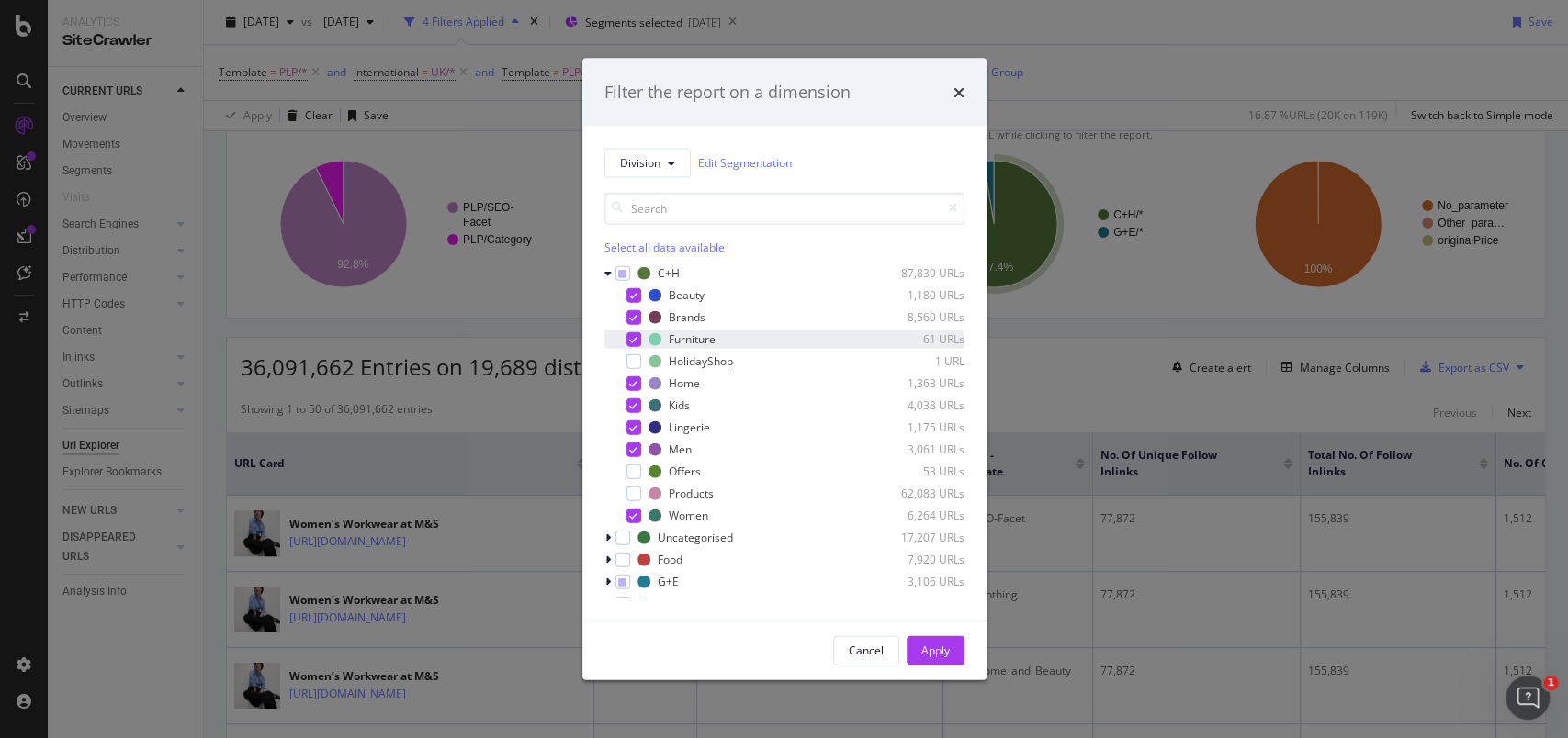
click at [629, 338] on icon "modal" at bounding box center [633, 339] width 9 height 10
click at [609, 282] on div "modal" at bounding box center [610, 272] width 11 height 18
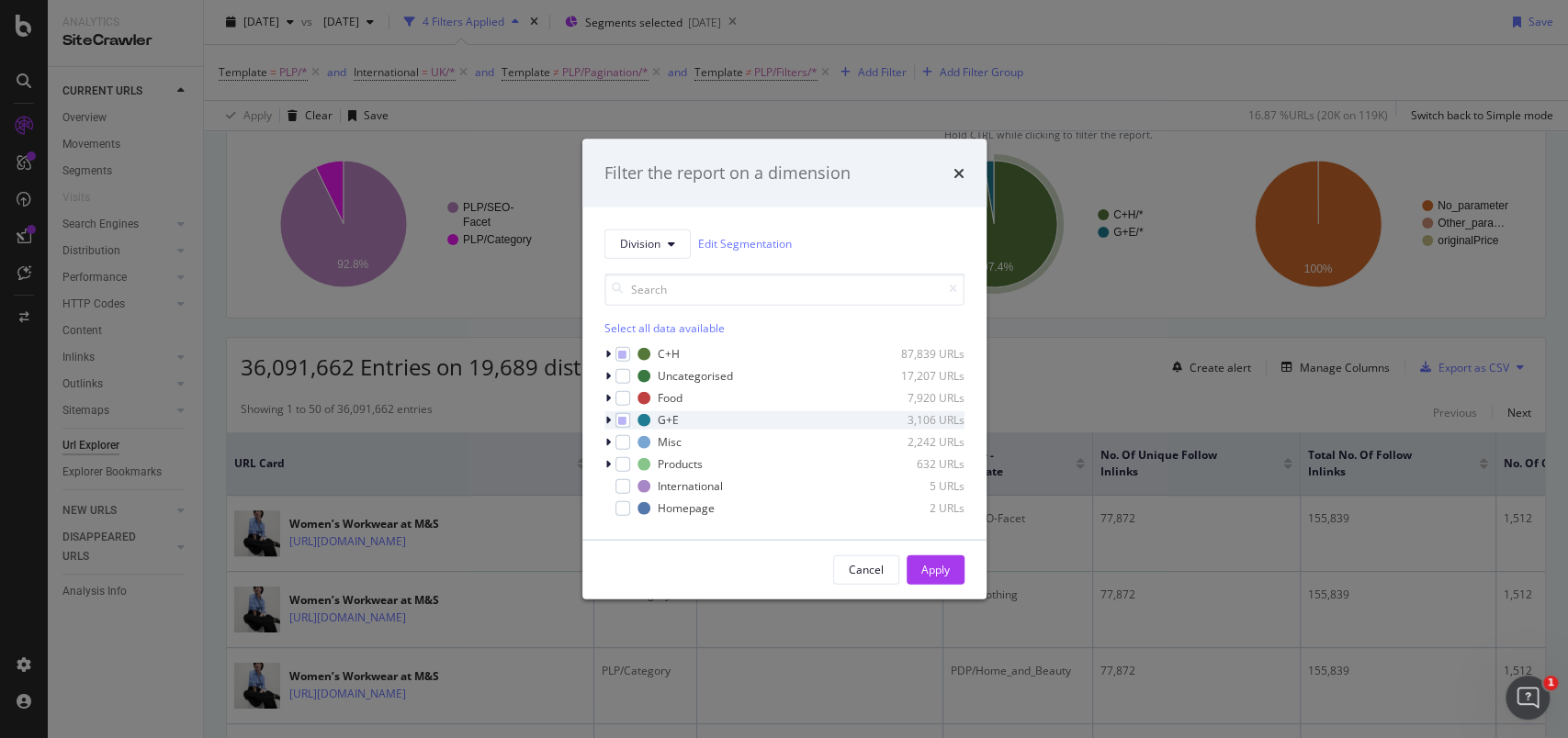
click at [607, 422] on icon "modal" at bounding box center [609, 419] width 6 height 11
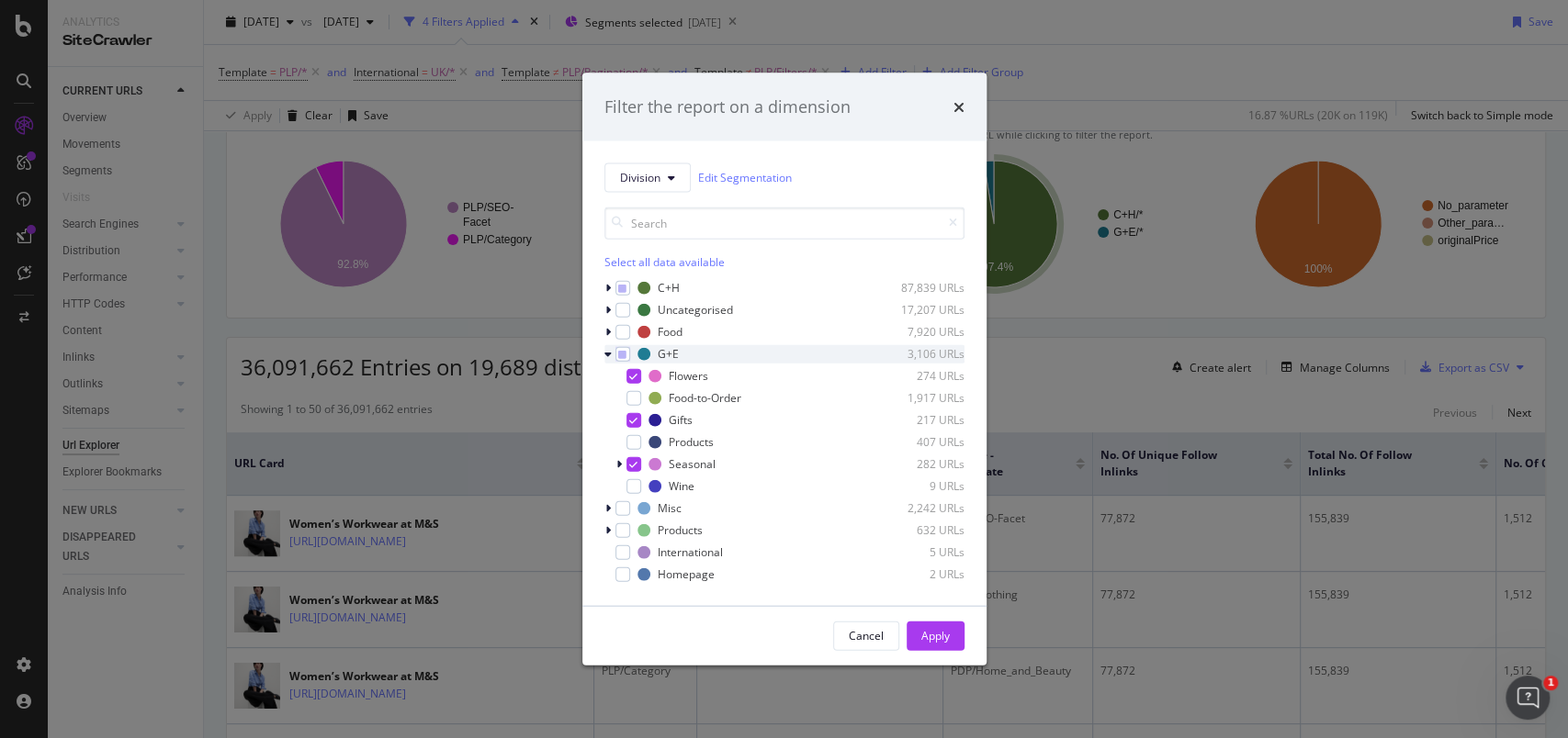
click at [607, 359] on div "modal" at bounding box center [610, 354] width 11 height 18
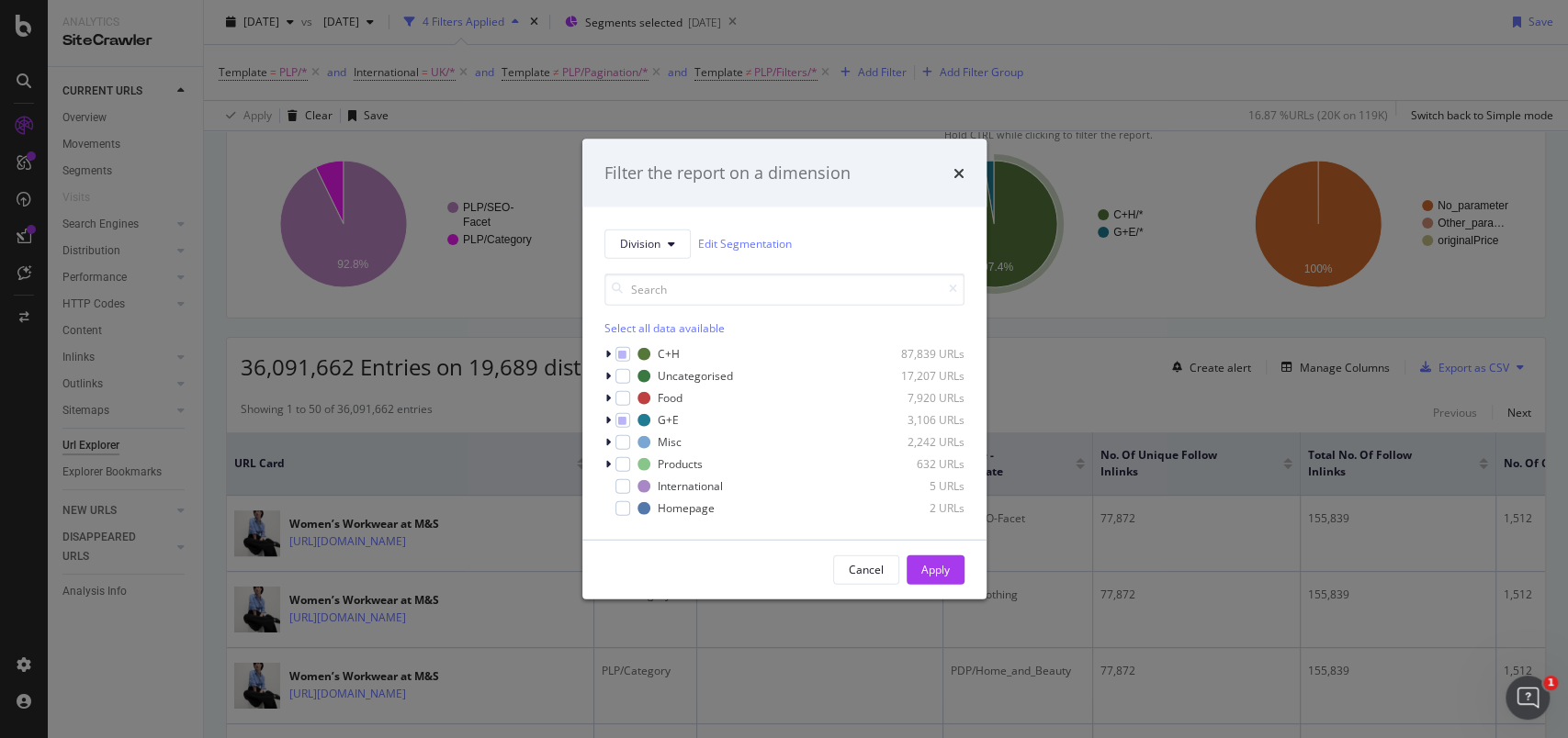
click at [948, 553] on div "Cancel Apply" at bounding box center [784, 569] width 404 height 59
click at [935, 553] on div "Apply" at bounding box center [935, 570] width 28 height 15
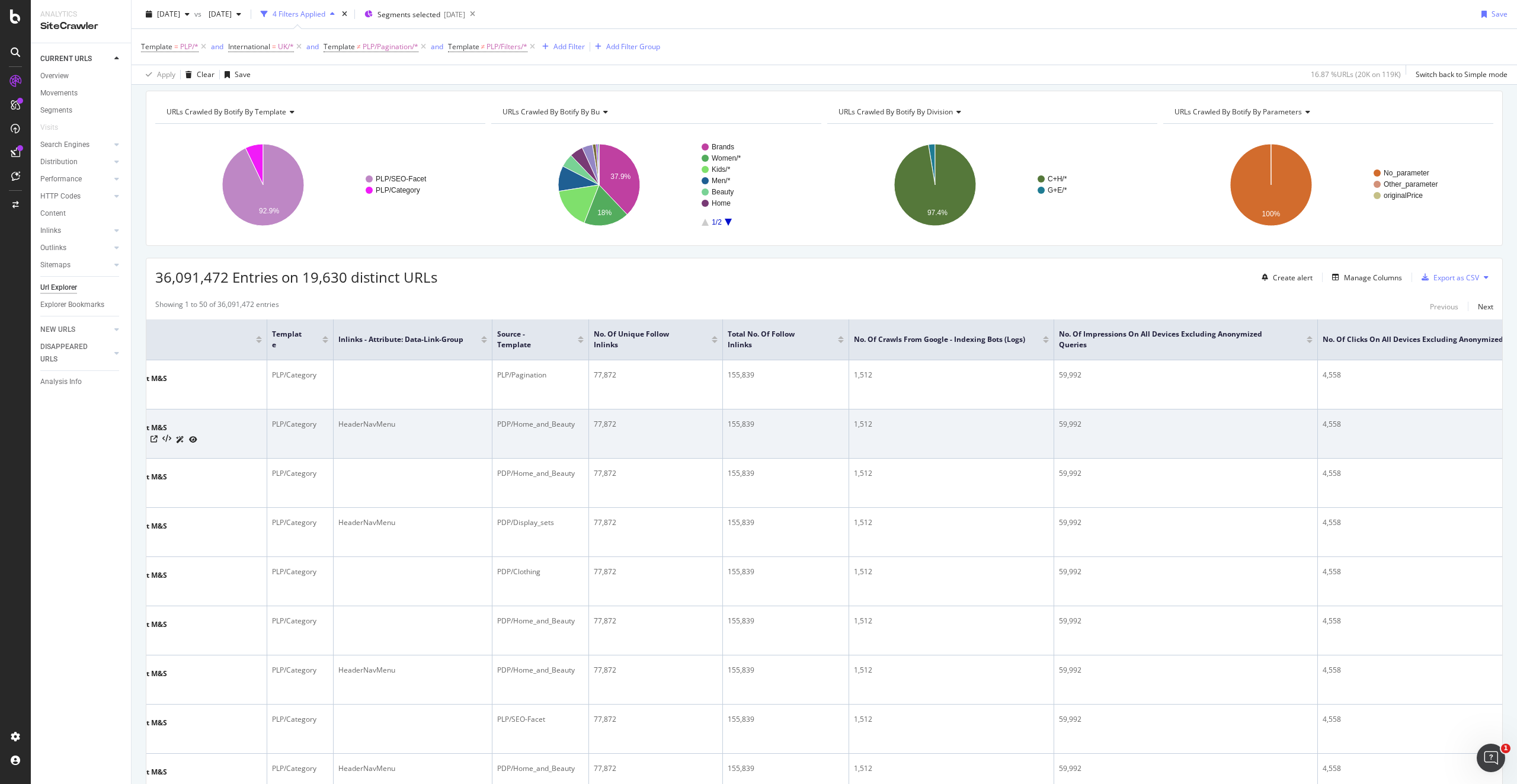
scroll to position [0, 115]
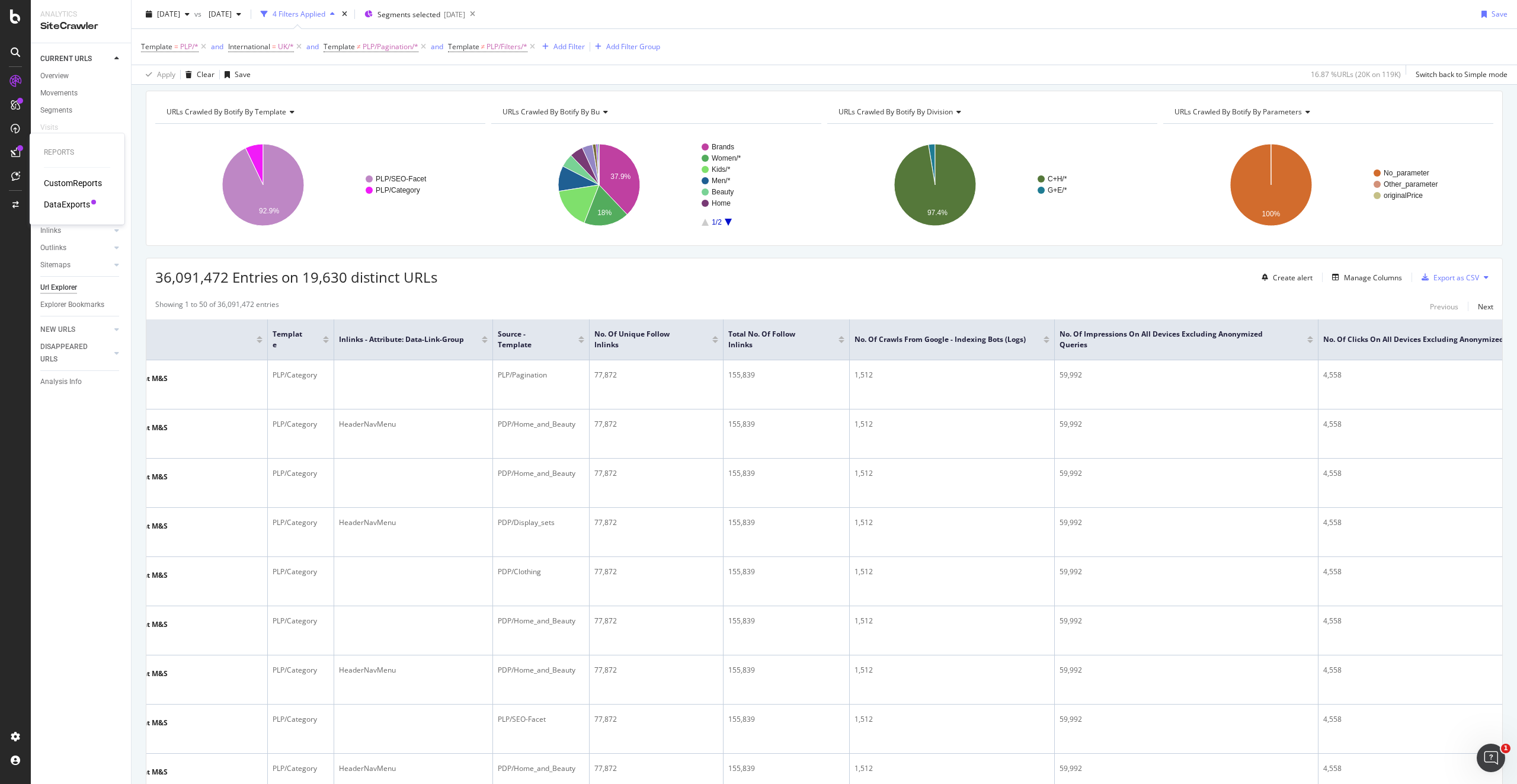
click at [73, 204] on div "DataExports" at bounding box center [67, 204] width 46 height 12
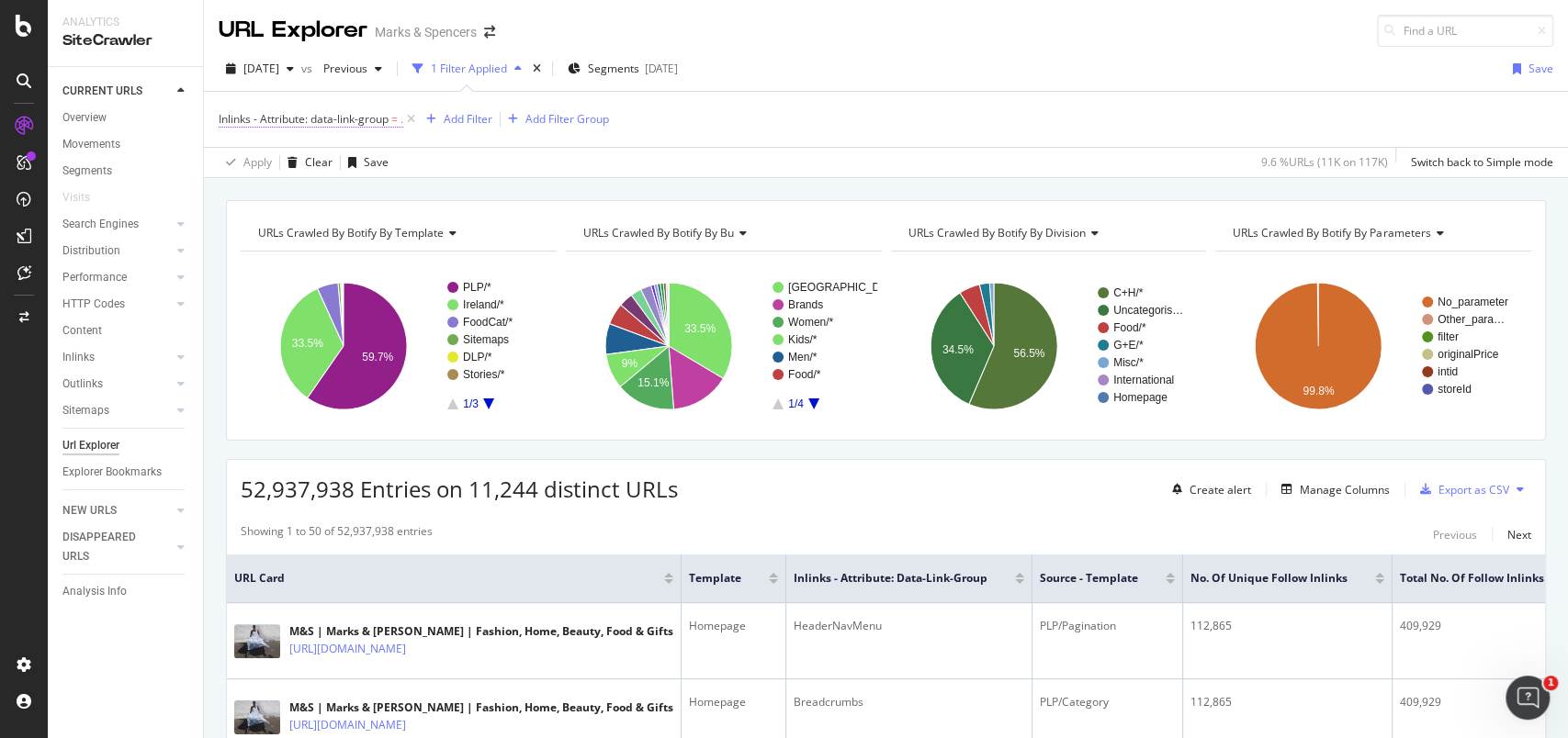
click at [363, 120] on span "Inlinks - Attribute: data-link-group" at bounding box center [303, 119] width 170 height 15
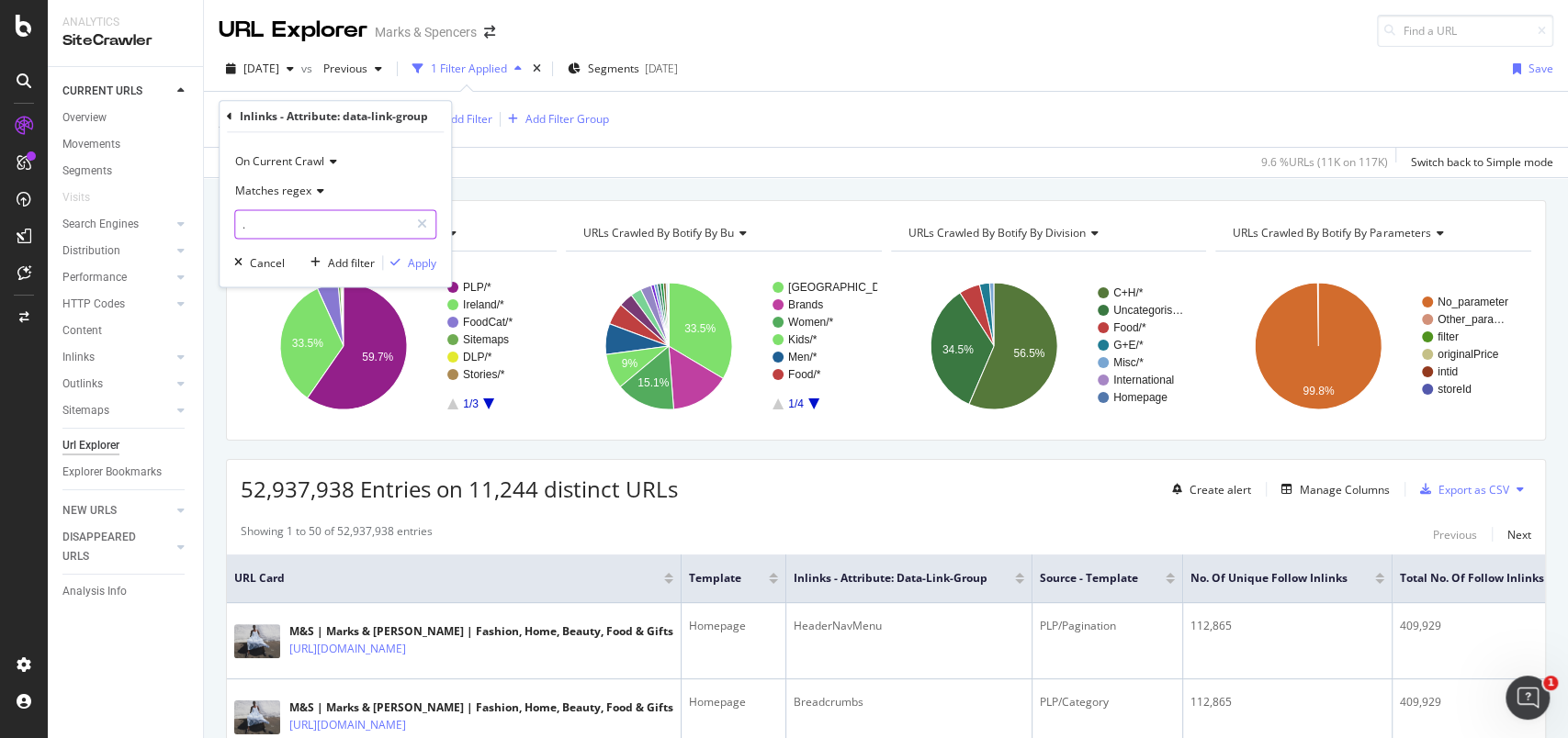
click at [302, 232] on input "." at bounding box center [322, 224] width 174 height 29
click at [793, 117] on div "Inlinks - Attribute: data-link-group = . Add Filter Add Filter Group" at bounding box center [885, 119] width 1334 height 55
click at [847, 43] on div "URL Explorer Marks & Spencers" at bounding box center [886, 23] width 1364 height 46
click at [477, 122] on div "Add Filter" at bounding box center [468, 119] width 48 height 15
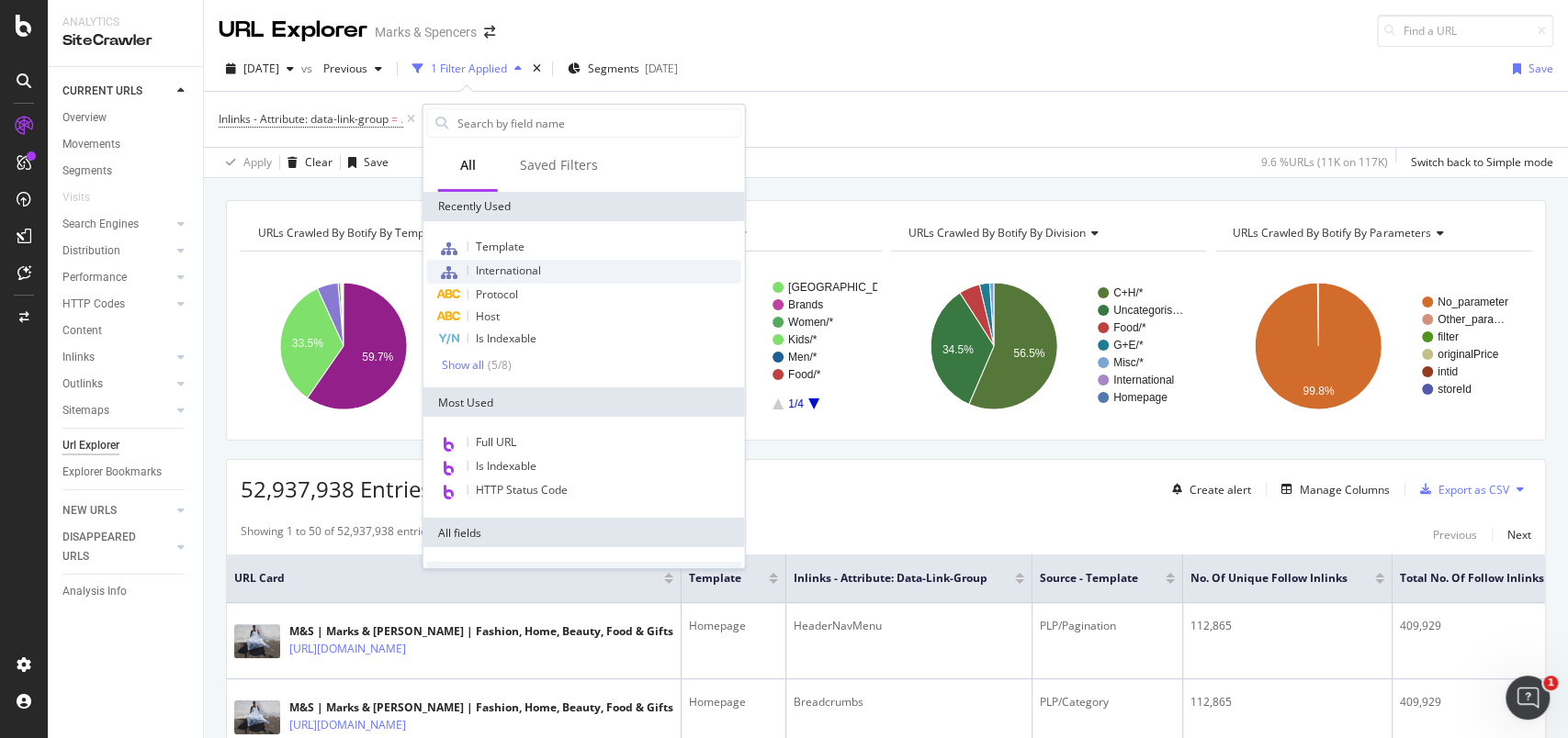
click at [514, 267] on span "International" at bounding box center [509, 270] width 66 height 15
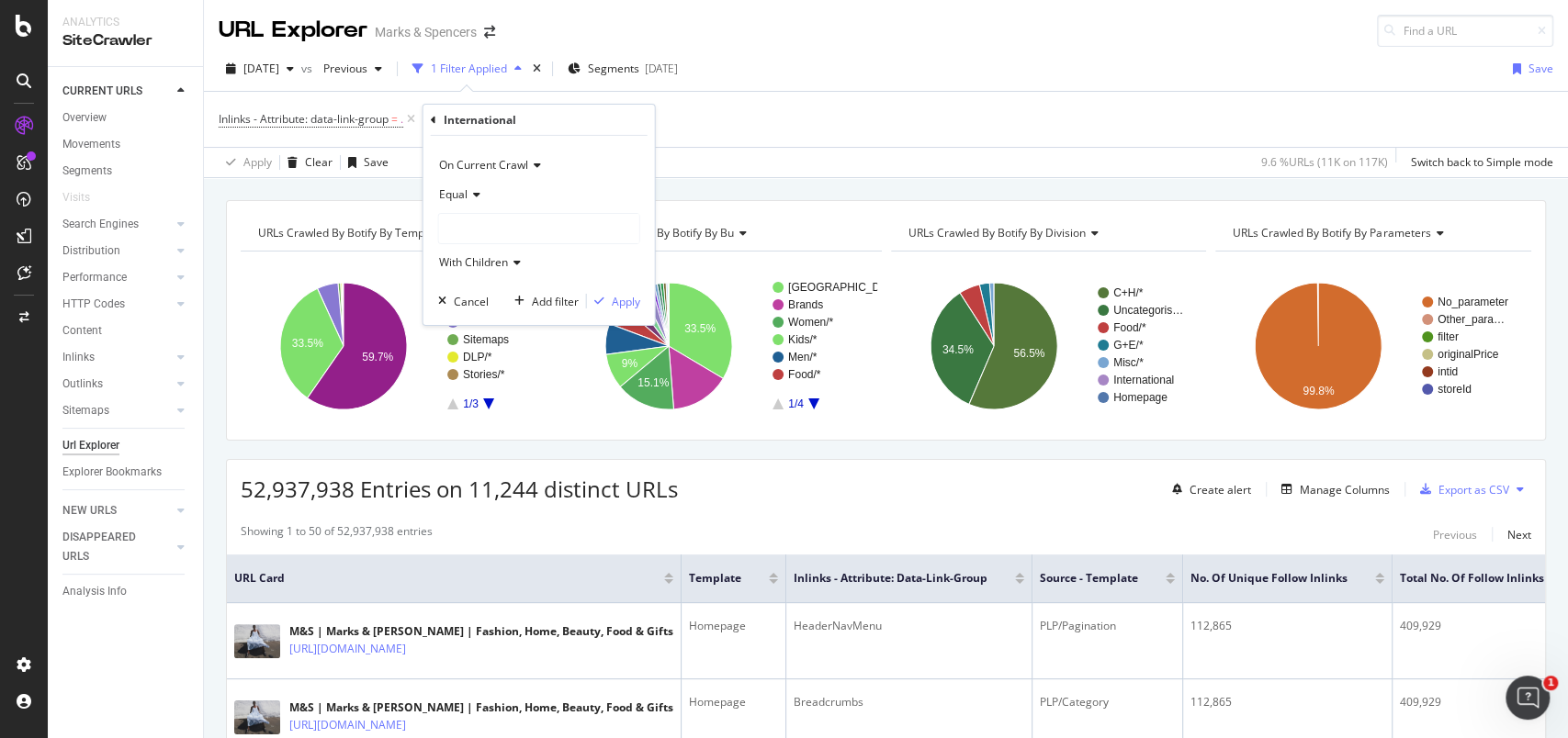
click at [503, 227] on div at bounding box center [538, 229] width 200 height 29
click at [487, 267] on span "81,453 URLS" at bounding box center [510, 266] width 69 height 15
click at [631, 303] on div "Apply" at bounding box center [625, 300] width 28 height 15
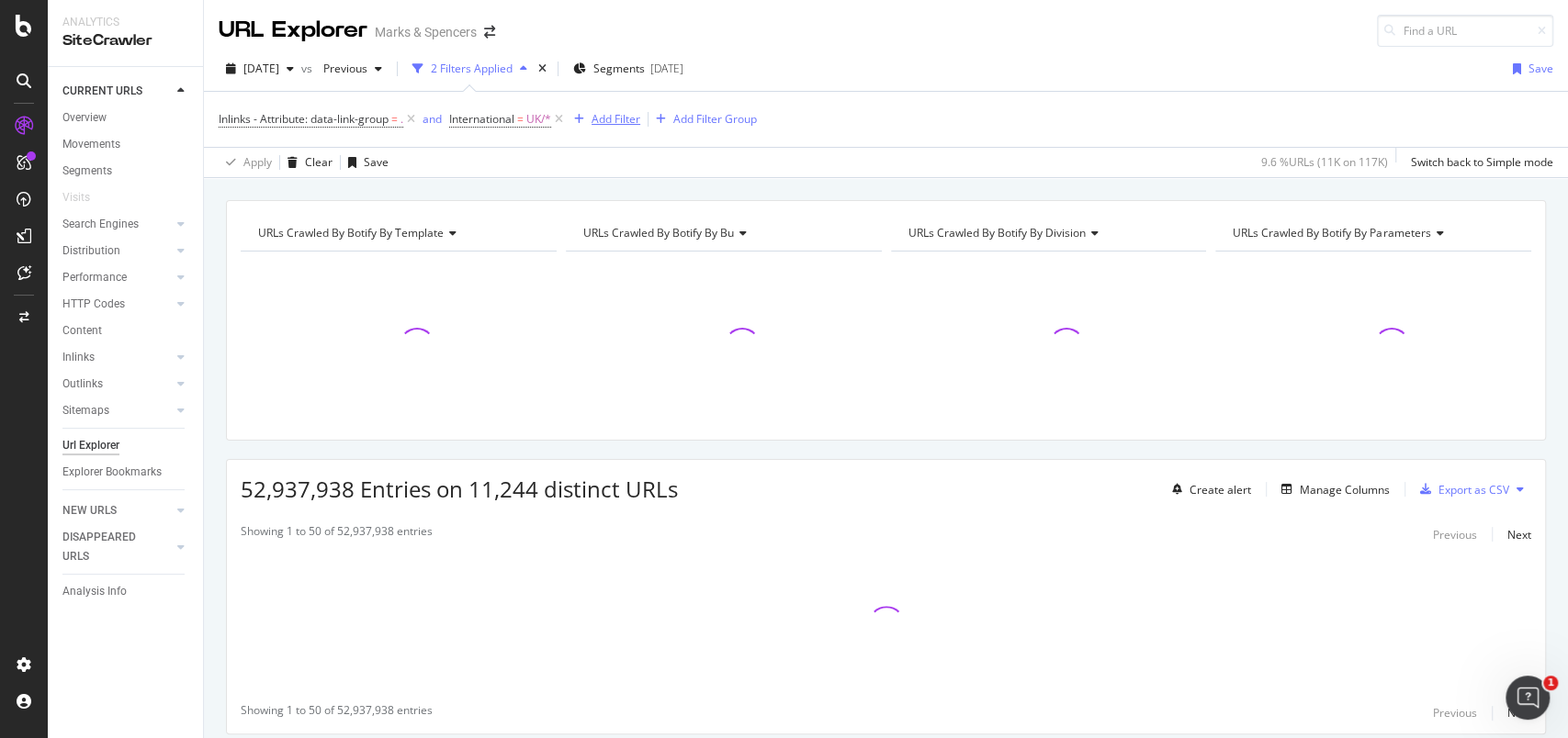
click at [615, 122] on div "Add Filter" at bounding box center [615, 119] width 48 height 15
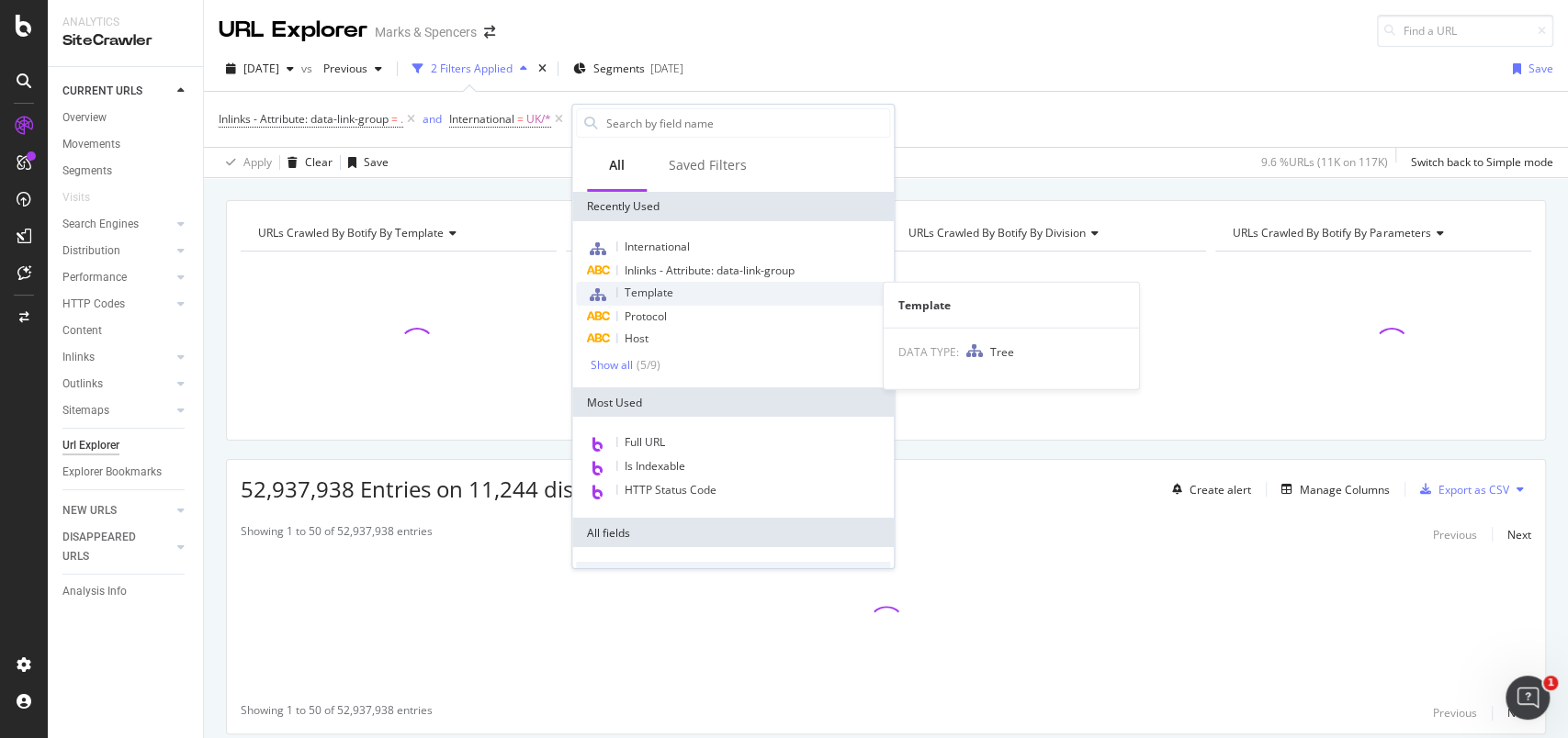
click at [663, 299] on div "Template" at bounding box center [732, 294] width 314 height 24
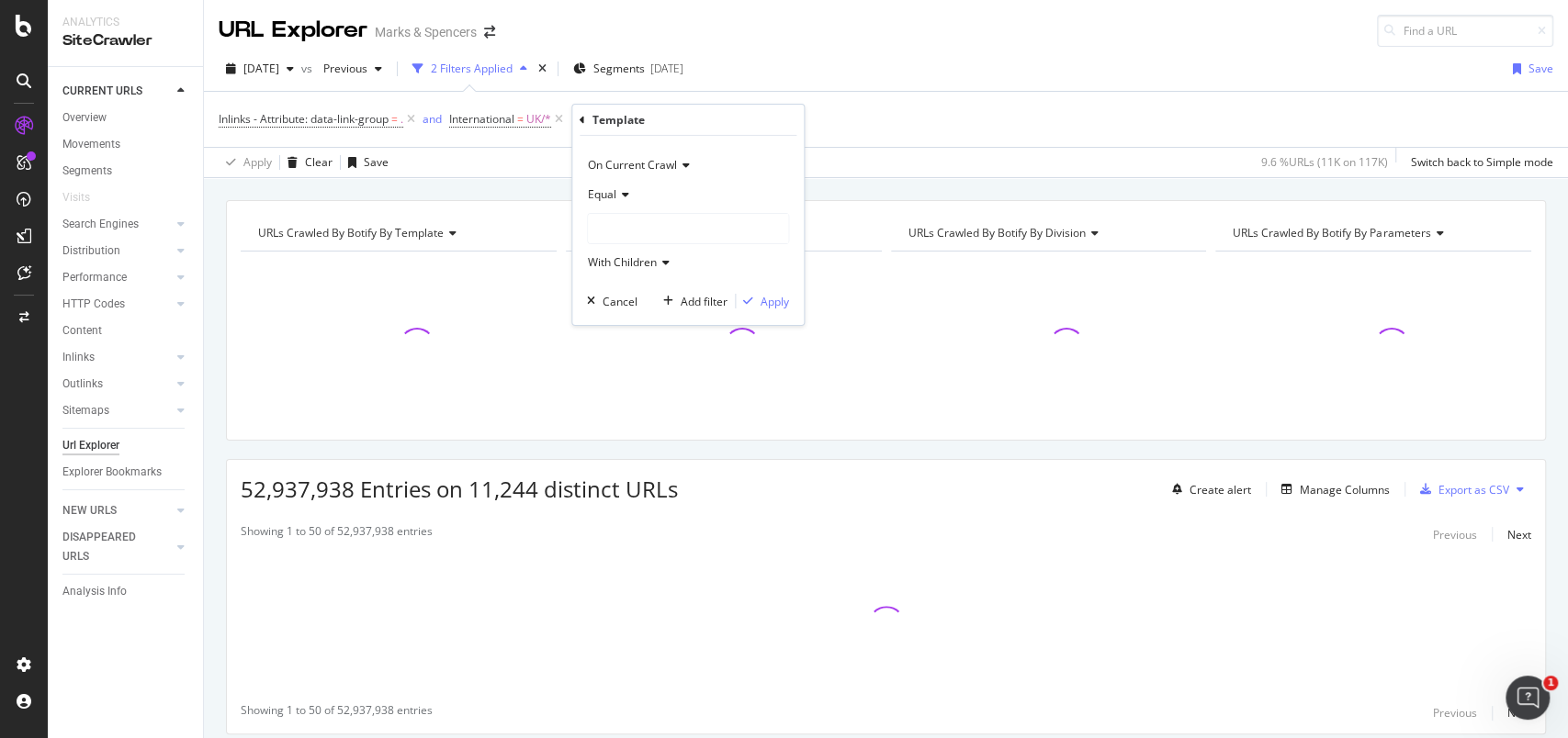
click at [613, 196] on span "Equal" at bounding box center [601, 194] width 28 height 15
click at [625, 253] on span "Not Equal" at bounding box center [620, 256] width 49 height 15
click at [631, 236] on div at bounding box center [687, 229] width 200 height 29
click at [919, 114] on div "Inlinks - Attribute: data-link-group = . and International = UK/* Add Filter Ad…" at bounding box center [885, 119] width 1334 height 55
click at [673, 115] on icon at bounding box center [666, 119] width 15 height 18
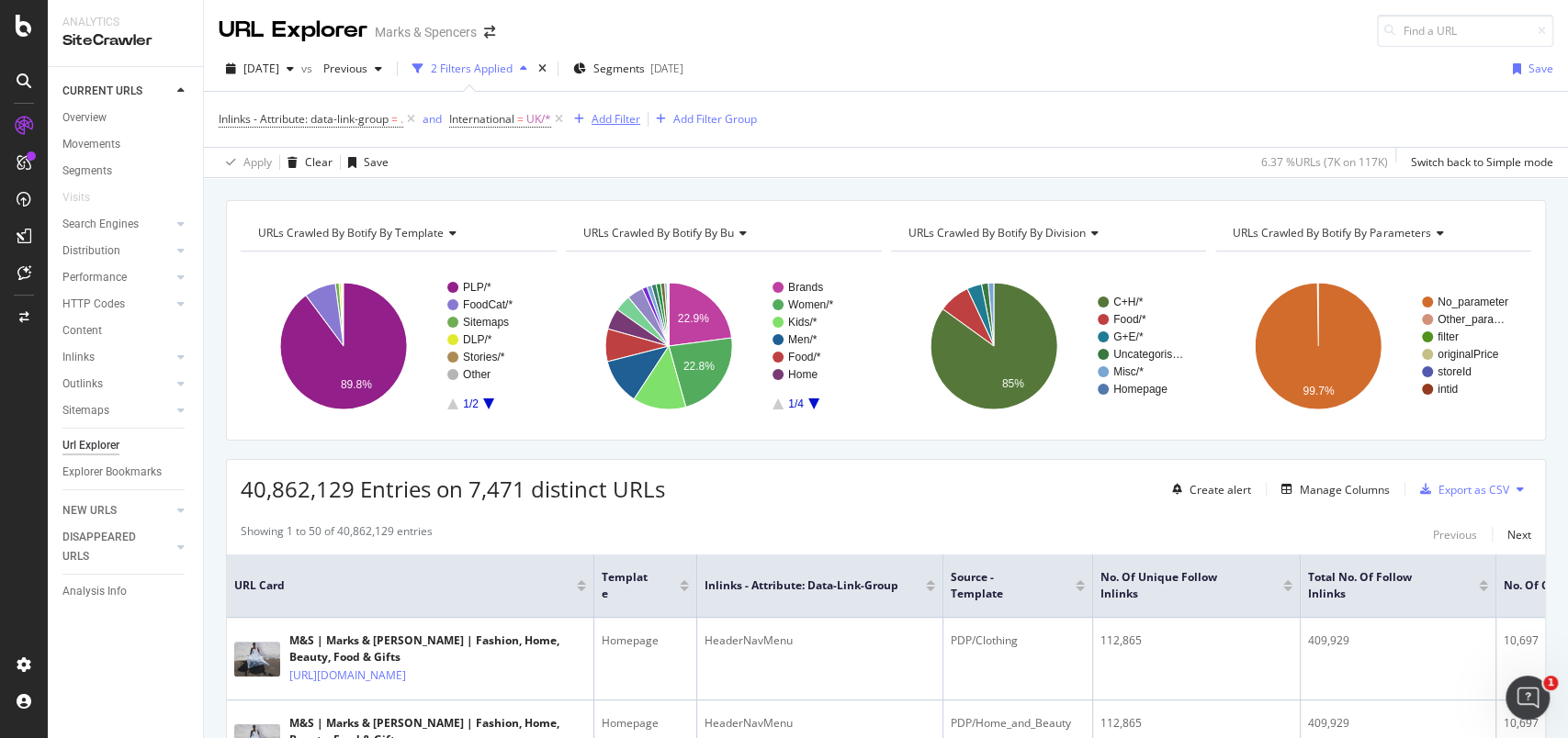
click at [611, 128] on div "Add Filter" at bounding box center [604, 119] width 73 height 20
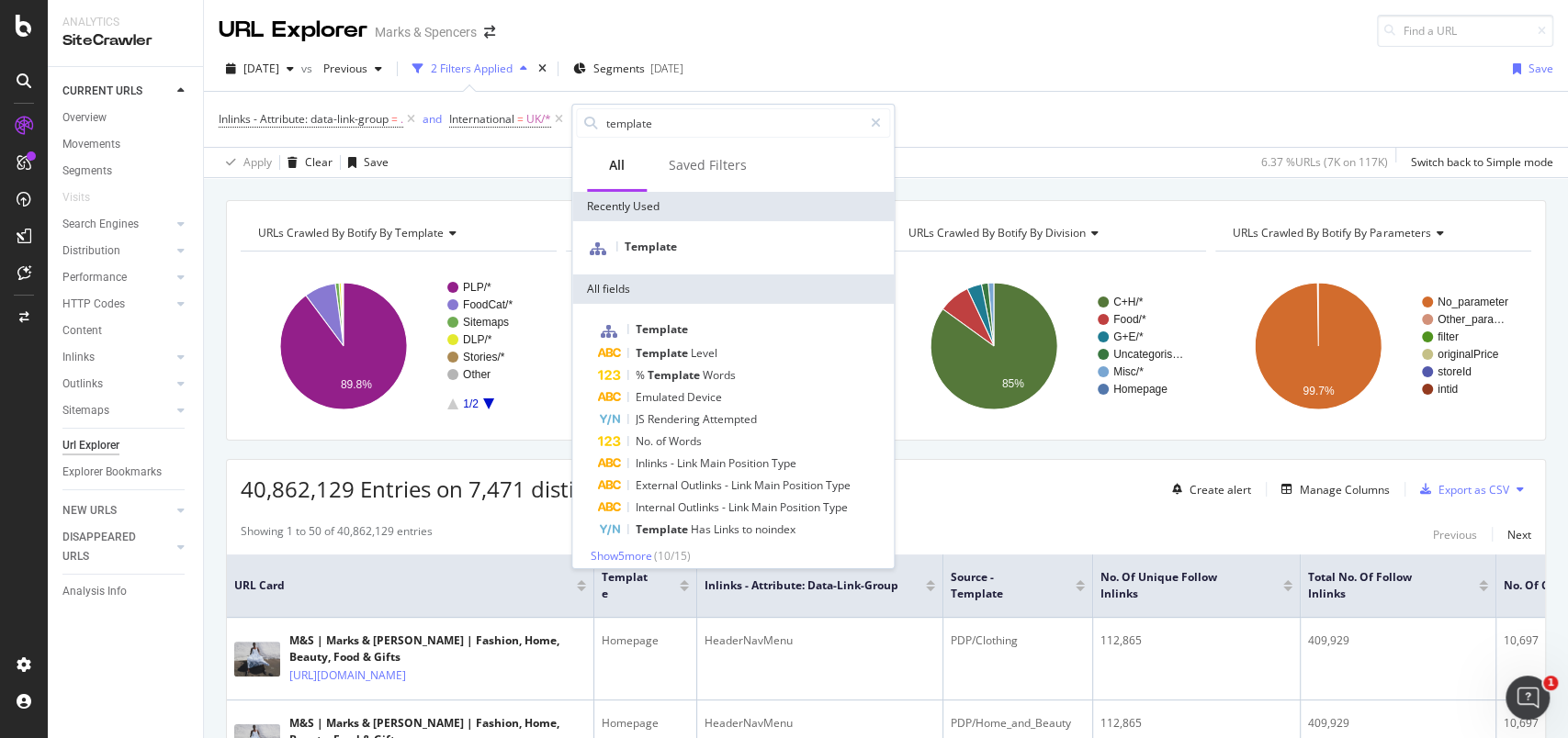
type input "template"
click at [636, 230] on div "Template" at bounding box center [732, 247] width 322 height 53
click at [645, 240] on span "Template" at bounding box center [651, 246] width 52 height 15
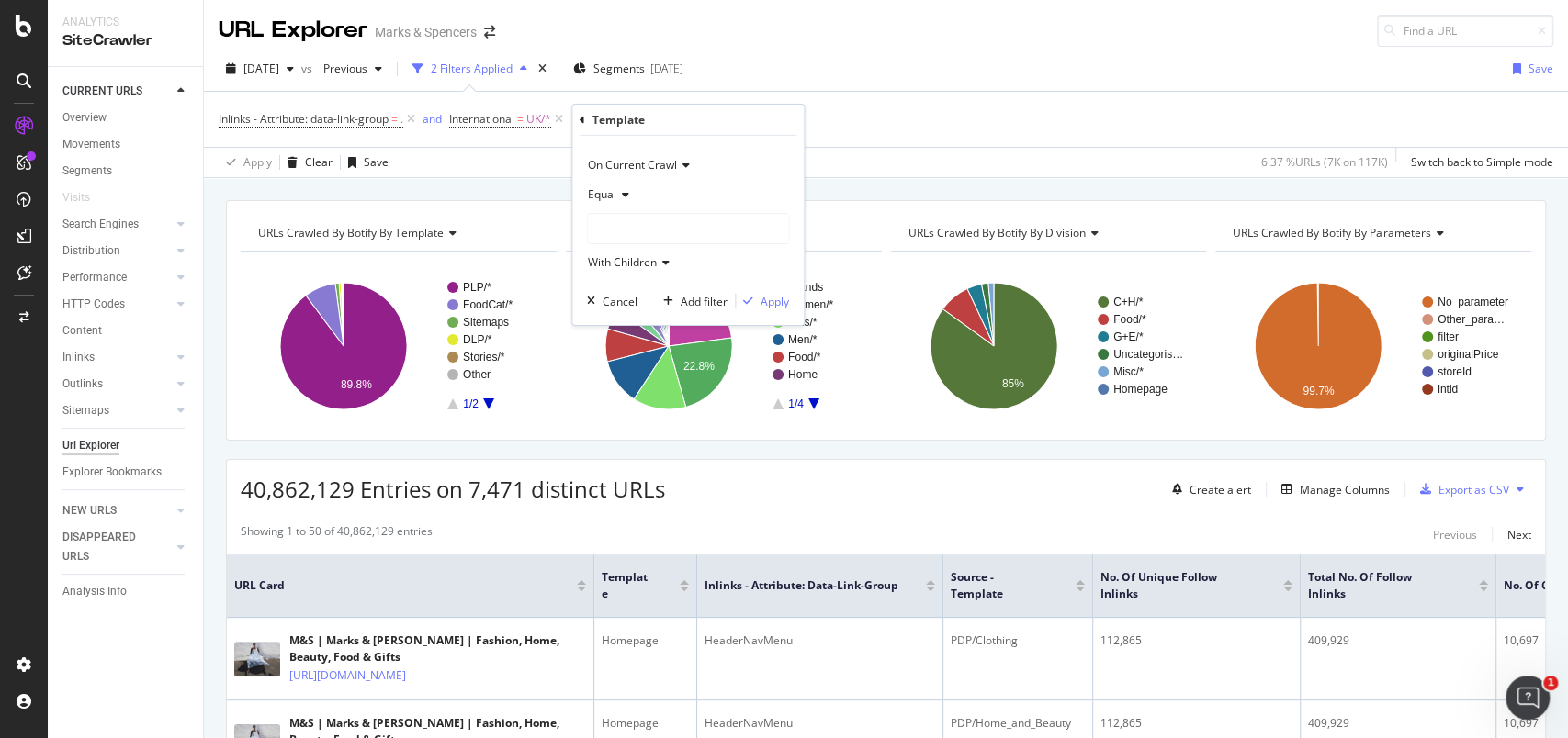
click at [613, 202] on div "Equal" at bounding box center [688, 194] width 202 height 29
click at [632, 248] on span "Not Equal" at bounding box center [620, 256] width 49 height 15
click at [640, 228] on div at bounding box center [687, 229] width 200 height 29
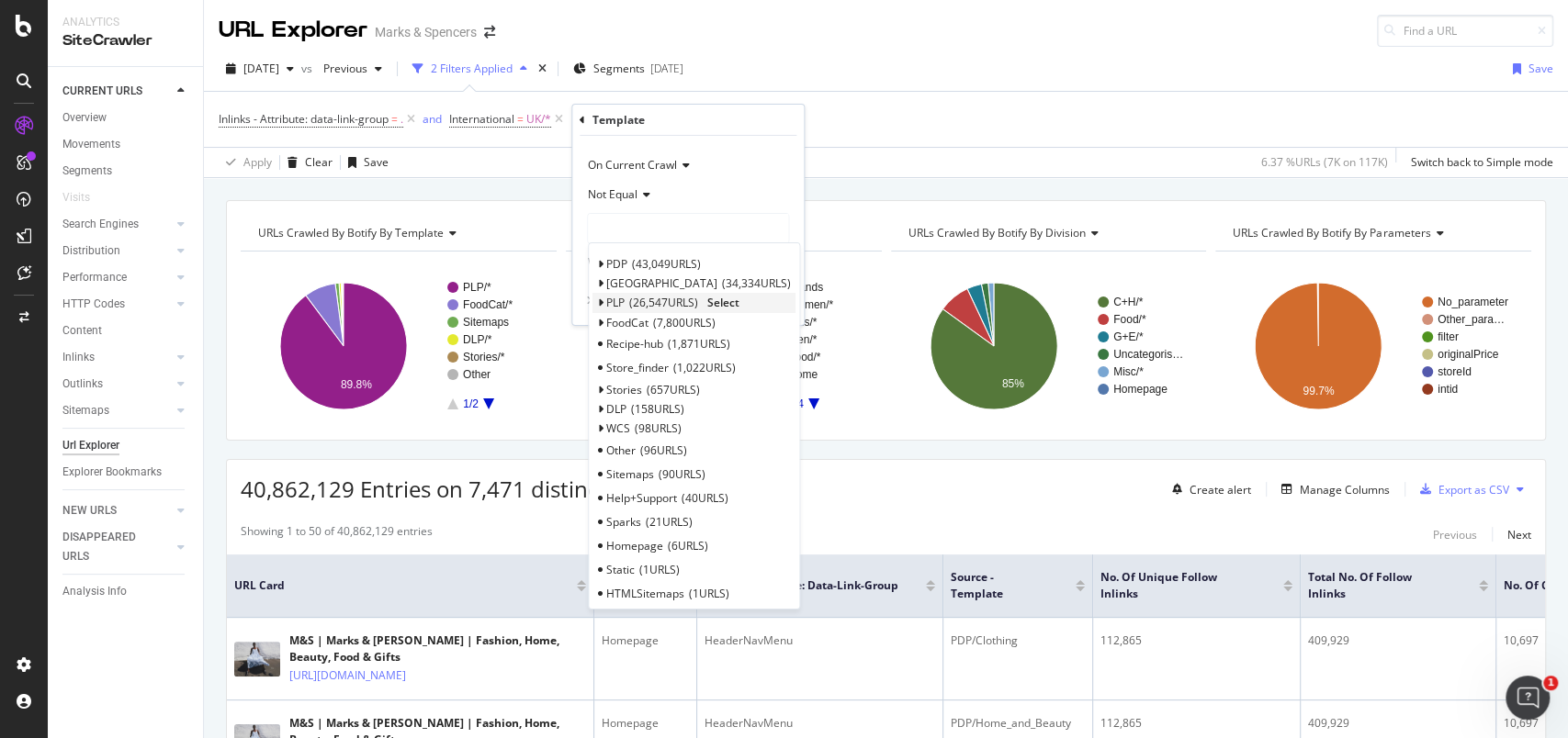
click at [601, 298] on icon at bounding box center [600, 302] width 7 height 11
click at [723, 348] on span "6,527 URLS" at bounding box center [705, 349] width 63 height 15
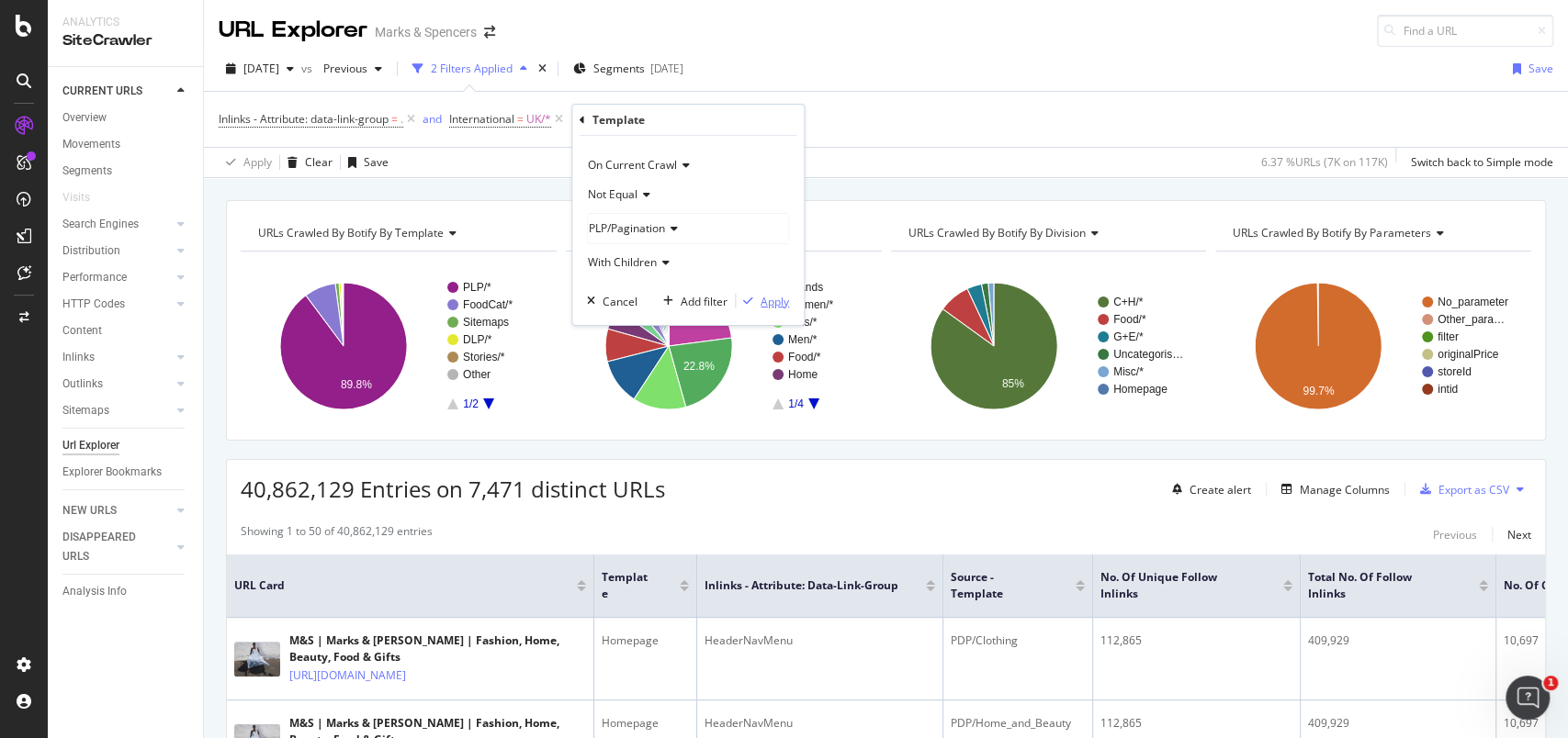
click at [771, 303] on div "Apply" at bounding box center [774, 300] width 28 height 15
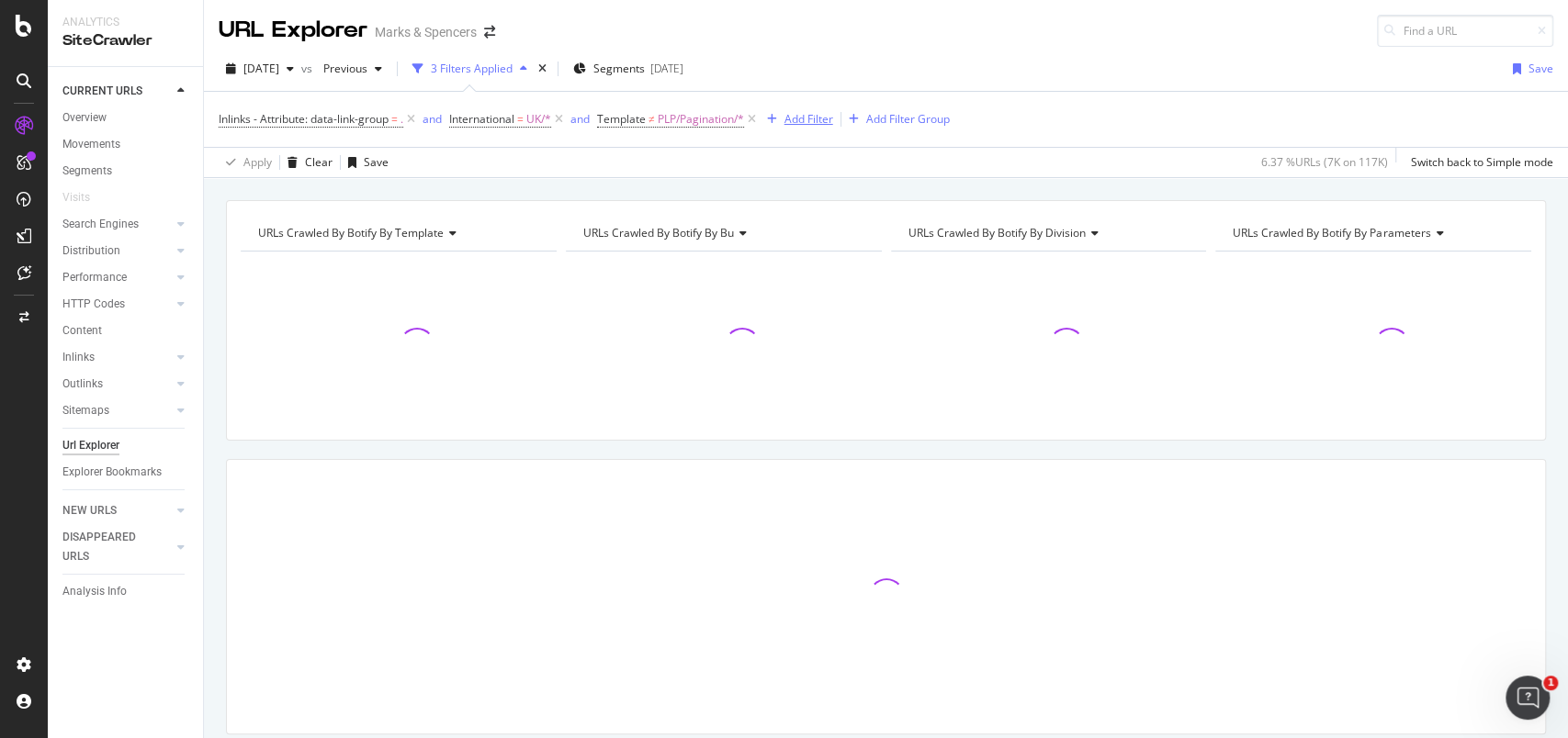
click at [801, 122] on div "Add Filter" at bounding box center [809, 119] width 48 height 15
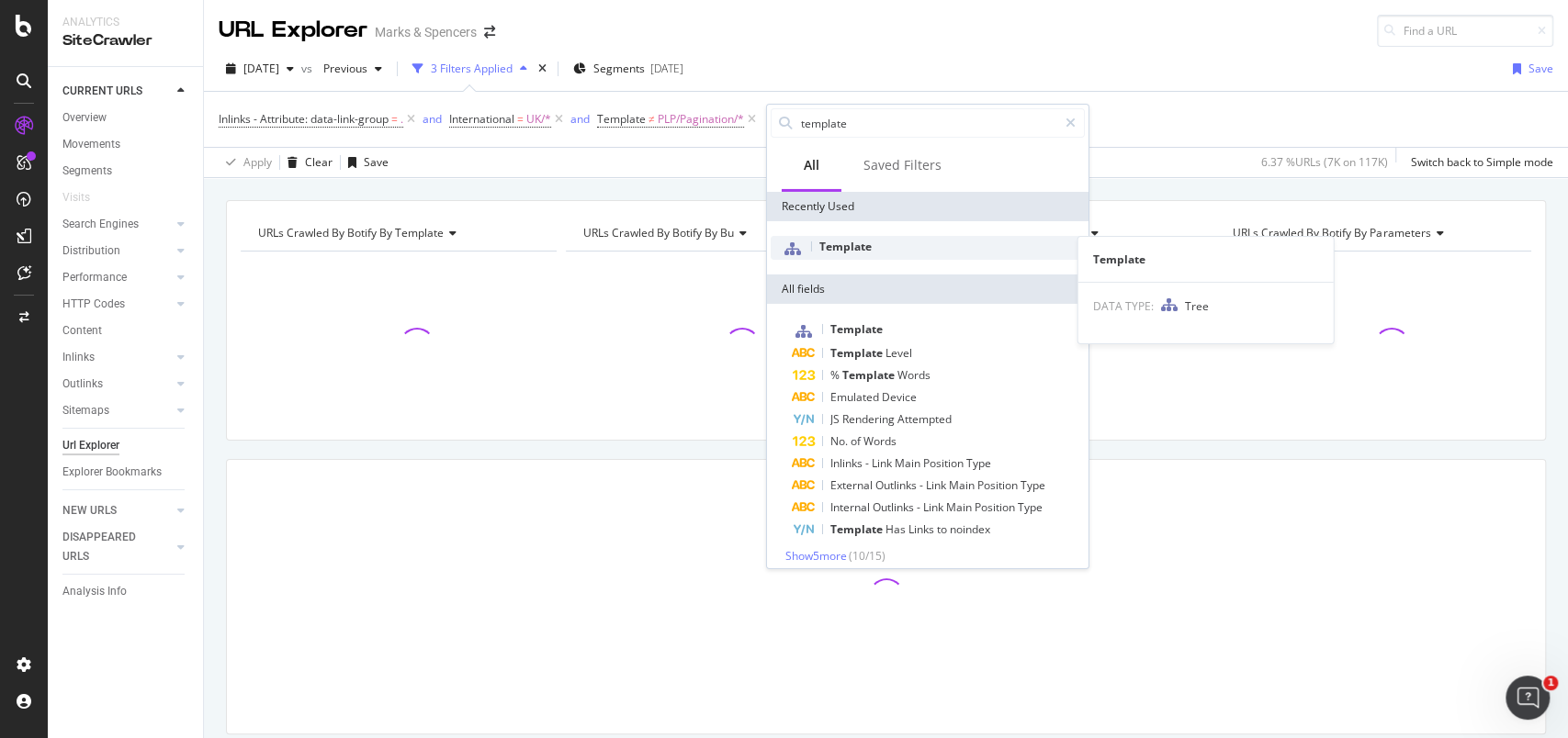
click at [845, 237] on div "Template" at bounding box center [927, 247] width 314 height 24
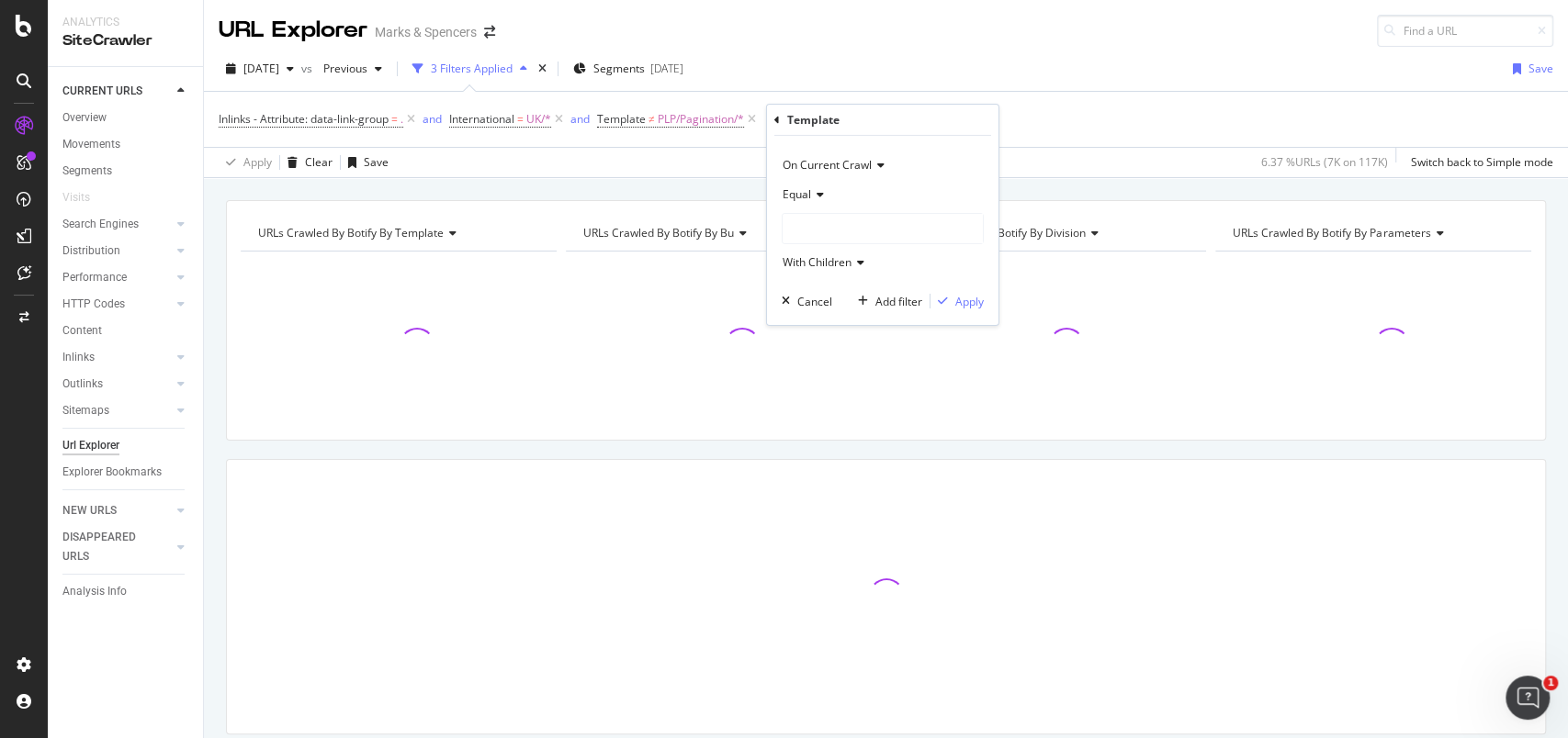
click at [804, 195] on span "Equal" at bounding box center [796, 194] width 28 height 15
click at [825, 253] on span "Not Equal" at bounding box center [815, 256] width 49 height 15
click at [814, 230] on div at bounding box center [882, 229] width 200 height 29
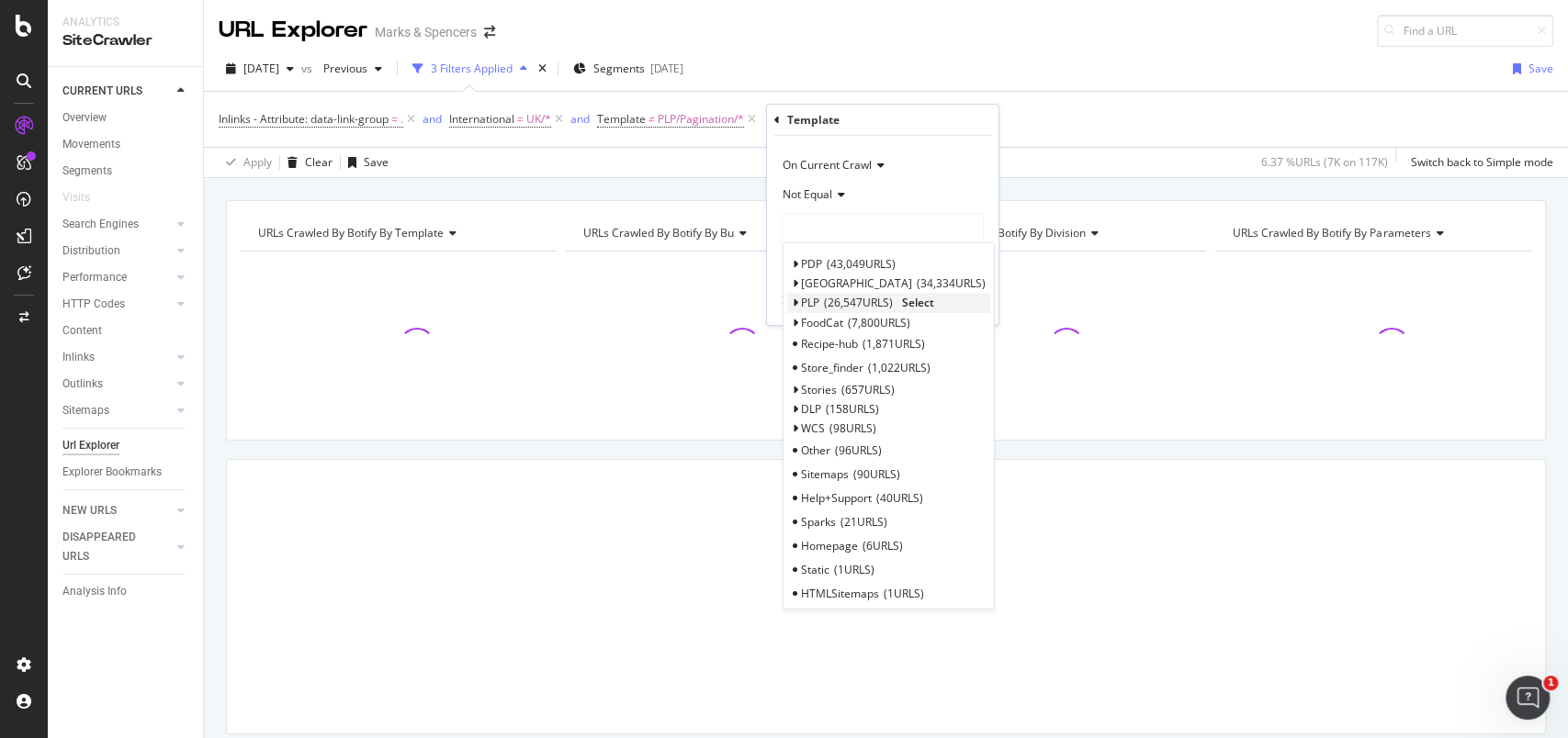
click at [794, 298] on icon at bounding box center [795, 302] width 7 height 11
click at [856, 389] on span "147 URLS" at bounding box center [872, 396] width 53 height 15
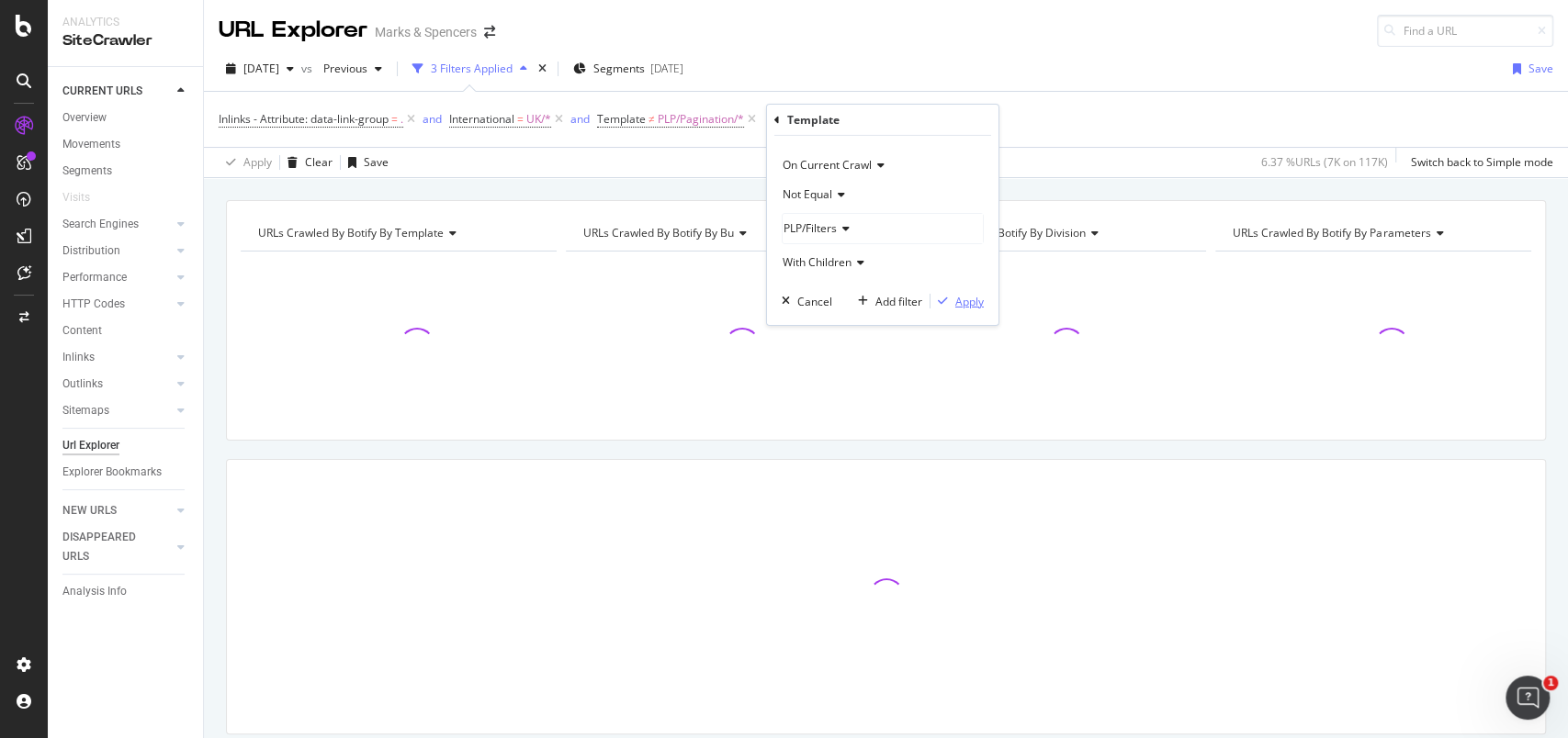
click at [979, 298] on div "Apply" at bounding box center [969, 300] width 28 height 15
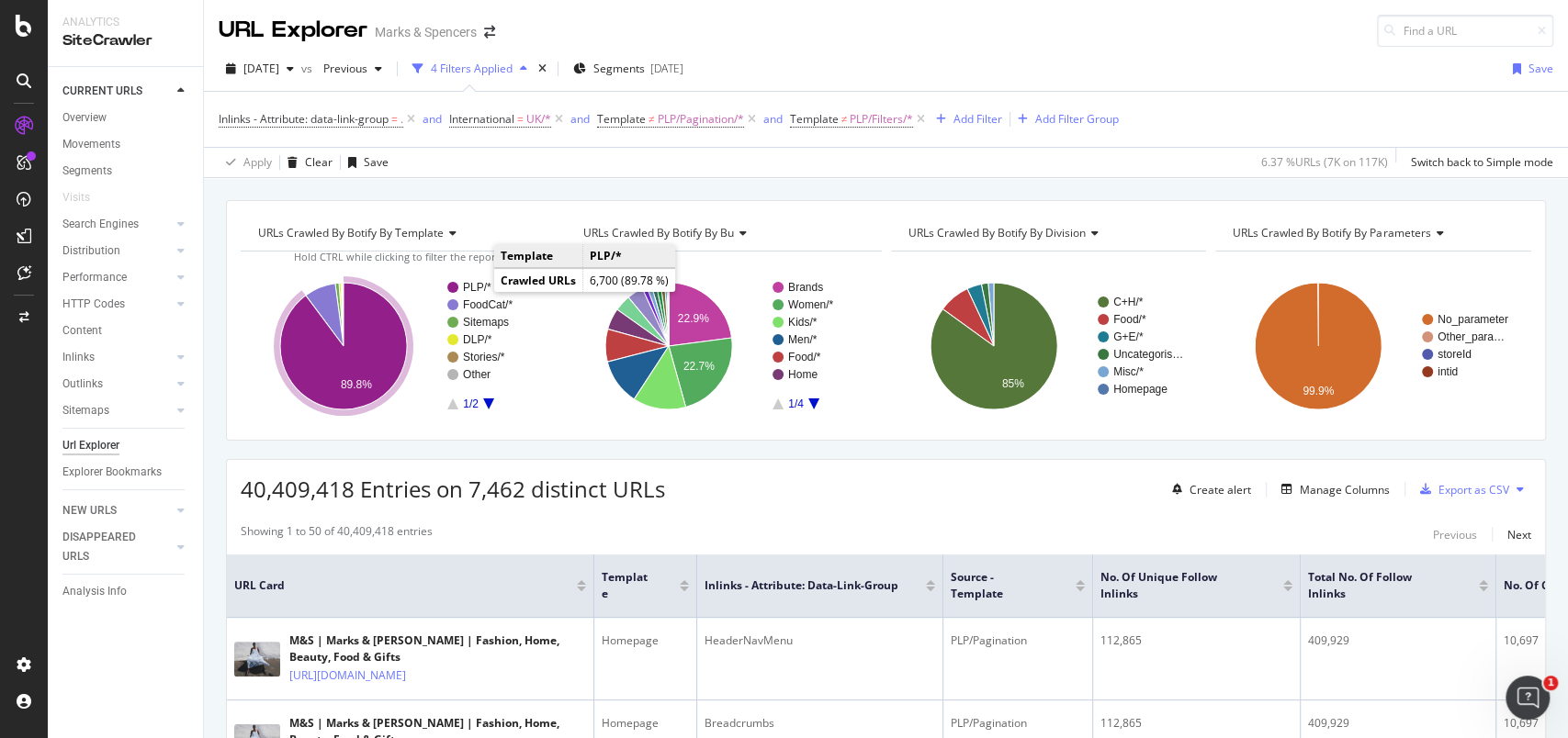
click at [474, 288] on text "PLP/*" at bounding box center [476, 287] width 28 height 13
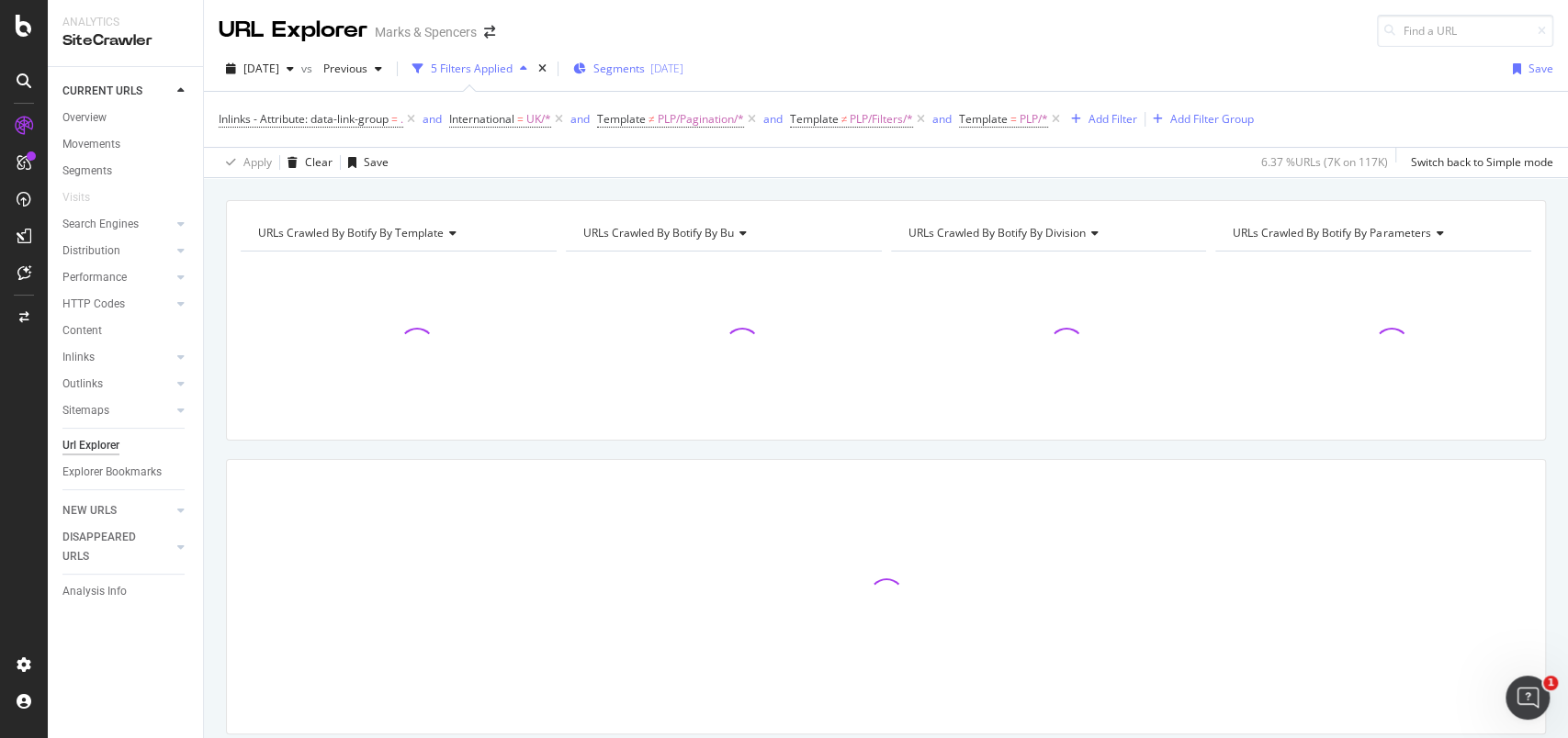
click at [631, 72] on span "Segments" at bounding box center [618, 69] width 51 height 15
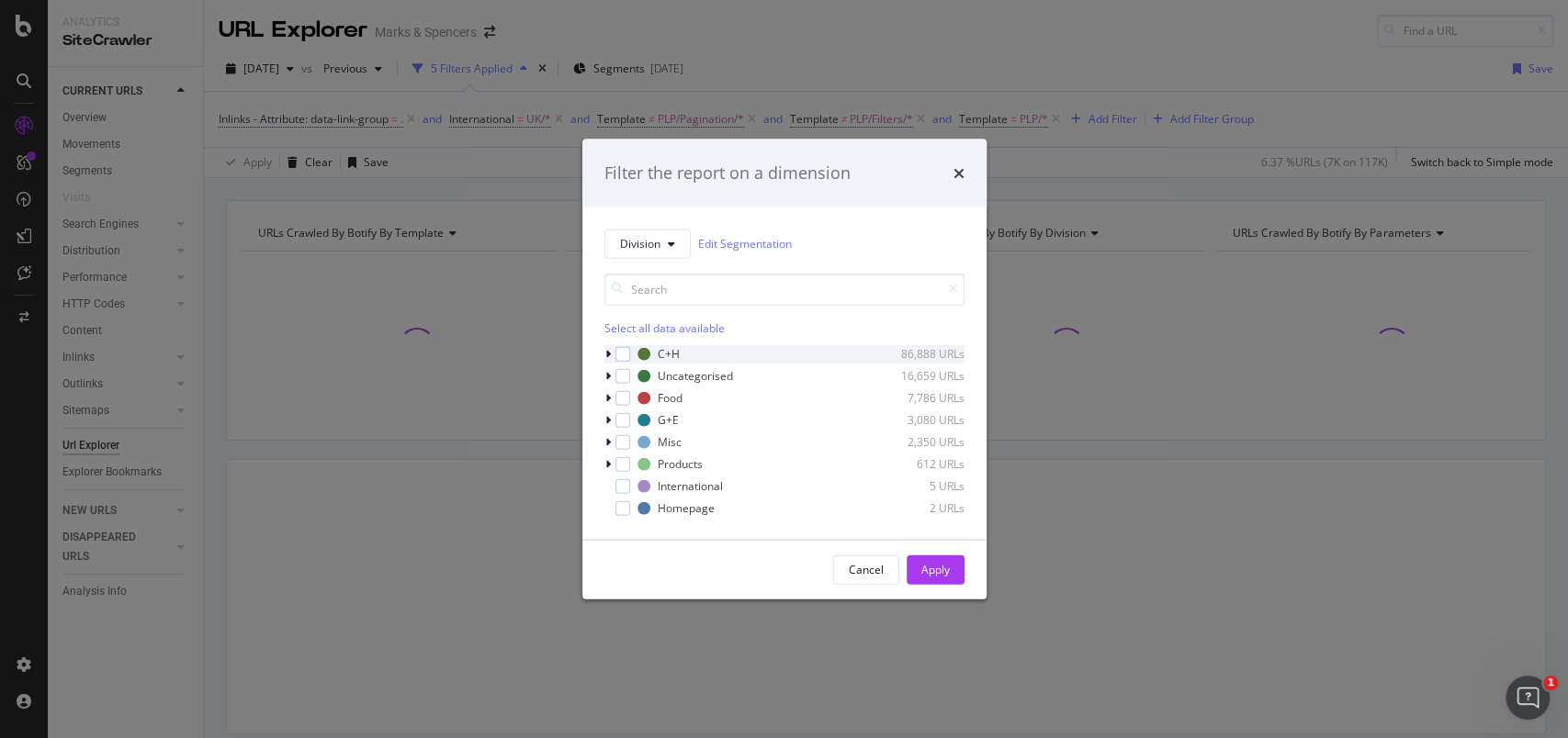
click at [610, 353] on icon "modal" at bounding box center [609, 353] width 6 height 11
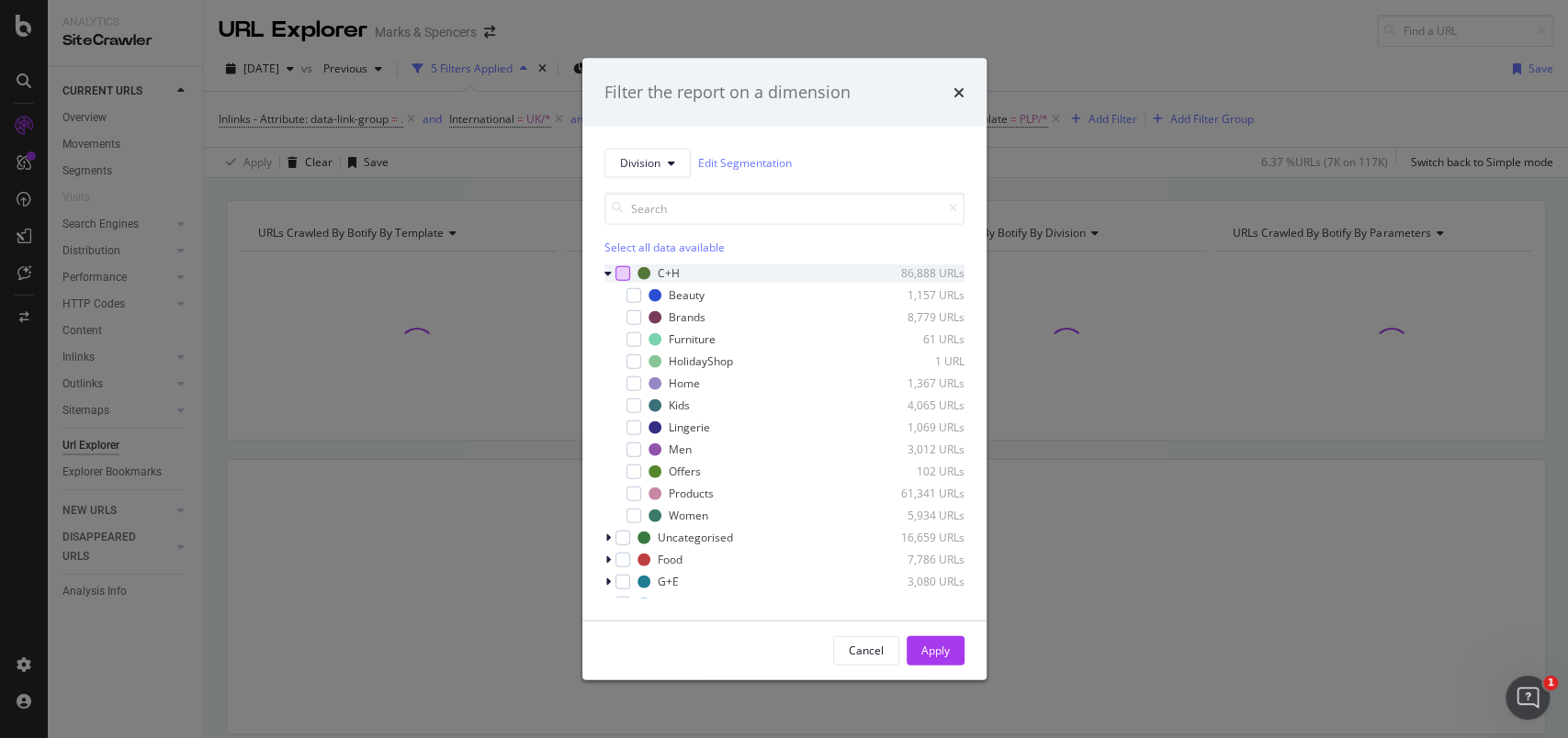
click at [628, 277] on div "modal" at bounding box center [622, 272] width 14 height 14
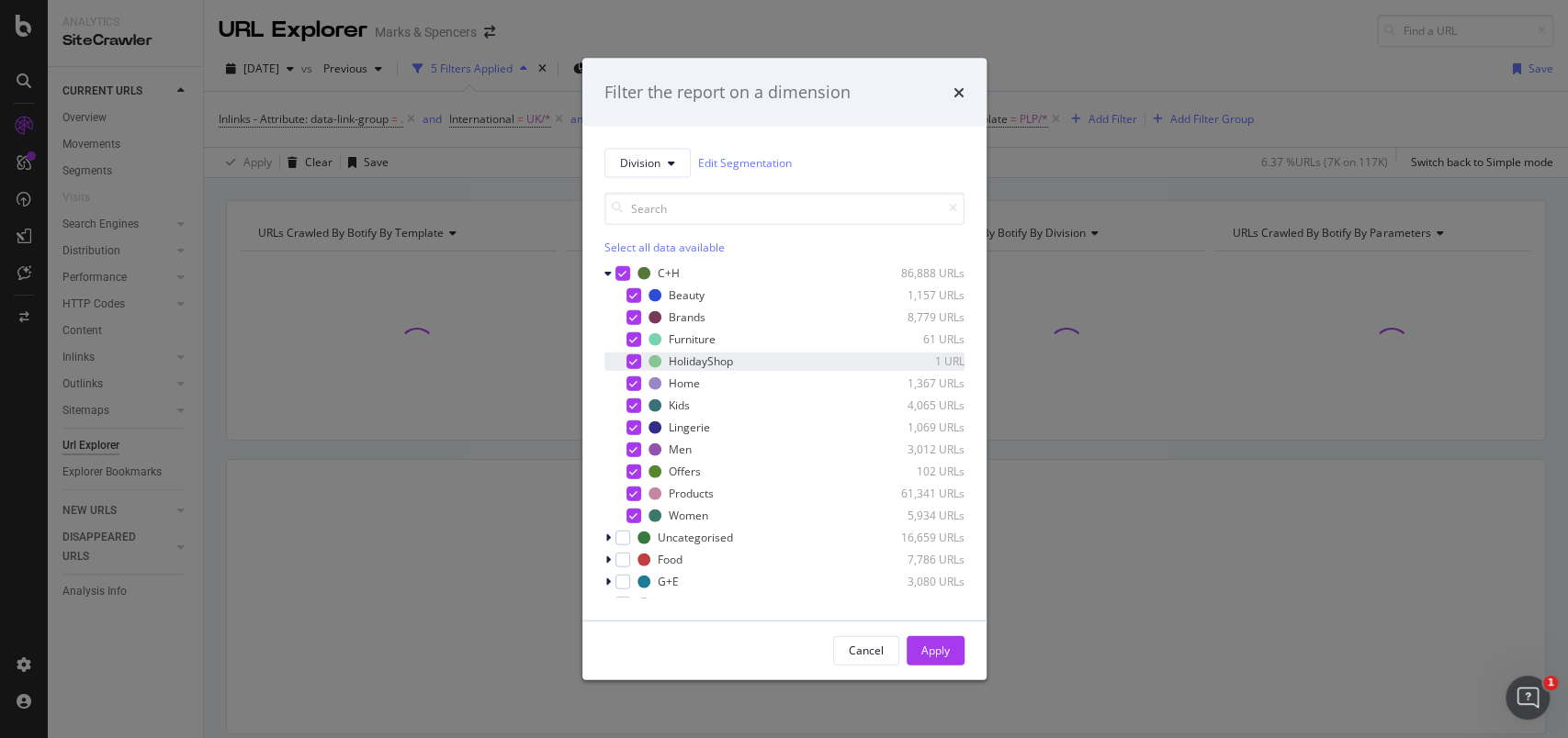
click at [628, 352] on div "HolidayShop 1 URL" at bounding box center [784, 360] width 360 height 18
click at [632, 471] on icon "modal" at bounding box center [633, 471] width 9 height 10
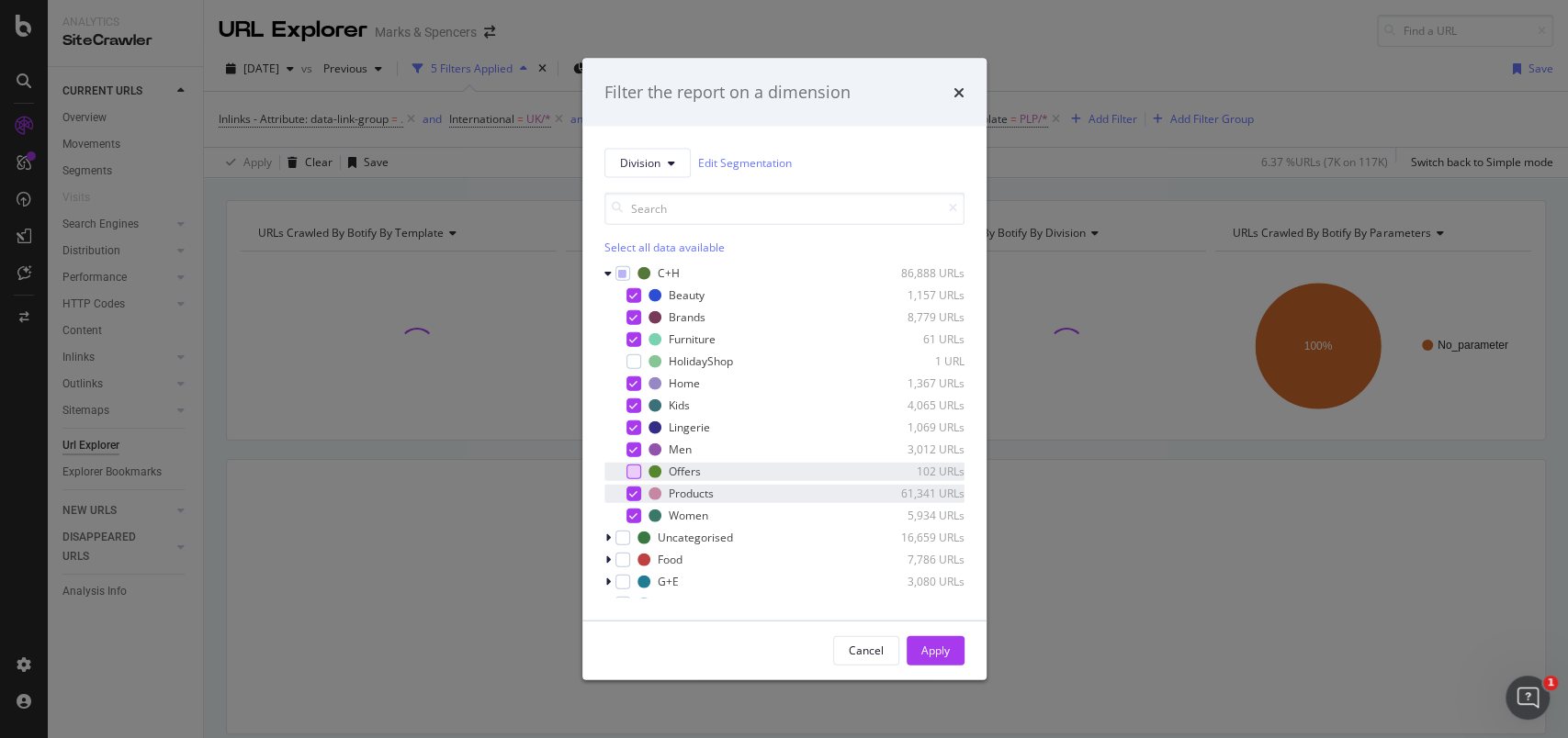
click at [636, 490] on icon "modal" at bounding box center [633, 494] width 9 height 10
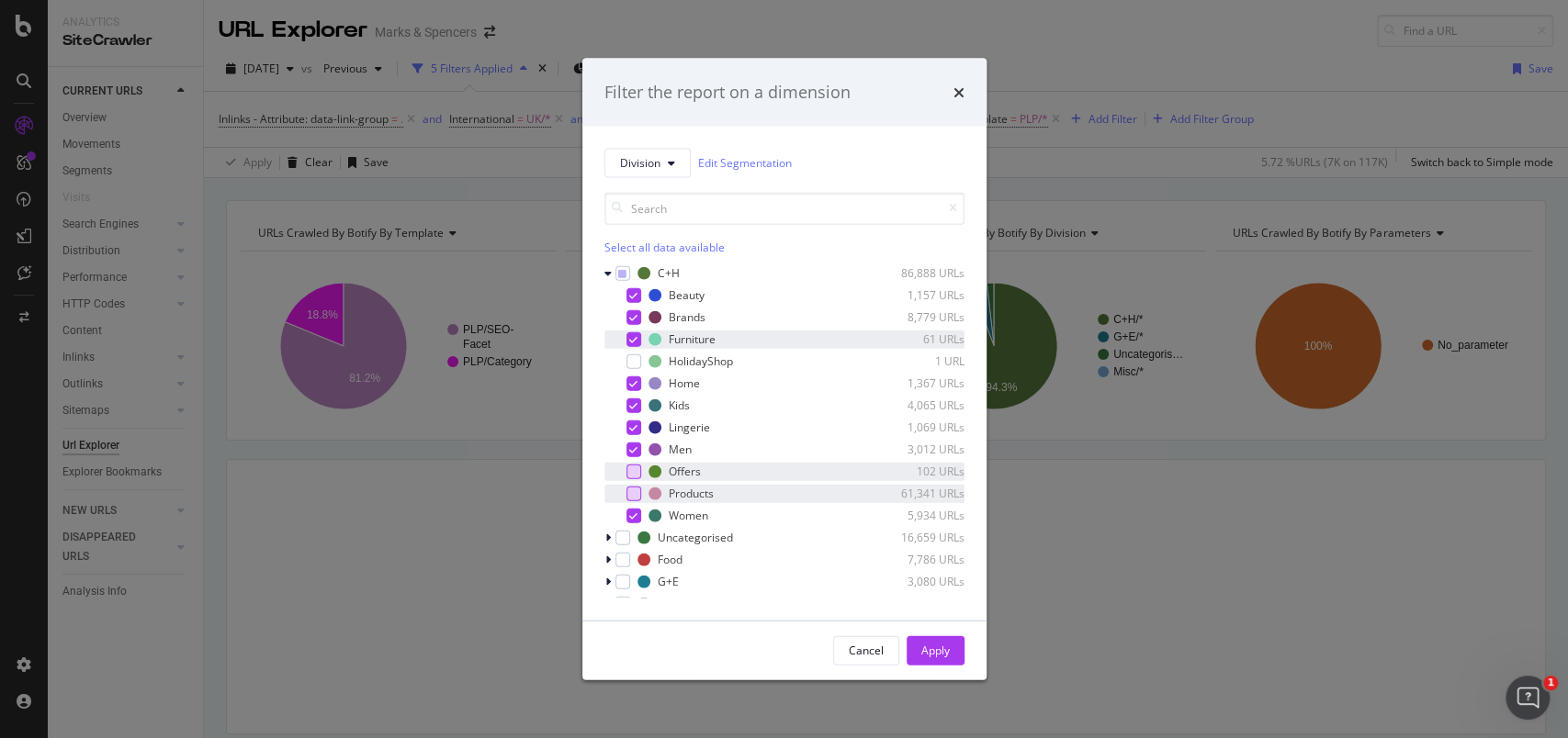
click at [632, 336] on icon "modal" at bounding box center [633, 339] width 9 height 10
click at [608, 270] on icon "modal" at bounding box center [609, 272] width 8 height 11
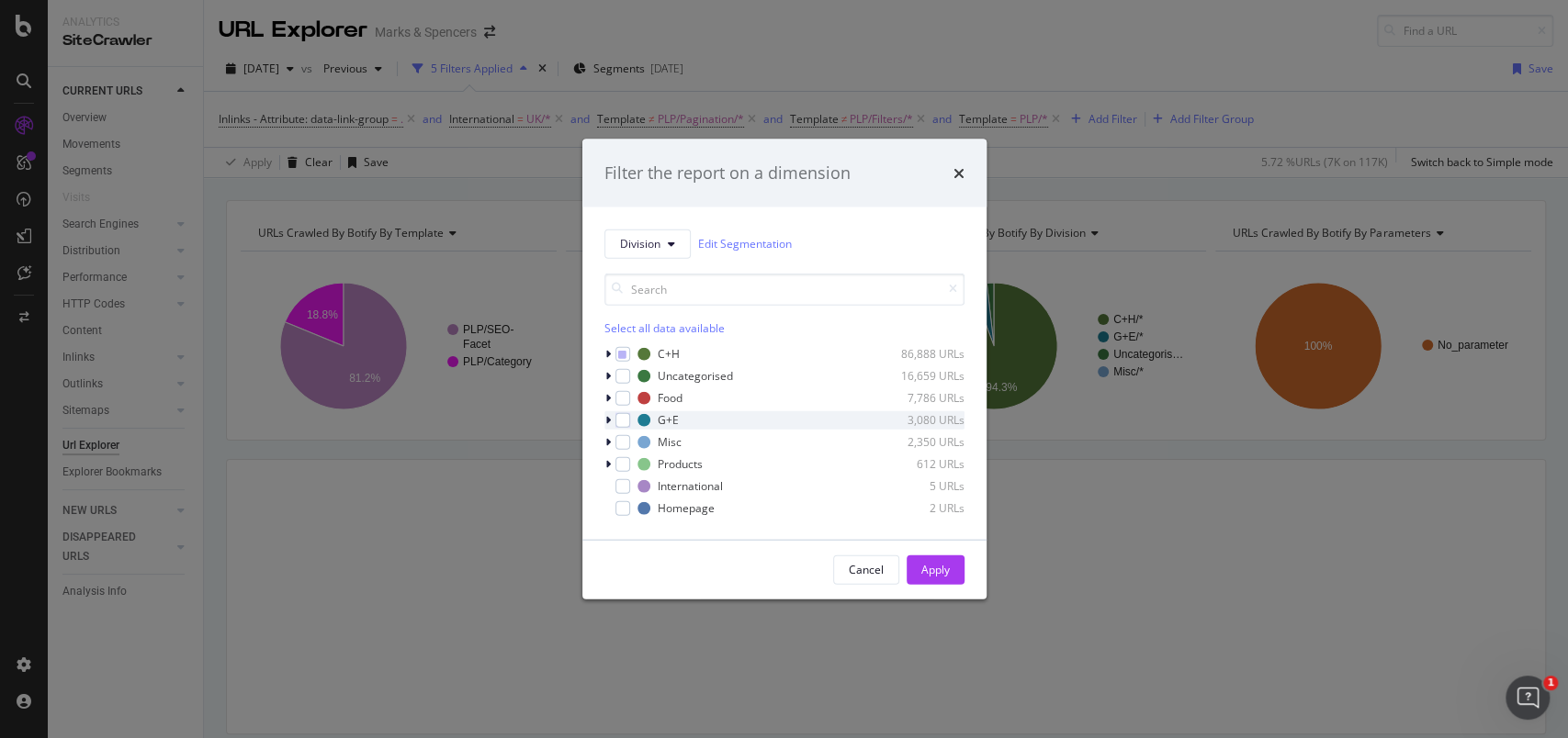
click at [606, 422] on icon "modal" at bounding box center [609, 419] width 6 height 11
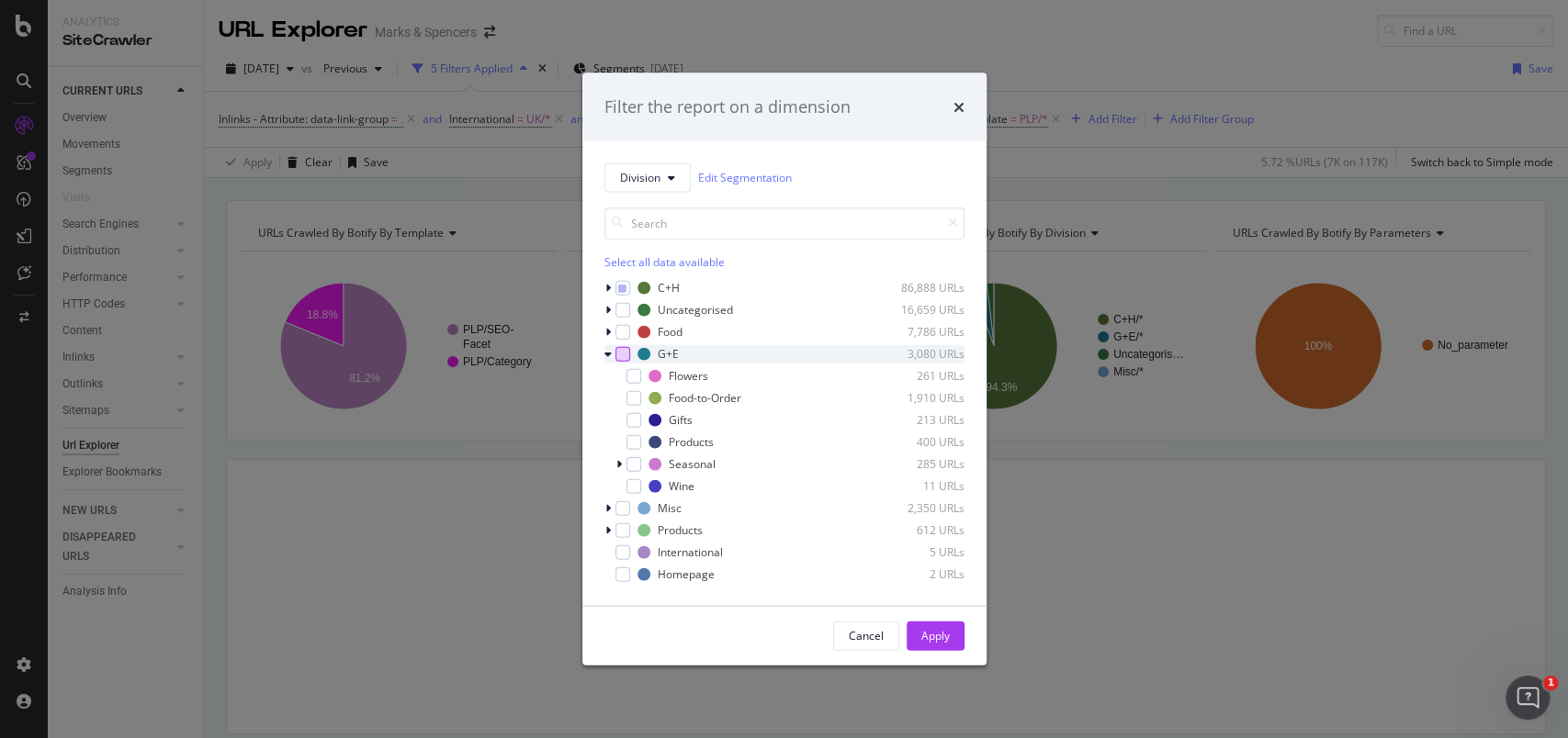
click at [625, 351] on div "modal" at bounding box center [622, 353] width 14 height 14
click at [638, 394] on div "modal" at bounding box center [633, 397] width 14 height 14
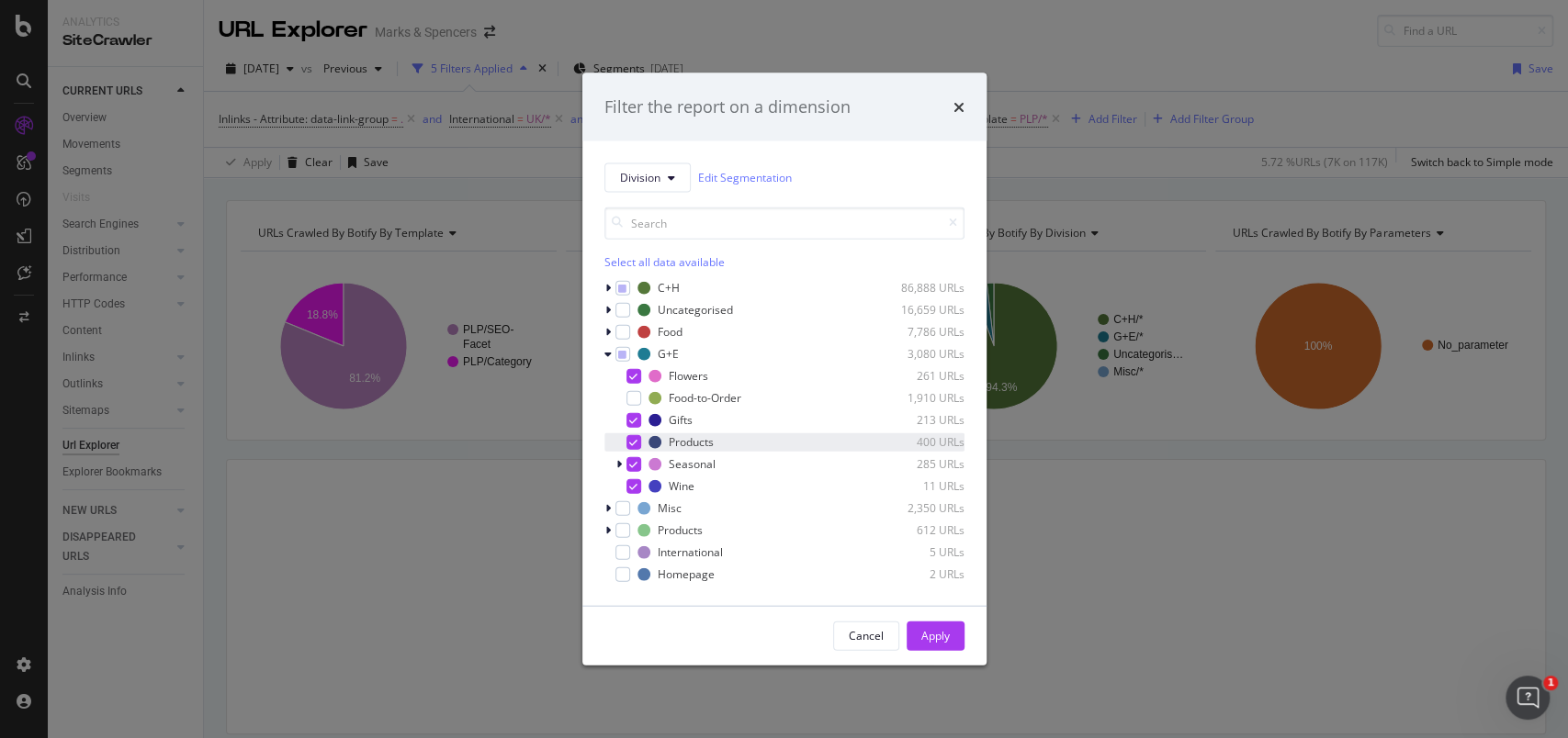
click at [637, 439] on icon "modal" at bounding box center [633, 442] width 9 height 10
click at [633, 486] on icon "modal" at bounding box center [633, 486] width 9 height 10
click at [610, 352] on icon "modal" at bounding box center [609, 353] width 8 height 11
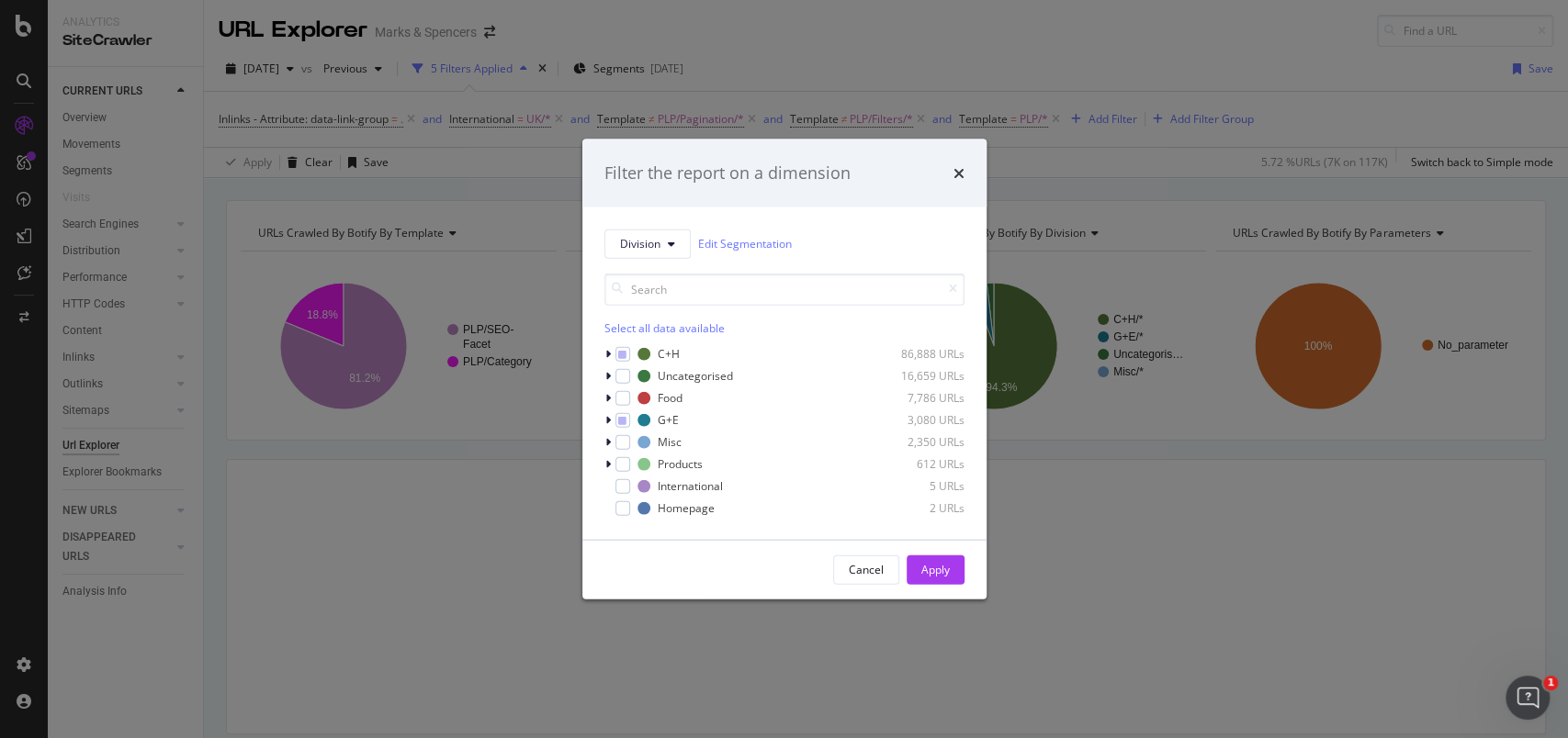
click at [938, 563] on div "Apply" at bounding box center [935, 570] width 28 height 15
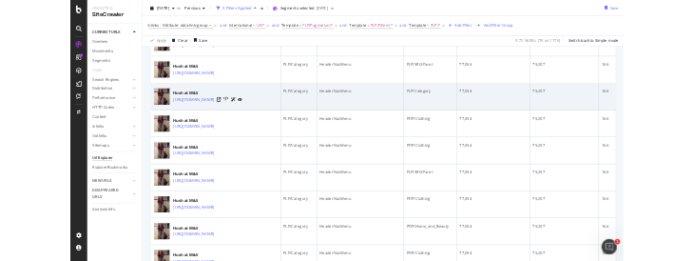
scroll to position [253, 0]
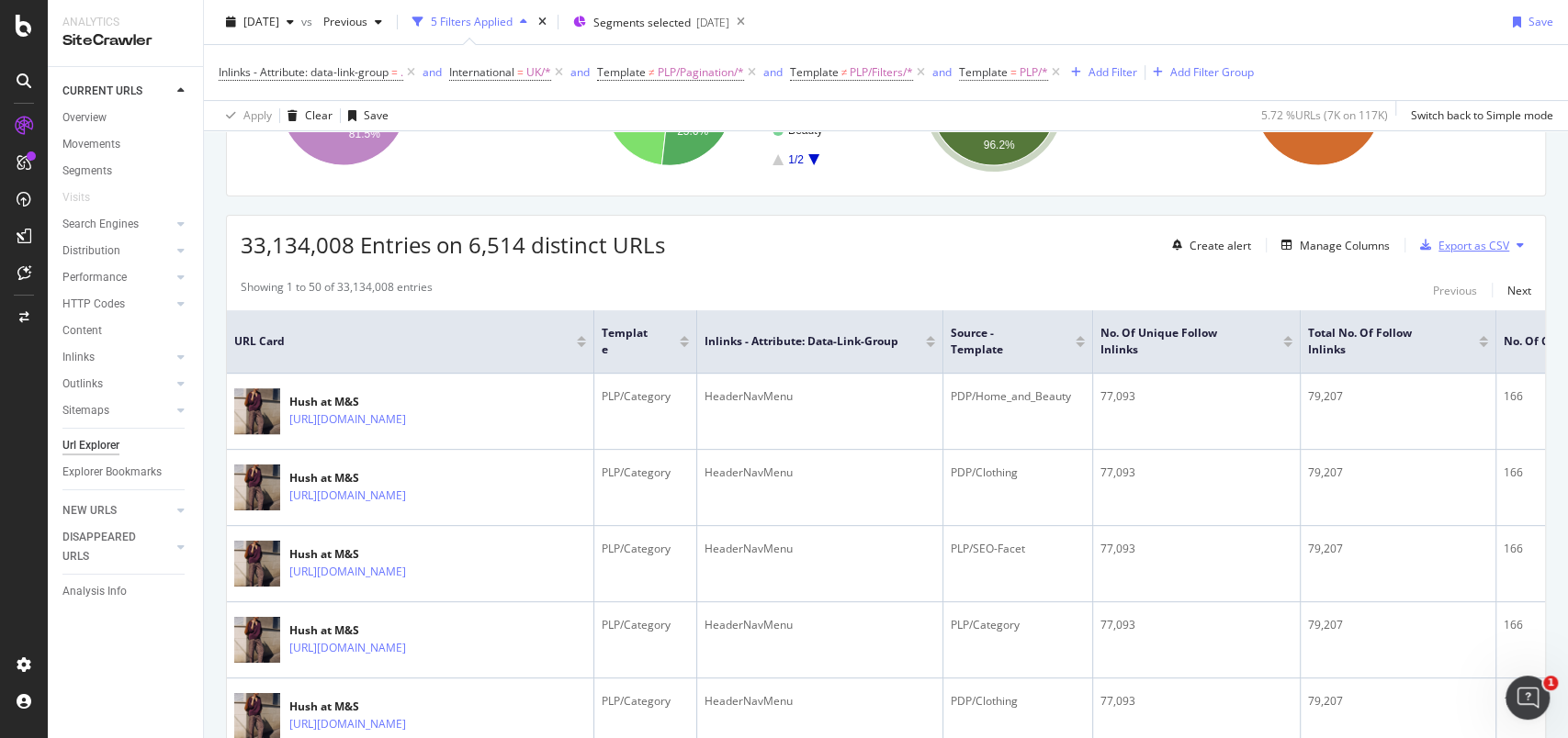
click at [1445, 241] on div "Export as CSV" at bounding box center [1473, 245] width 71 height 15
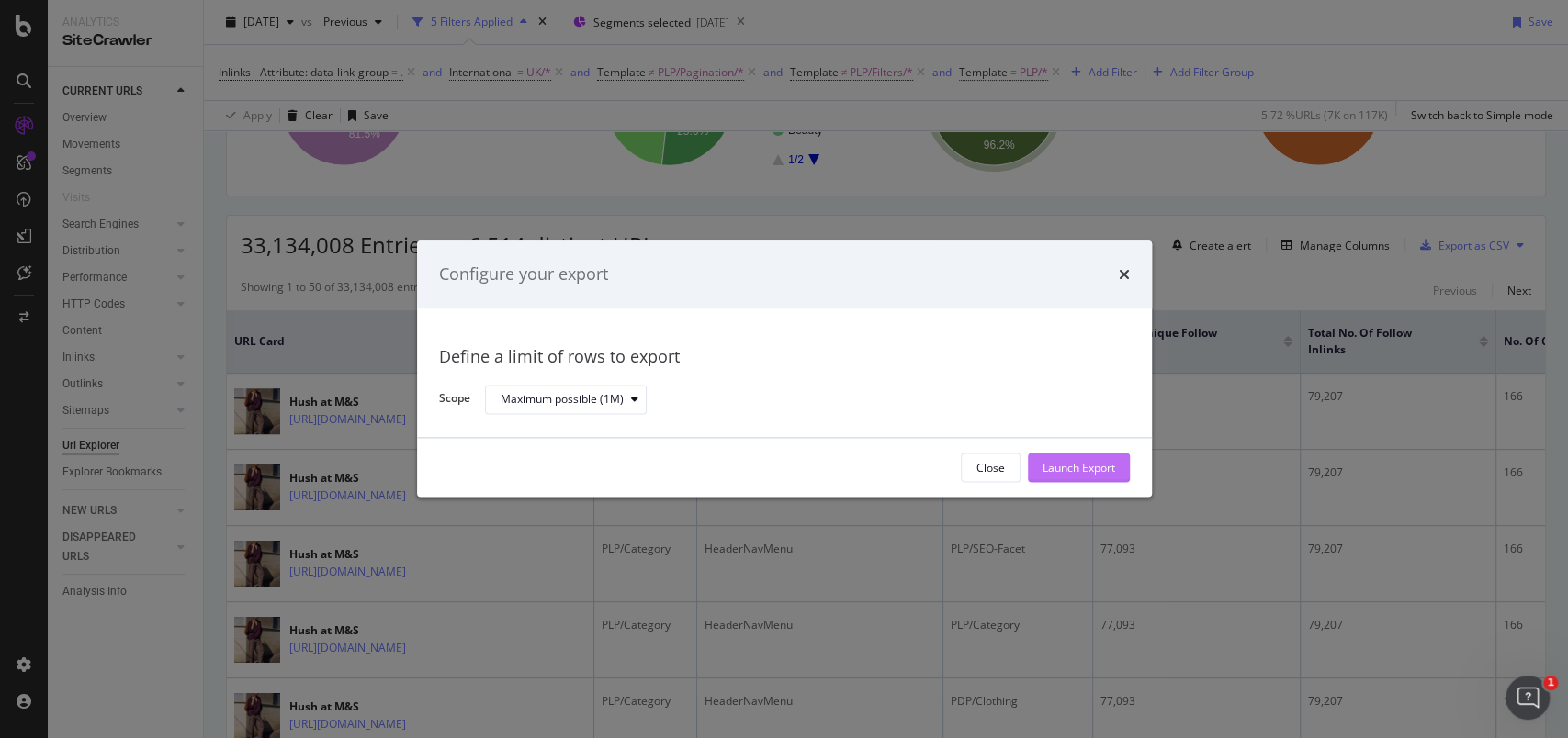
click at [1061, 466] on div "Launch Export" at bounding box center [1078, 468] width 72 height 15
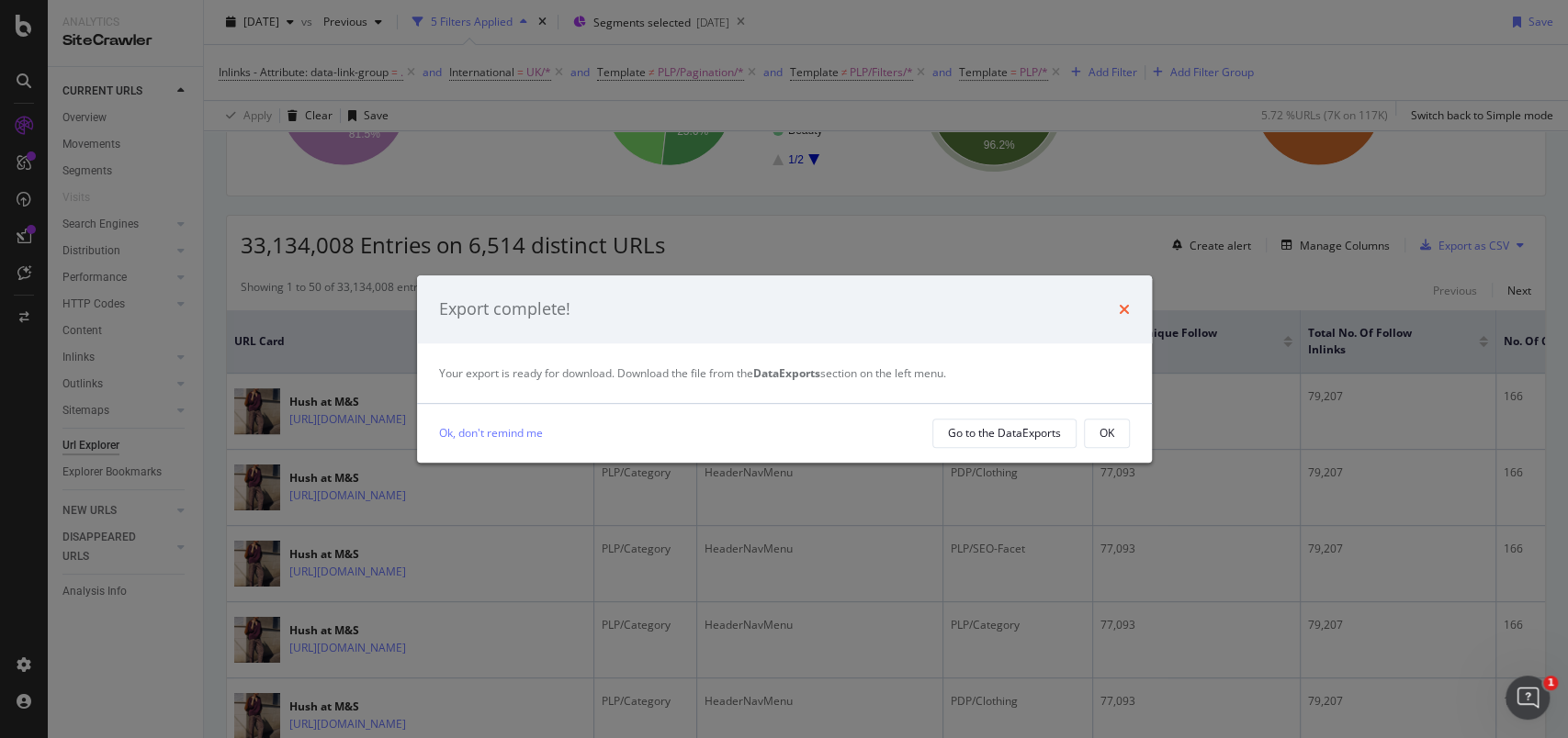
click at [1125, 312] on icon "times" at bounding box center [1124, 309] width 11 height 14
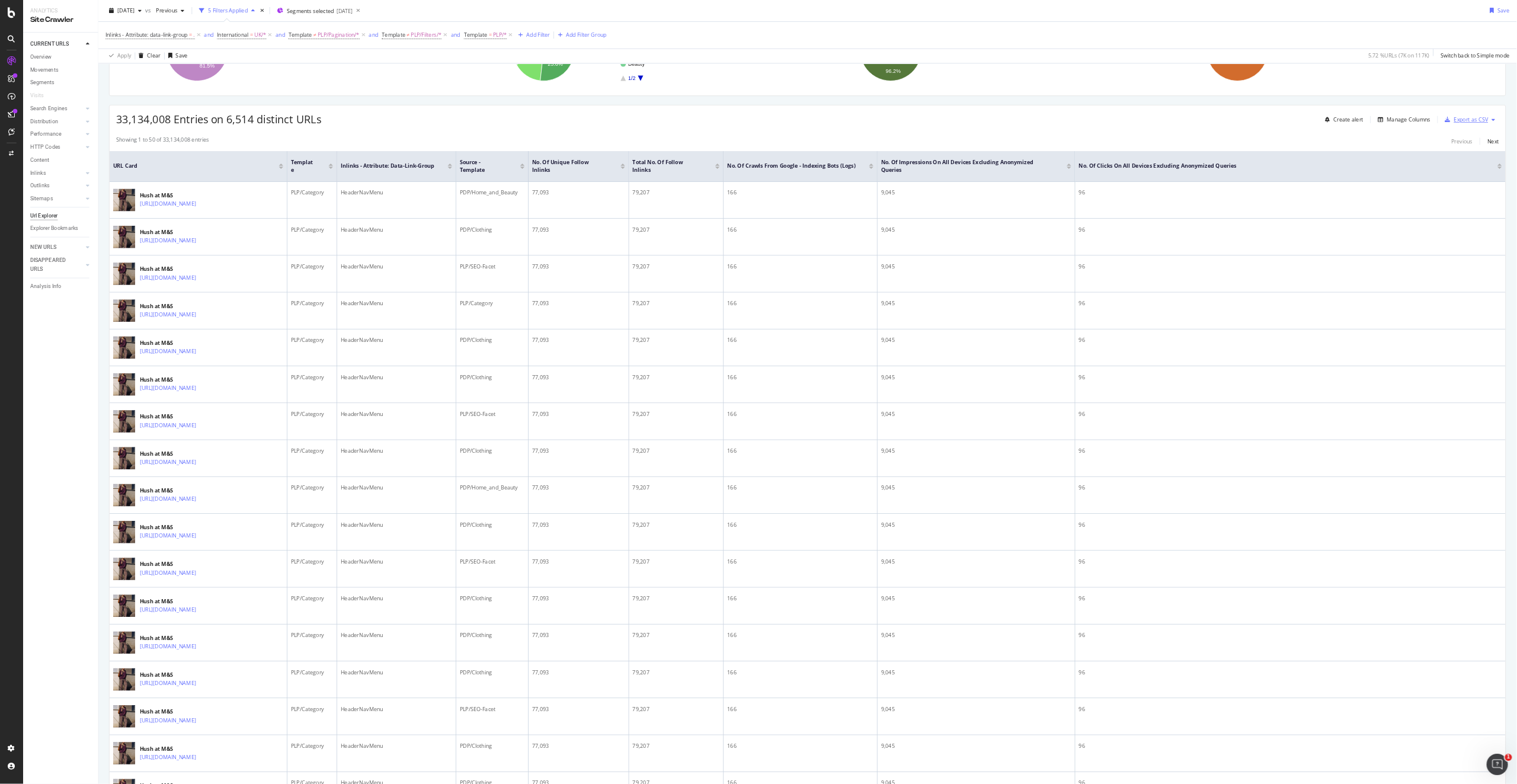
scroll to position [156, 0]
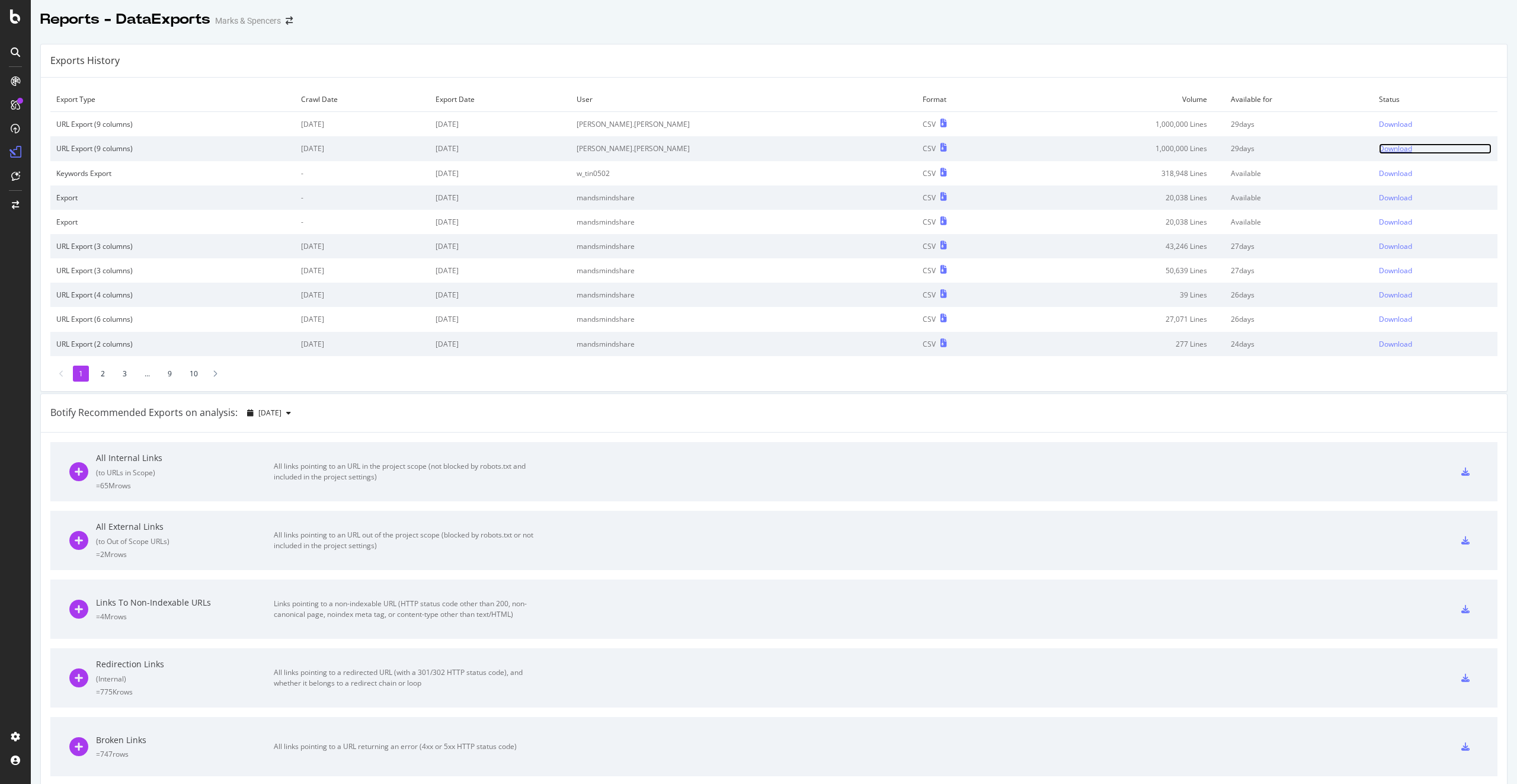
click at [1379, 153] on div "Download" at bounding box center [1395, 148] width 33 height 10
